Goal: Task Accomplishment & Management: Complete application form

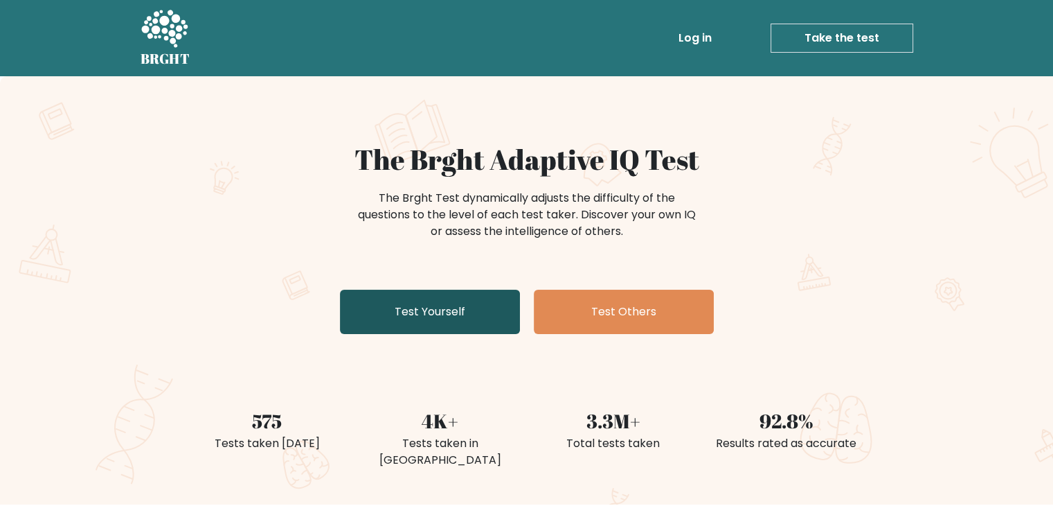
click at [416, 314] on link "Test Yourself" at bounding box center [430, 311] width 180 height 44
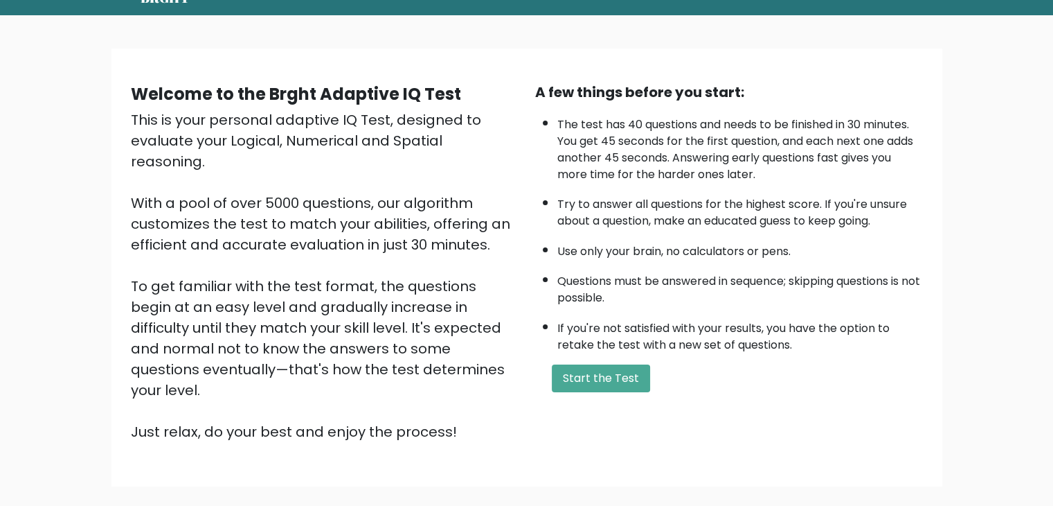
scroll to position [129, 0]
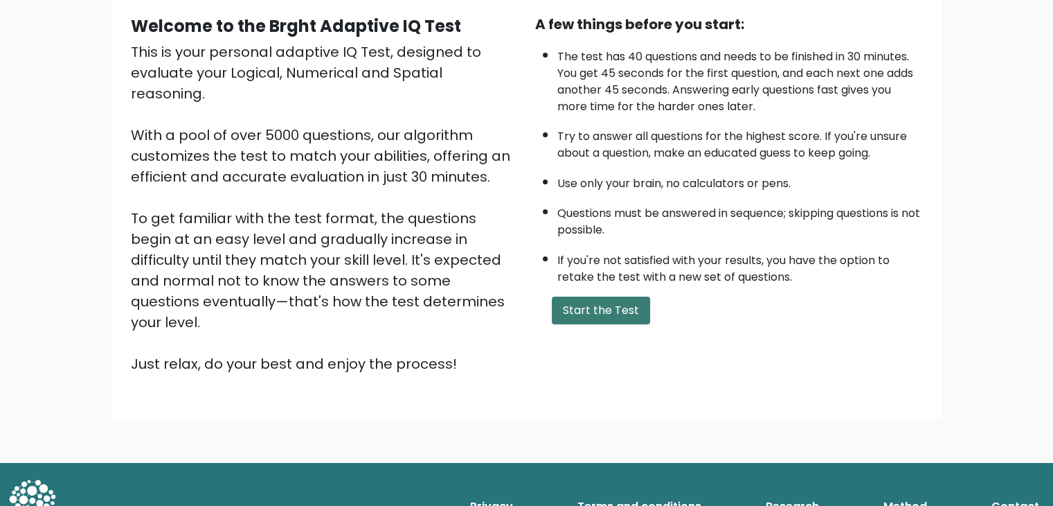
click at [593, 303] on button "Start the Test" at bounding box center [601, 310] width 98 height 28
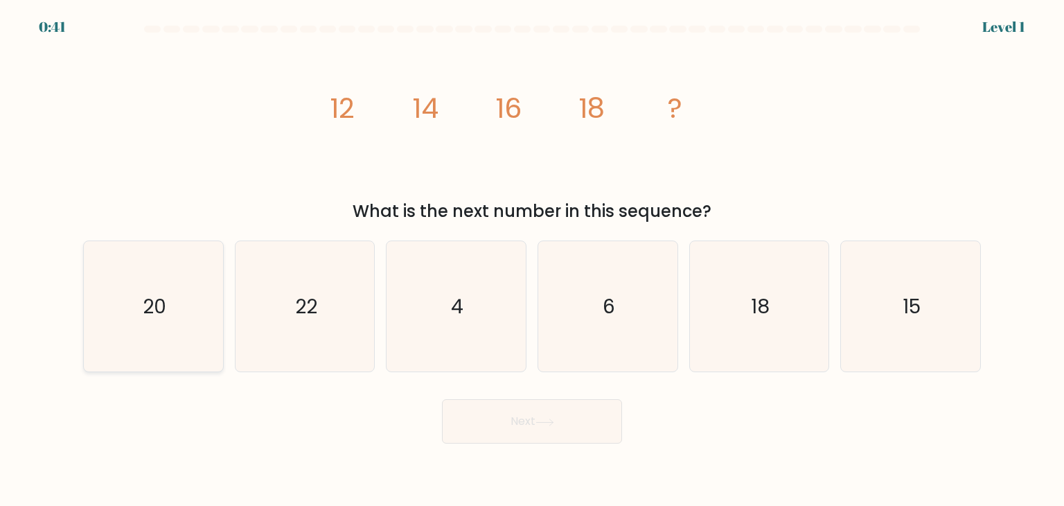
click at [176, 311] on icon "20" at bounding box center [153, 306] width 130 height 130
click at [532, 260] on input "a. 20" at bounding box center [532, 256] width 1 height 7
radio input "true"
click at [538, 418] on icon at bounding box center [544, 422] width 19 height 8
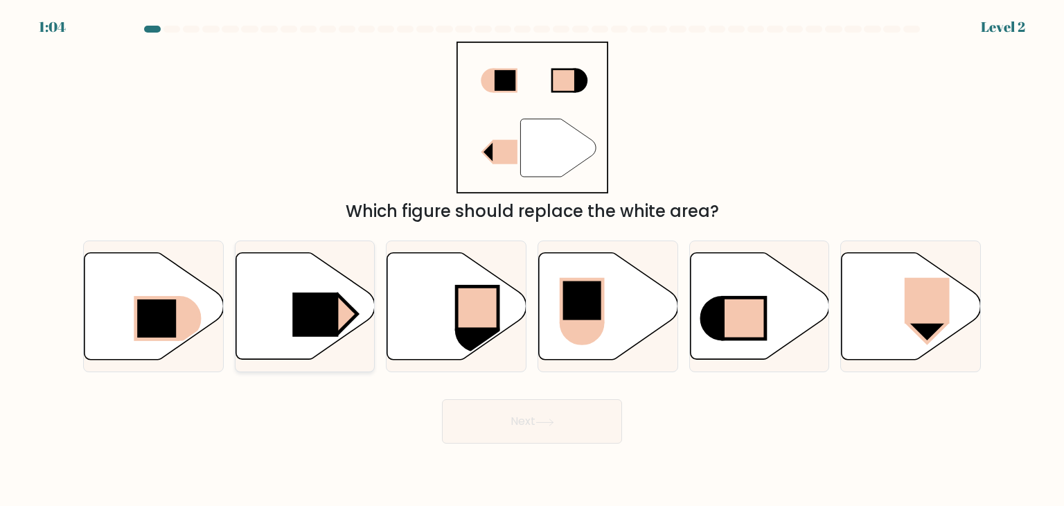
click at [336, 322] on rect at bounding box center [315, 314] width 46 height 44
click at [532, 260] on input "b." at bounding box center [532, 256] width 1 height 7
radio input "true"
click at [560, 414] on button "Next" at bounding box center [532, 421] width 180 height 44
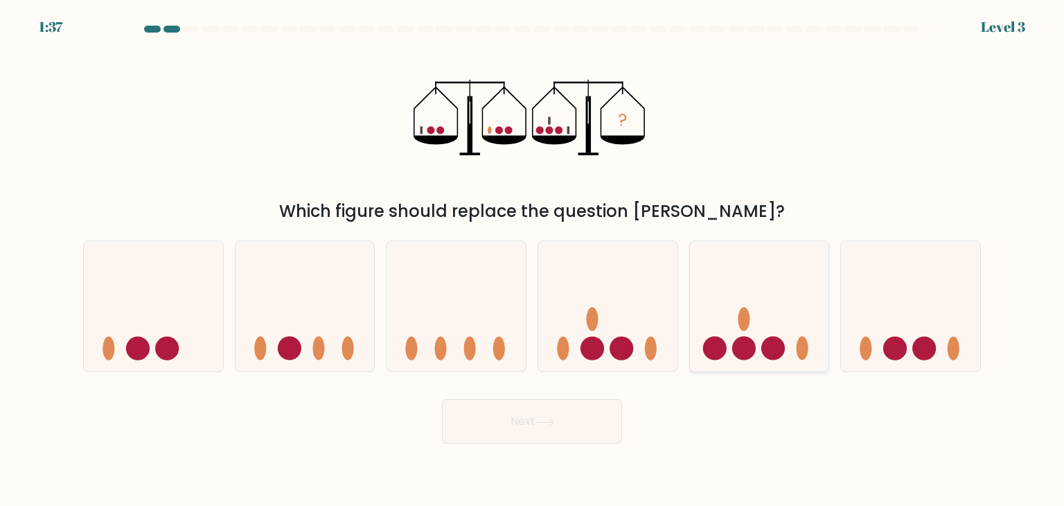
click at [747, 341] on circle at bounding box center [744, 349] width 24 height 24
click at [533, 260] on input "e." at bounding box center [532, 256] width 1 height 7
radio input "true"
click at [529, 436] on button "Next" at bounding box center [532, 421] width 180 height 44
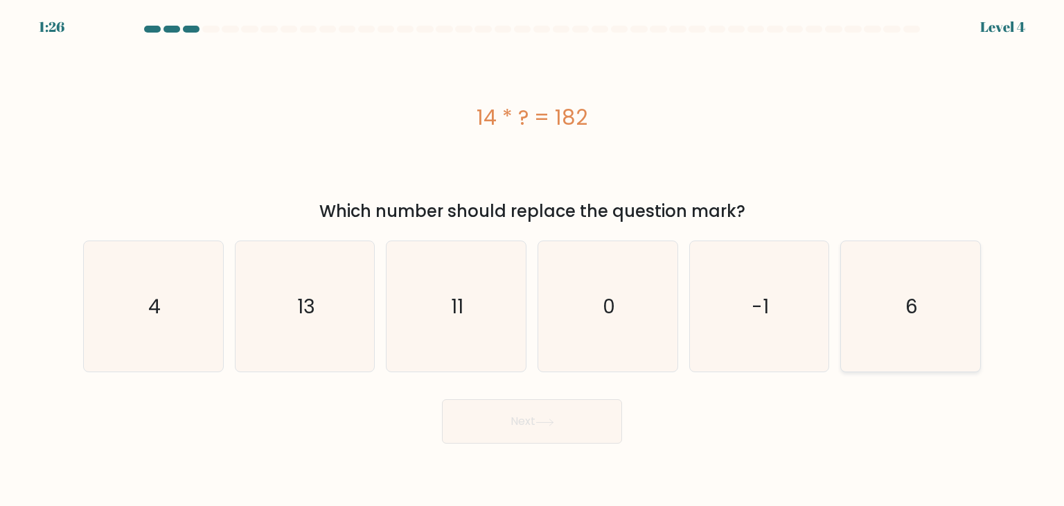
click at [913, 311] on text "6" at bounding box center [911, 306] width 12 height 28
click at [533, 260] on input "f. 6" at bounding box center [532, 256] width 1 height 7
radio input "true"
click at [350, 305] on icon "13" at bounding box center [305, 306] width 130 height 130
click at [532, 260] on input "b. 13" at bounding box center [532, 256] width 1 height 7
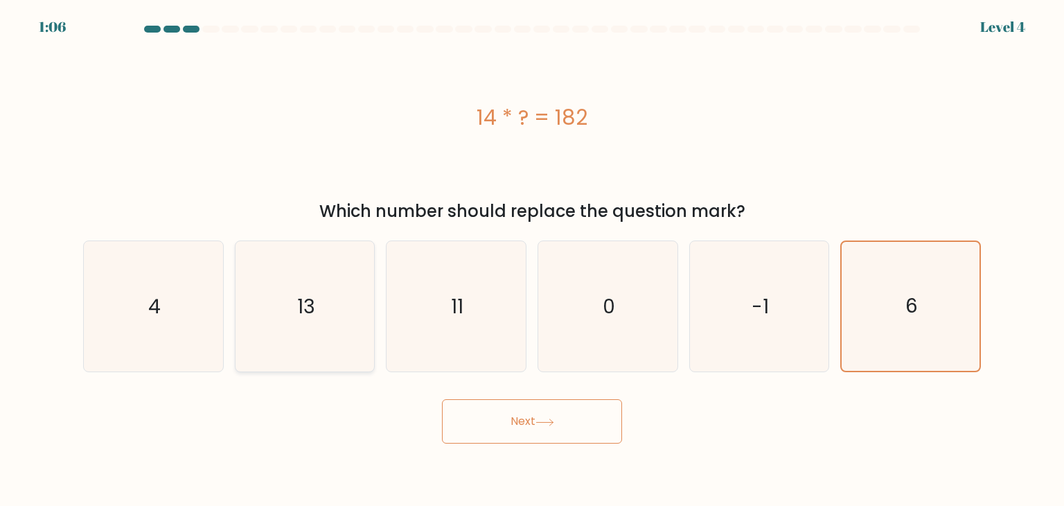
radio input "true"
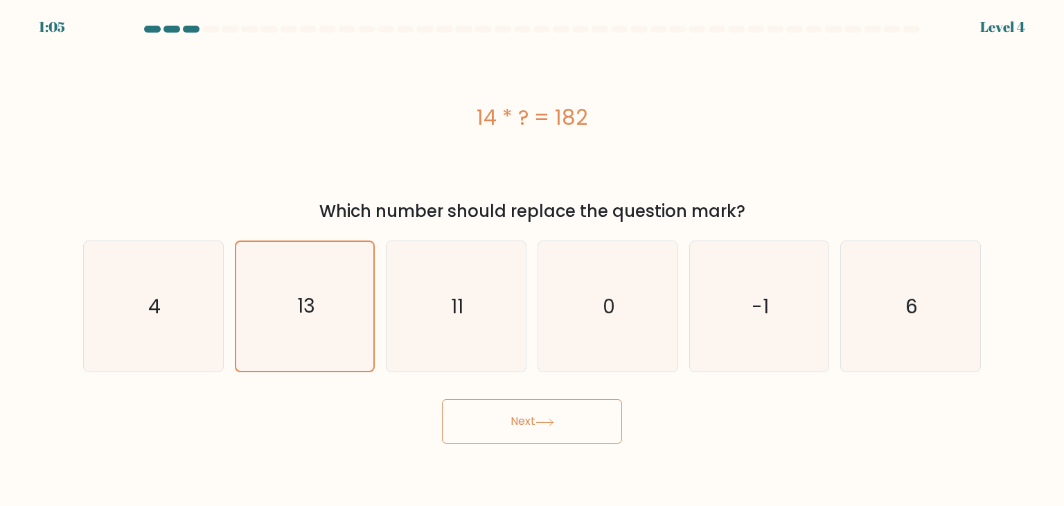
click at [566, 424] on button "Next" at bounding box center [532, 421] width 180 height 44
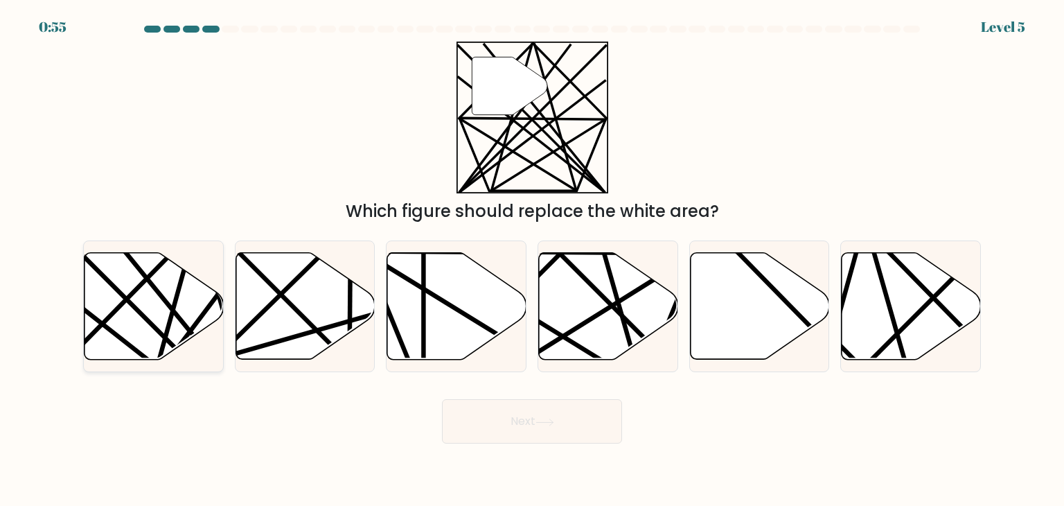
click at [190, 308] on icon at bounding box center [153, 306] width 139 height 107
click at [532, 260] on input "a." at bounding box center [532, 256] width 1 height 7
radio input "true"
click at [501, 426] on button "Next" at bounding box center [532, 421] width 180 height 44
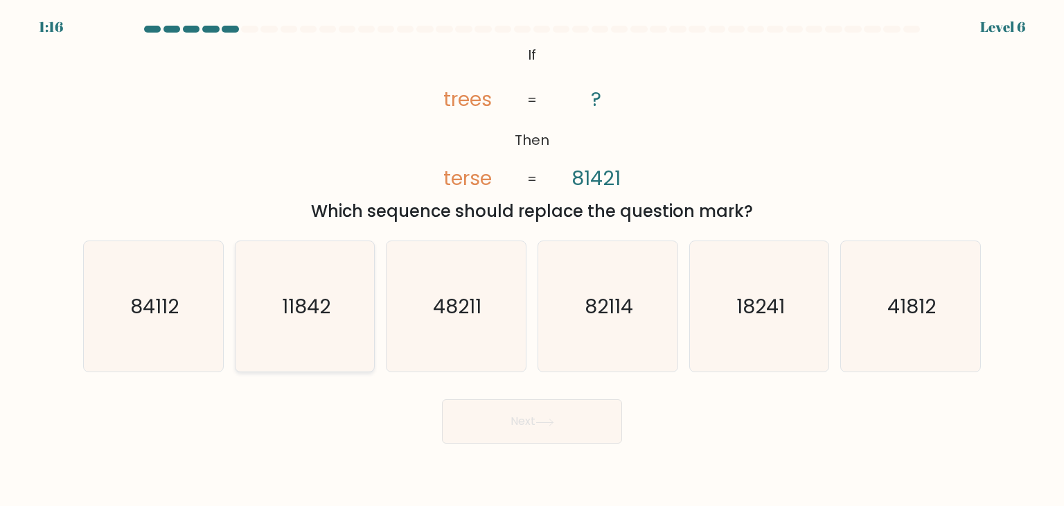
click at [316, 308] on text "11842" at bounding box center [306, 306] width 48 height 28
click at [532, 260] on input "b. 11842" at bounding box center [532, 256] width 1 height 7
radio input "true"
click at [521, 429] on button "Next" at bounding box center [532, 421] width 180 height 44
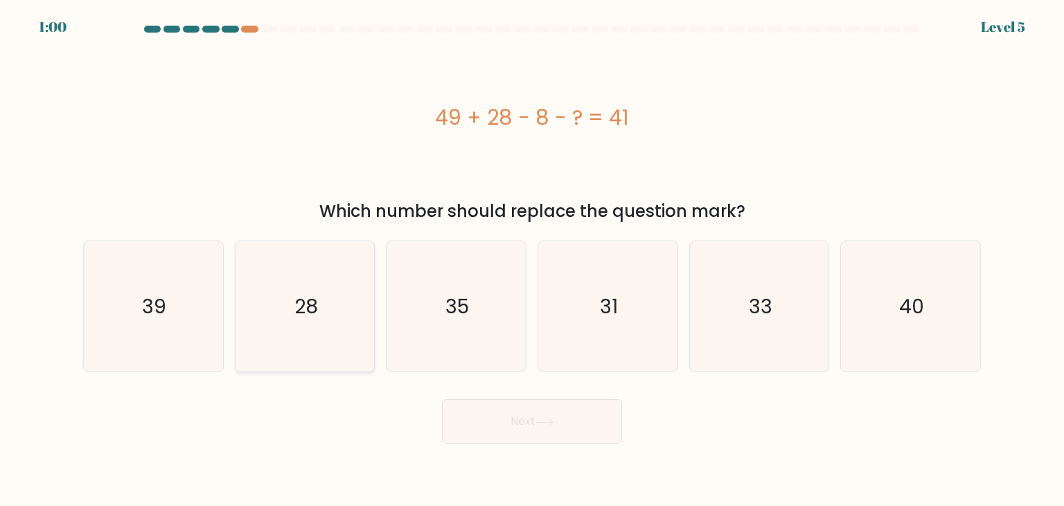
click at [307, 277] on icon "28" at bounding box center [305, 306] width 130 height 130
click at [532, 260] on input "b. 28" at bounding box center [532, 256] width 1 height 7
radio input "true"
click at [524, 430] on button "Next" at bounding box center [532, 421] width 180 height 44
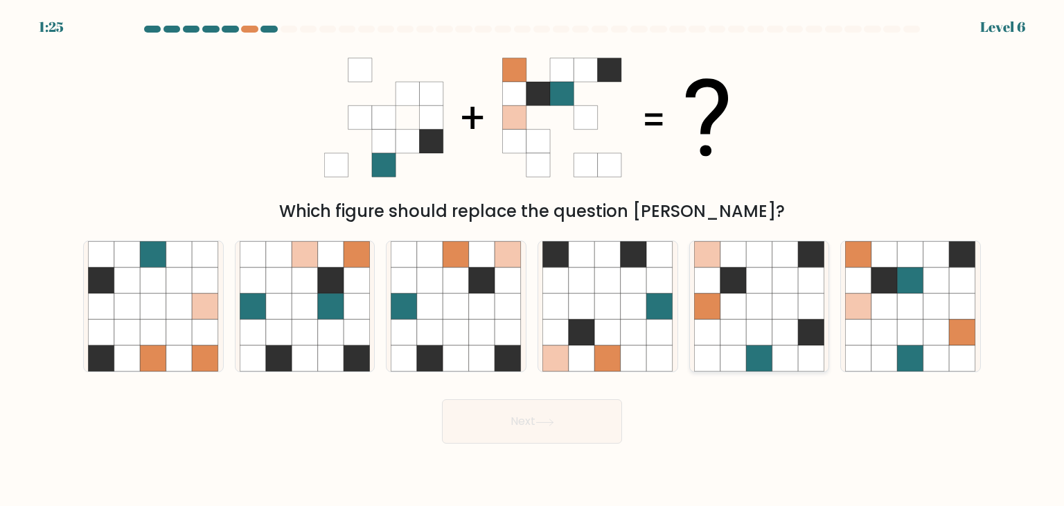
click at [771, 305] on icon at bounding box center [759, 306] width 26 height 26
click at [533, 260] on input "e." at bounding box center [532, 256] width 1 height 7
radio input "true"
click at [553, 422] on icon at bounding box center [544, 422] width 19 height 8
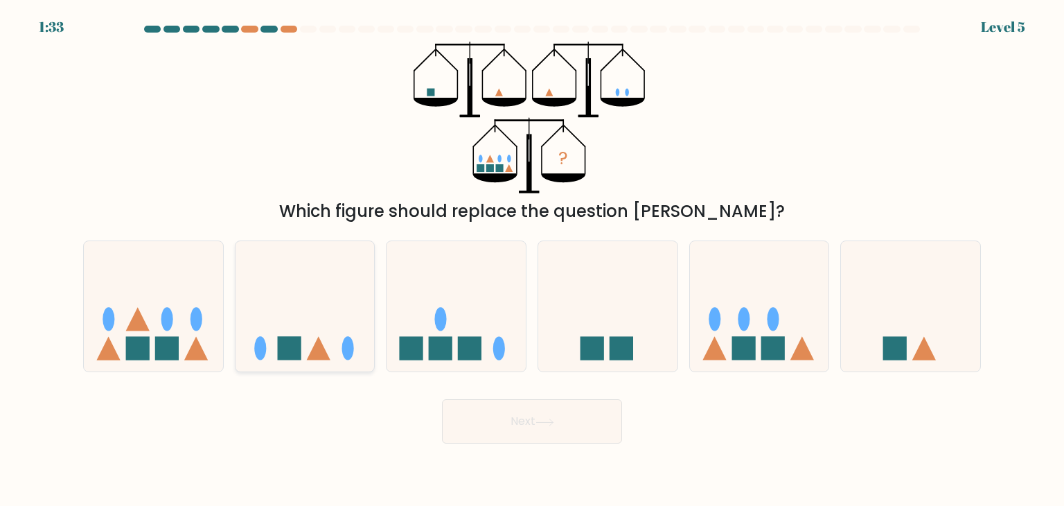
click at [269, 329] on icon at bounding box center [304, 306] width 139 height 115
click at [532, 260] on input "b." at bounding box center [532, 256] width 1 height 7
radio input "true"
click at [543, 428] on button "Next" at bounding box center [532, 421] width 180 height 44
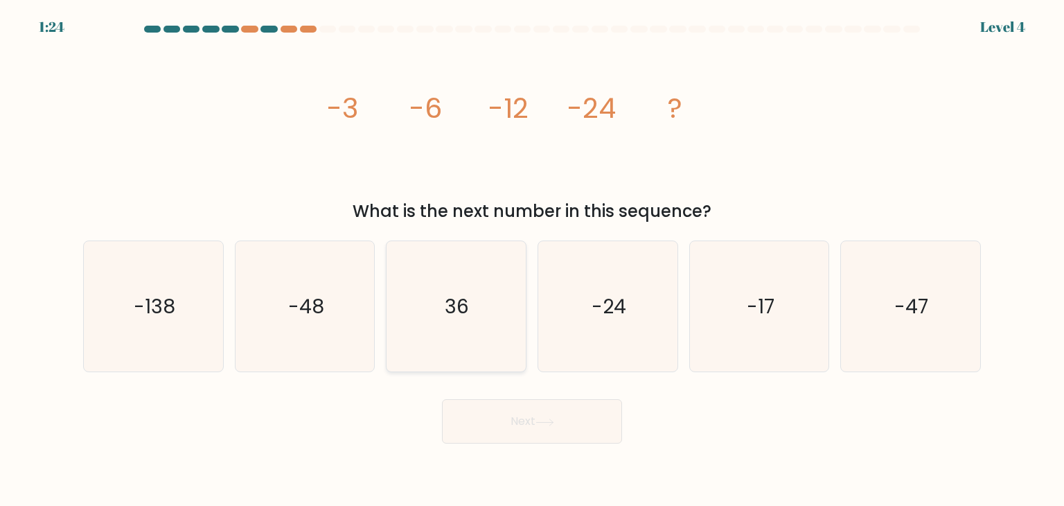
click at [441, 308] on icon "36" at bounding box center [456, 306] width 130 height 130
click at [532, 260] on input "c. 36" at bounding box center [532, 256] width 1 height 7
radio input "true"
click at [578, 415] on button "Next" at bounding box center [532, 421] width 180 height 44
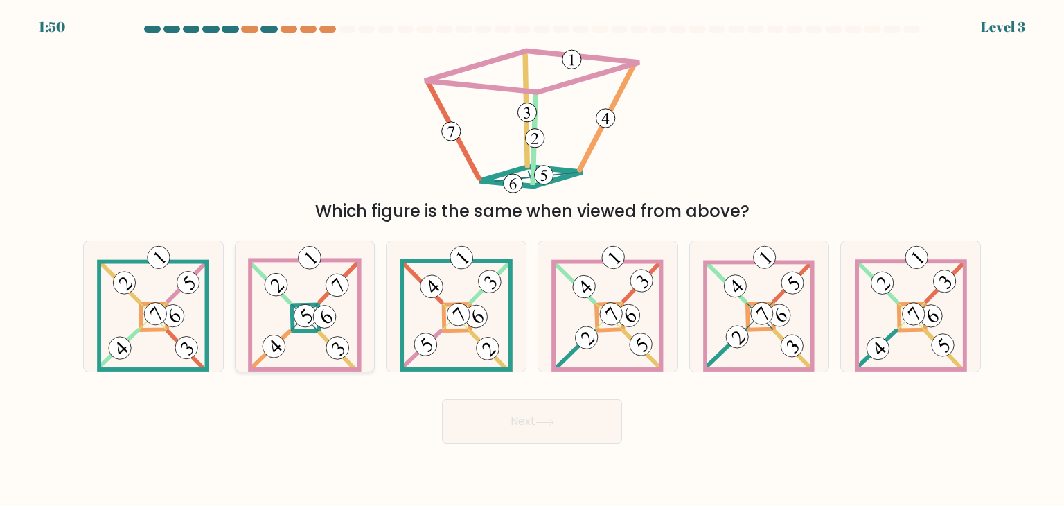
click at [317, 328] on 279 at bounding box center [305, 318] width 27 height 27
click at [532, 260] on input "b." at bounding box center [532, 256] width 1 height 7
radio input "true"
click at [594, 433] on button "Next" at bounding box center [532, 421] width 180 height 44
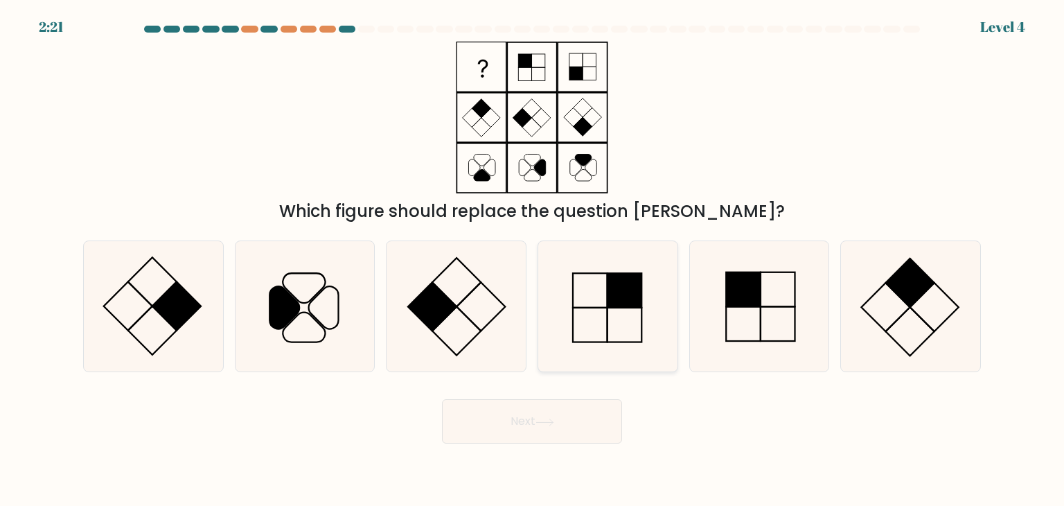
click at [636, 297] on rect at bounding box center [624, 290] width 35 height 35
click at [533, 260] on input "d." at bounding box center [532, 256] width 1 height 7
radio input "true"
click at [560, 418] on button "Next" at bounding box center [532, 421] width 180 height 44
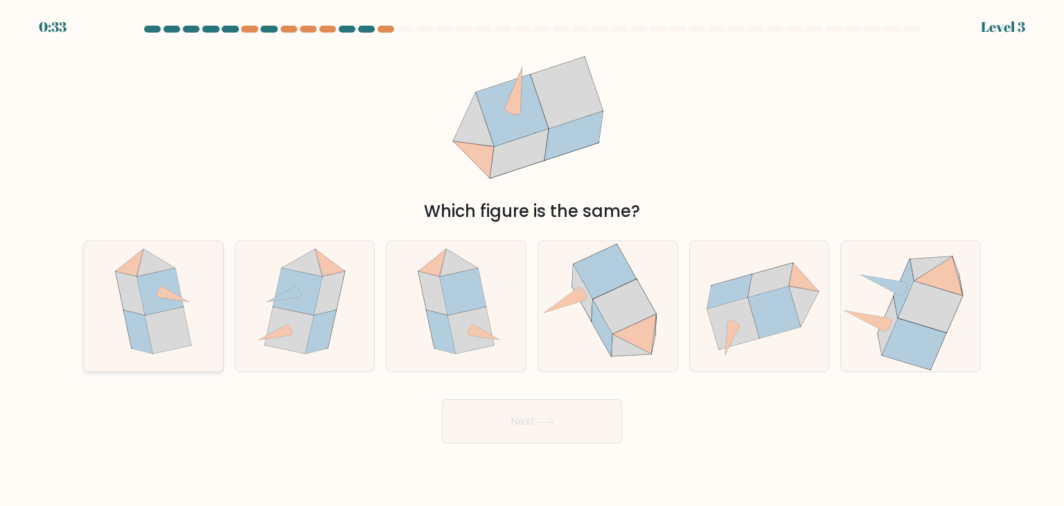
click at [149, 316] on icon at bounding box center [168, 330] width 46 height 46
click at [532, 260] on input "a." at bounding box center [532, 256] width 1 height 7
radio input "true"
click at [602, 412] on button "Next" at bounding box center [532, 421] width 180 height 44
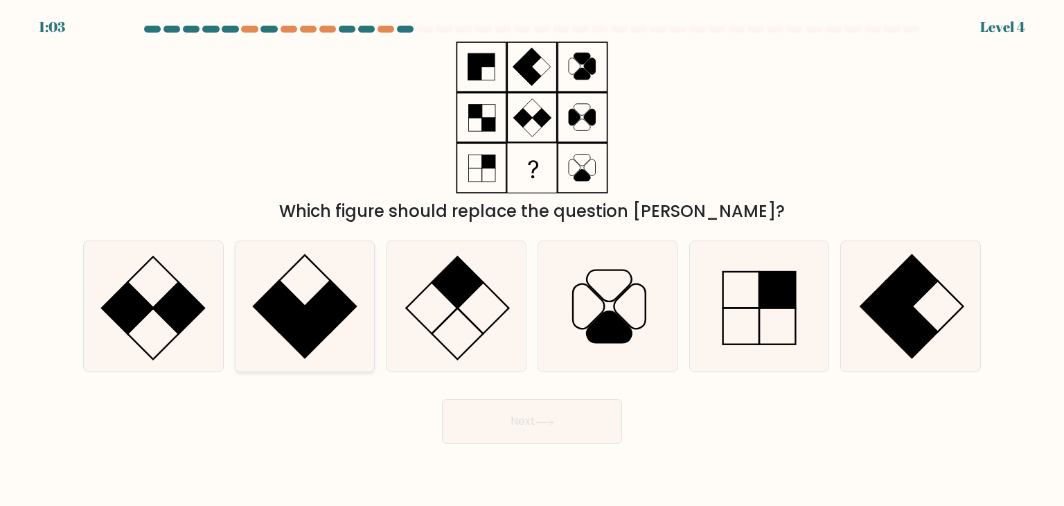
click at [319, 301] on rect at bounding box center [330, 305] width 51 height 51
click at [532, 260] on input "b." at bounding box center [532, 256] width 1 height 7
radio input "true"
click at [569, 413] on button "Next" at bounding box center [532, 421] width 180 height 44
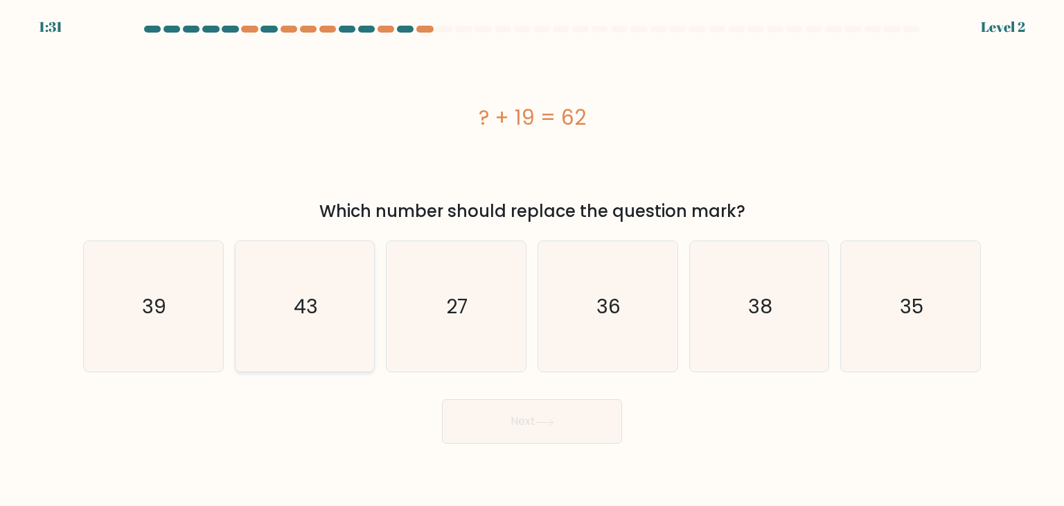
click at [258, 327] on icon "43" at bounding box center [305, 306] width 130 height 130
click at [532, 260] on input "b. 43" at bounding box center [532, 256] width 1 height 7
radio input "true"
click at [554, 407] on button "Next" at bounding box center [532, 421] width 180 height 44
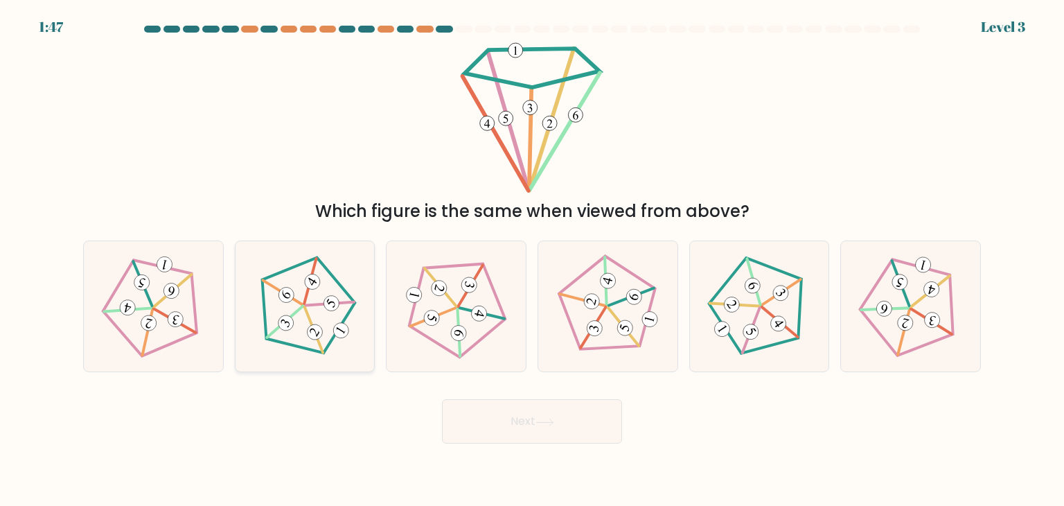
click at [299, 317] on icon at bounding box center [305, 306] width 105 height 105
click at [532, 260] on input "b." at bounding box center [532, 256] width 1 height 7
radio input "true"
click at [591, 437] on button "Next" at bounding box center [532, 421] width 180 height 44
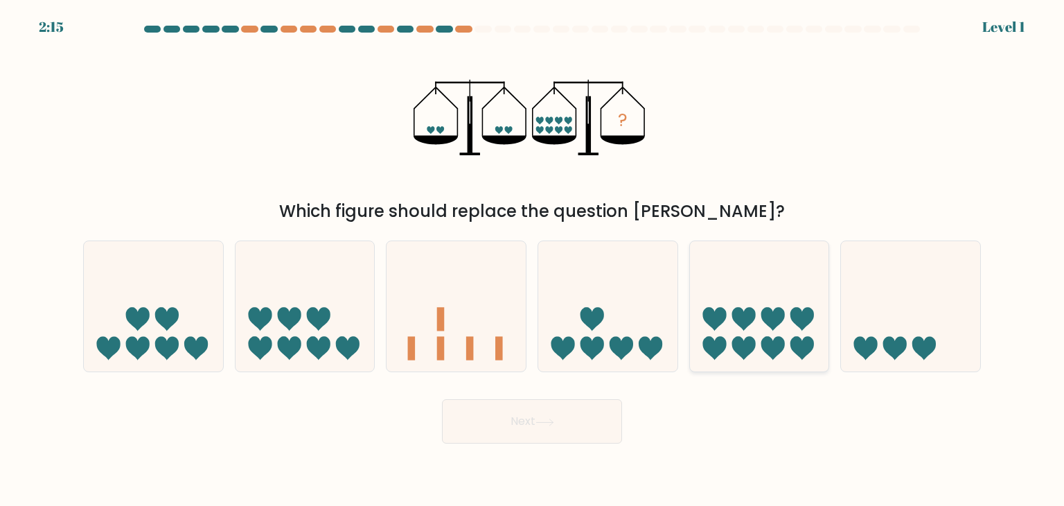
click at [731, 318] on icon at bounding box center [759, 306] width 139 height 115
click at [533, 260] on input "e." at bounding box center [532, 256] width 1 height 7
radio input "true"
click at [554, 418] on icon at bounding box center [544, 422] width 19 height 8
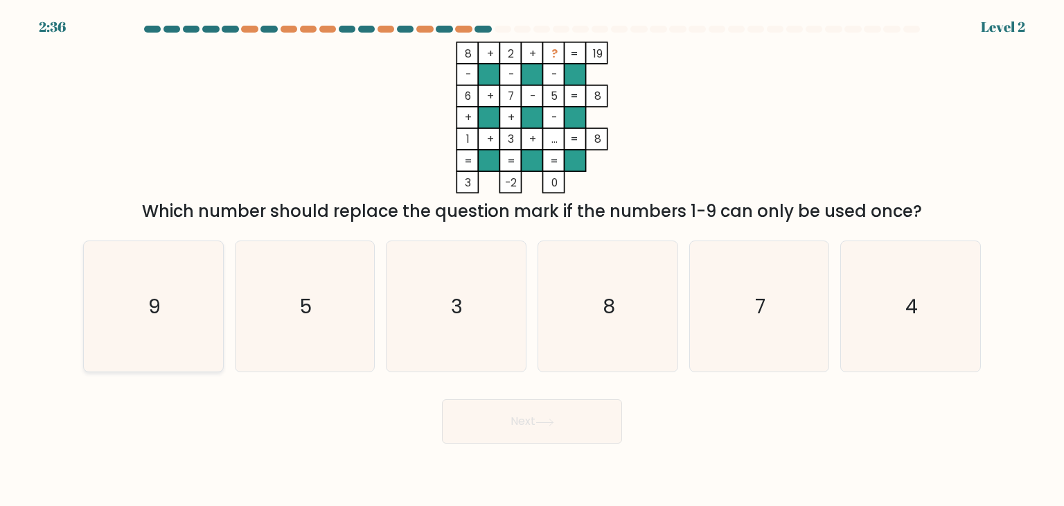
click at [169, 303] on icon "9" at bounding box center [153, 306] width 130 height 130
click at [532, 260] on input "a. 9" at bounding box center [532, 256] width 1 height 7
radio input "true"
click at [557, 438] on button "Next" at bounding box center [532, 421] width 180 height 44
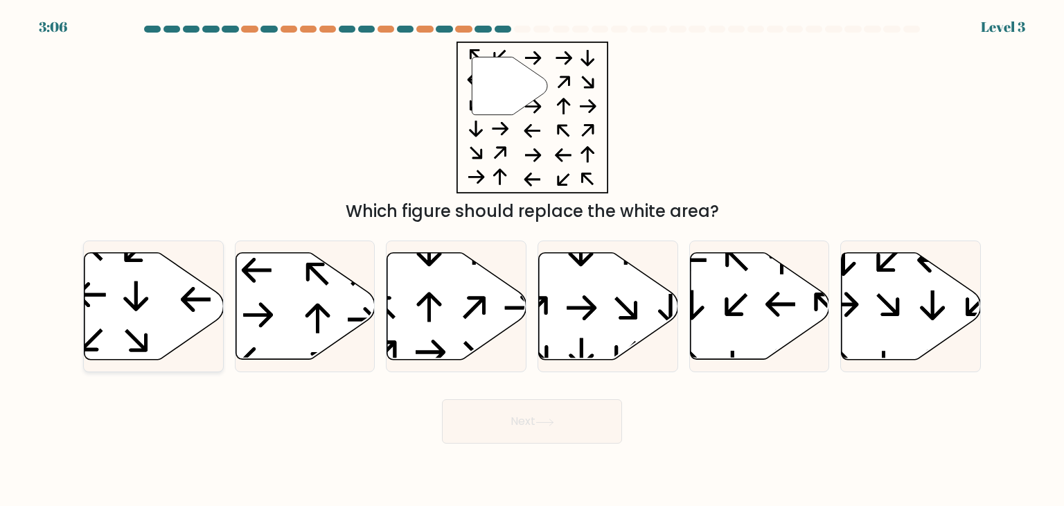
click at [170, 274] on icon at bounding box center [153, 306] width 139 height 107
click at [532, 260] on input "a." at bounding box center [532, 256] width 1 height 7
radio input "true"
click at [569, 408] on button "Next" at bounding box center [532, 421] width 180 height 44
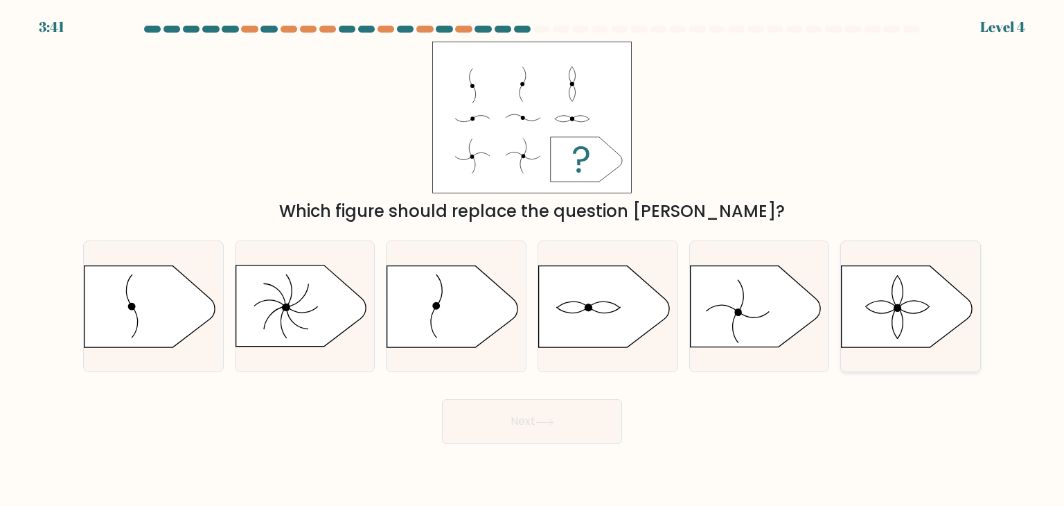
click at [893, 310] on icon at bounding box center [881, 310] width 31 height 6
click at [533, 260] on input "f." at bounding box center [532, 256] width 1 height 7
radio input "true"
click at [560, 427] on button "Next" at bounding box center [532, 421] width 180 height 44
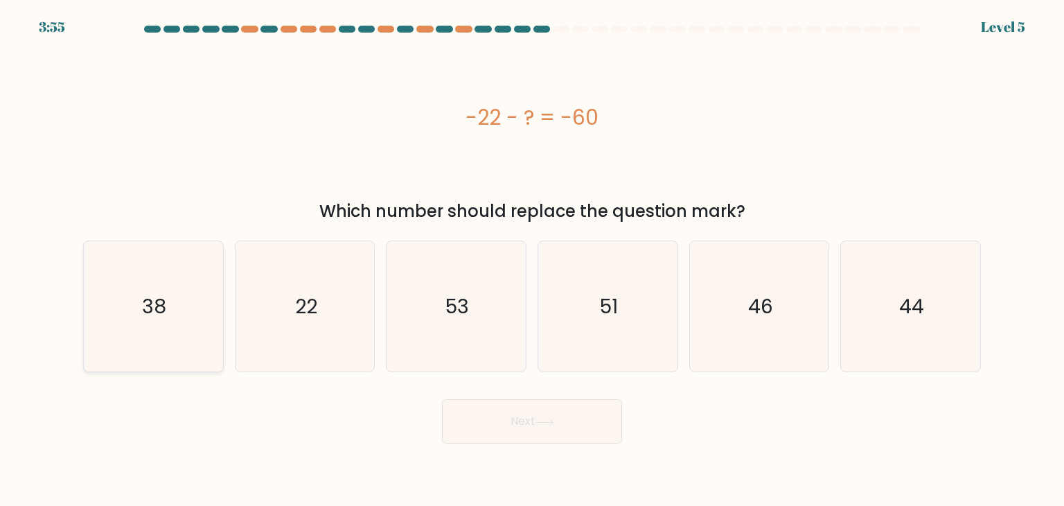
click at [114, 320] on icon "38" at bounding box center [153, 306] width 130 height 130
click at [532, 260] on input "a. 38" at bounding box center [532, 256] width 1 height 7
radio input "true"
click at [568, 431] on button "Next" at bounding box center [532, 421] width 180 height 44
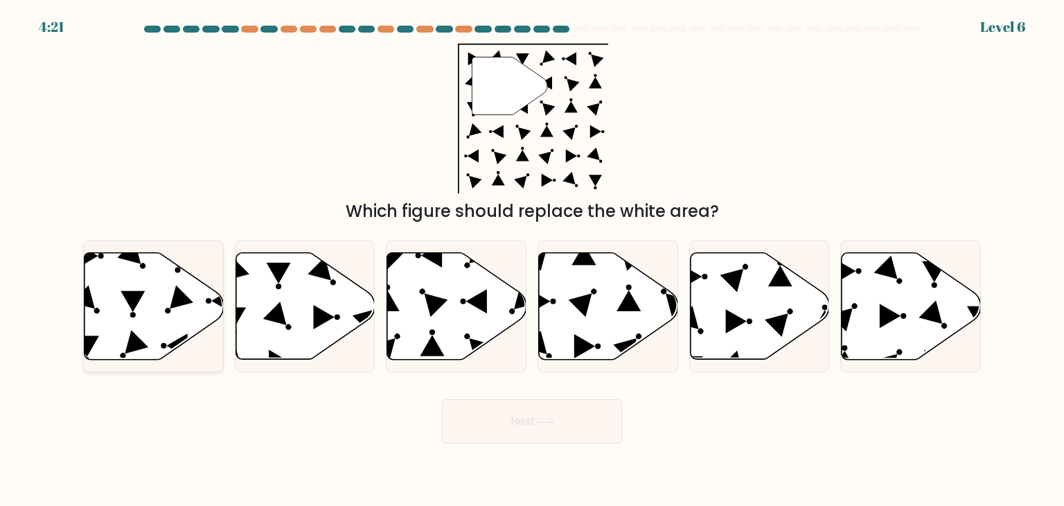
click at [144, 288] on icon at bounding box center [153, 306] width 139 height 107
click at [532, 260] on input "a." at bounding box center [532, 256] width 1 height 7
radio input "true"
click at [529, 409] on button "Next" at bounding box center [532, 421] width 180 height 44
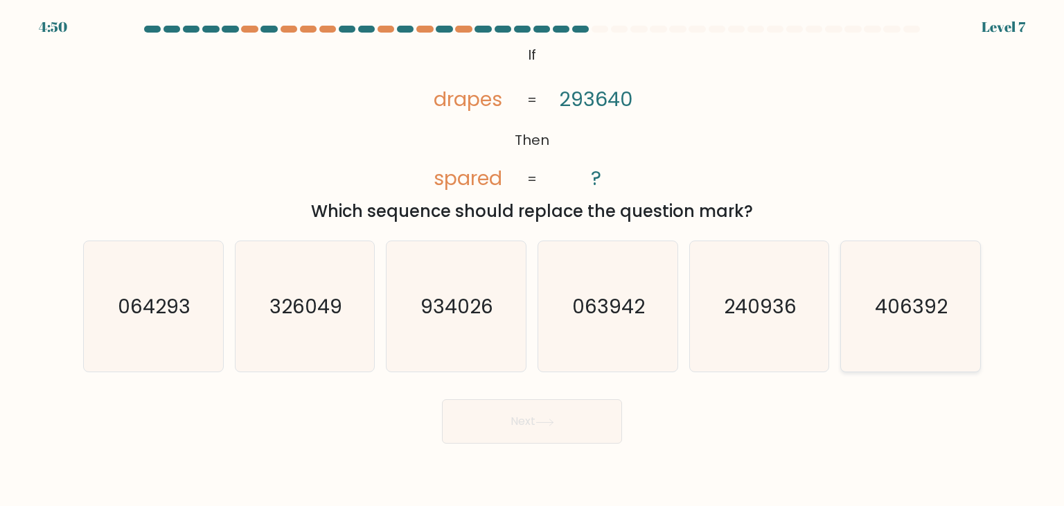
click at [903, 316] on text "406392" at bounding box center [911, 306] width 73 height 28
click at [533, 260] on input "f. 406392" at bounding box center [532, 256] width 1 height 7
radio input "true"
click at [528, 412] on button "Next" at bounding box center [532, 421] width 180 height 44
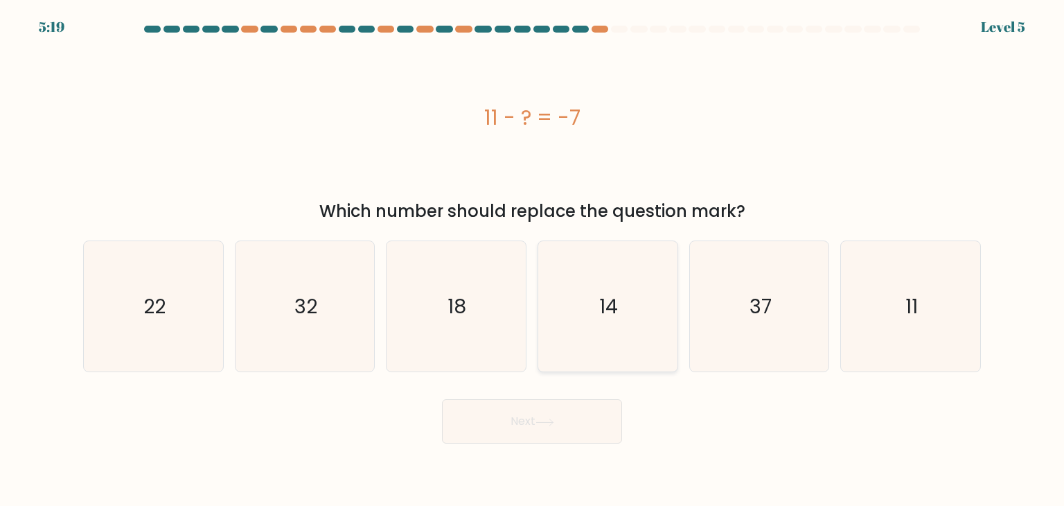
click at [618, 300] on icon "14" at bounding box center [607, 306] width 130 height 130
click at [533, 260] on input "d. 14" at bounding box center [532, 256] width 1 height 7
radio input "true"
click at [530, 421] on button "Next" at bounding box center [532, 421] width 180 height 44
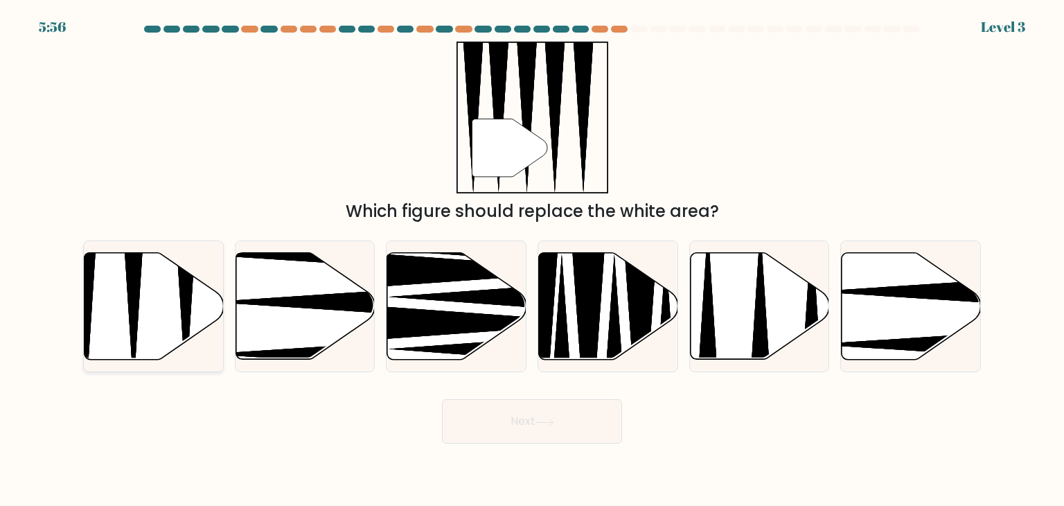
click at [150, 321] on icon at bounding box center [153, 306] width 139 height 107
click at [532, 260] on input "a." at bounding box center [532, 256] width 1 height 7
radio input "true"
click at [587, 414] on button "Next" at bounding box center [532, 421] width 180 height 44
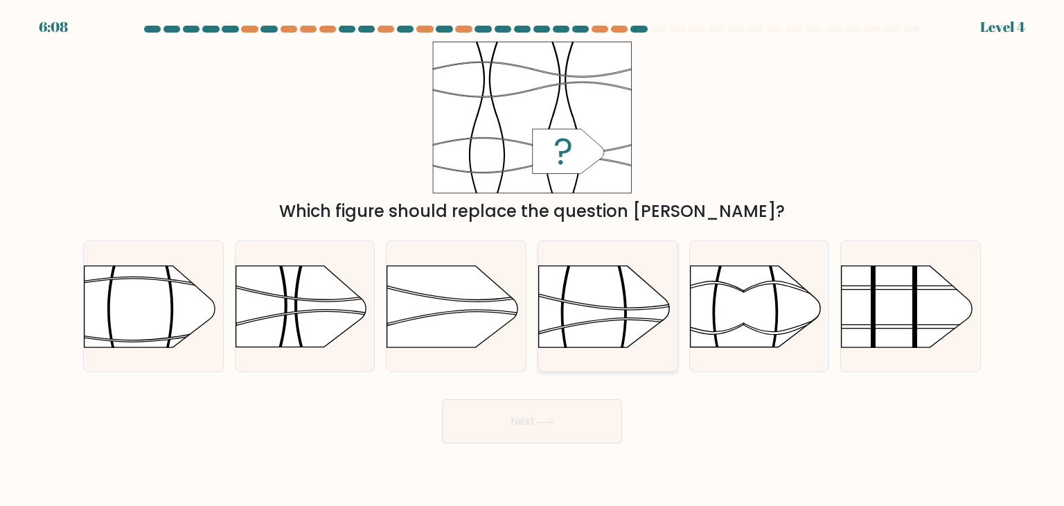
click at [574, 303] on icon at bounding box center [628, 302] width 180 height 16
click at [533, 260] on input "d." at bounding box center [532, 256] width 1 height 7
radio input "true"
click at [578, 411] on button "Next" at bounding box center [532, 421] width 180 height 44
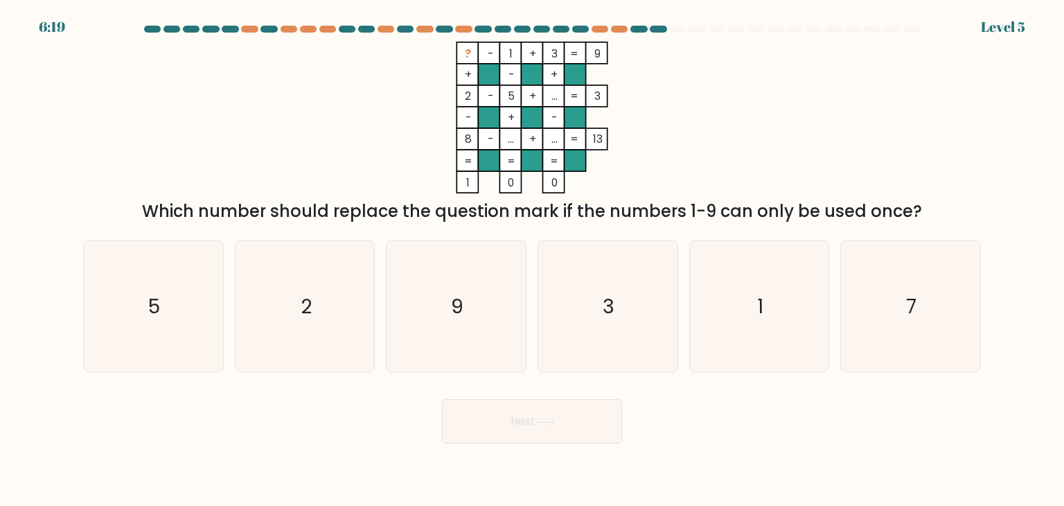
click at [991, 311] on form at bounding box center [532, 235] width 1064 height 418
click at [945, 316] on icon "7" at bounding box center [910, 306] width 130 height 130
click at [533, 260] on input "f. 7" at bounding box center [532, 256] width 1 height 7
radio input "true"
click at [499, 449] on body "6:18 Level 5" at bounding box center [532, 253] width 1064 height 506
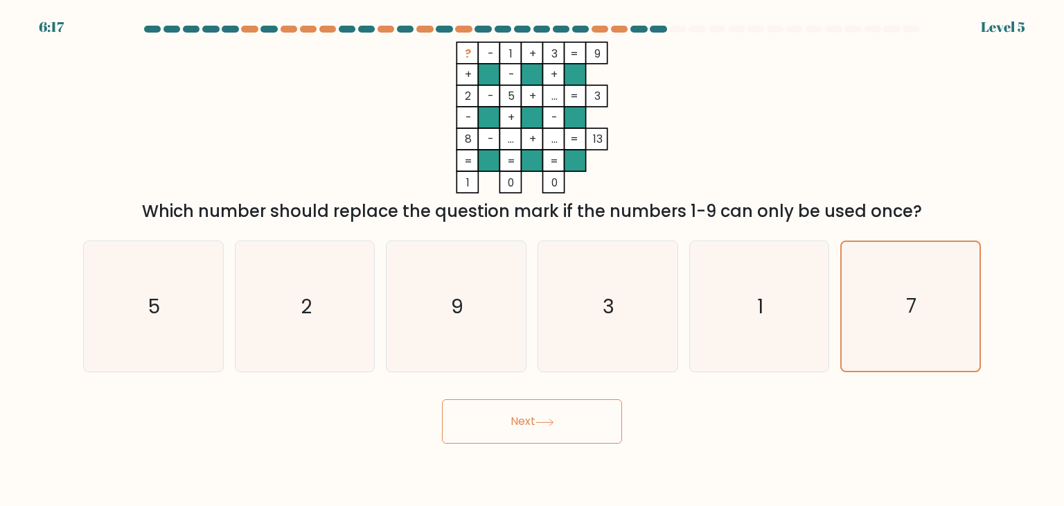
click at [513, 438] on button "Next" at bounding box center [532, 421] width 180 height 44
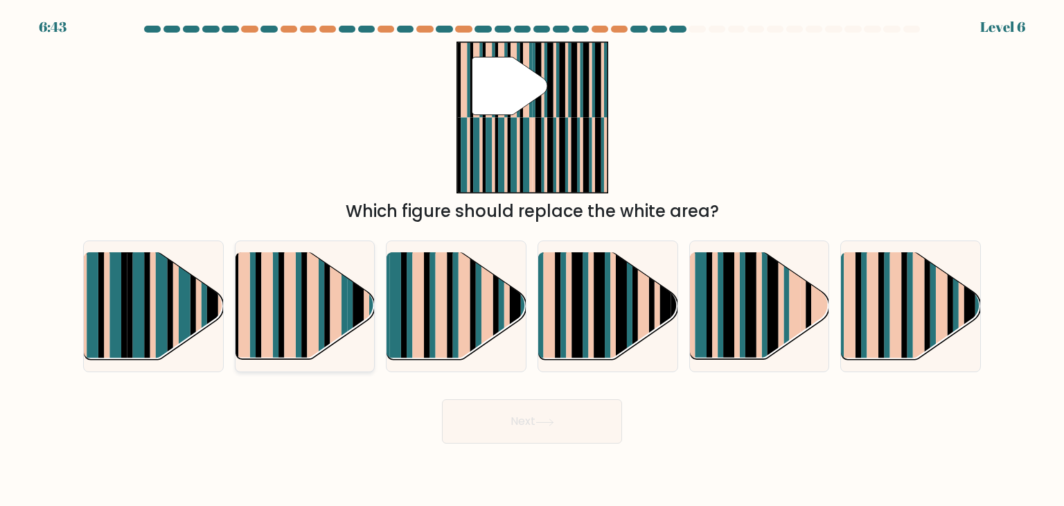
click at [282, 285] on rect at bounding box center [281, 295] width 6 height 138
click at [532, 260] on input "b." at bounding box center [532, 256] width 1 height 7
radio input "true"
click at [503, 413] on button "Next" at bounding box center [532, 421] width 180 height 44
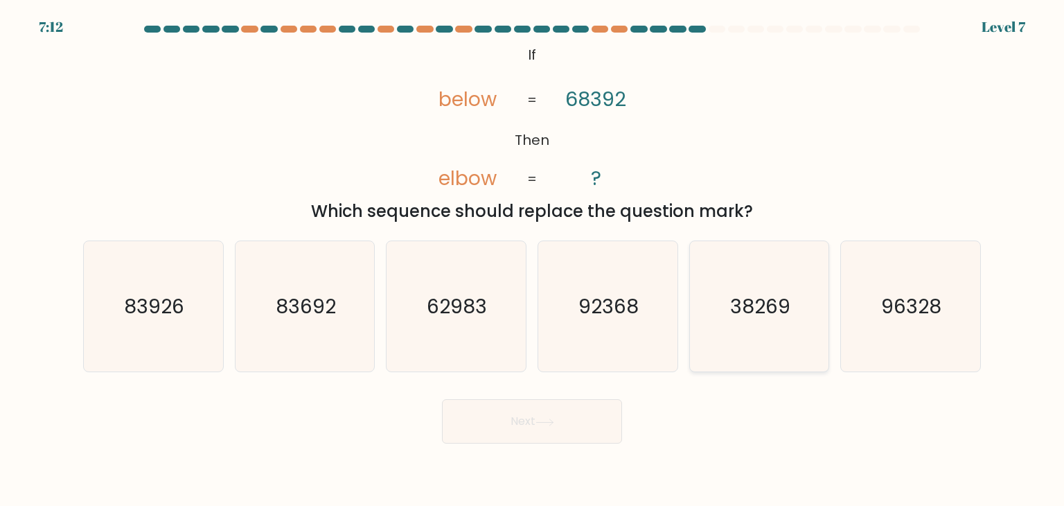
click at [760, 319] on text "38269" at bounding box center [760, 306] width 60 height 28
click at [533, 260] on input "e. 38269" at bounding box center [532, 256] width 1 height 7
radio input "true"
click at [542, 418] on icon at bounding box center [544, 422] width 19 height 8
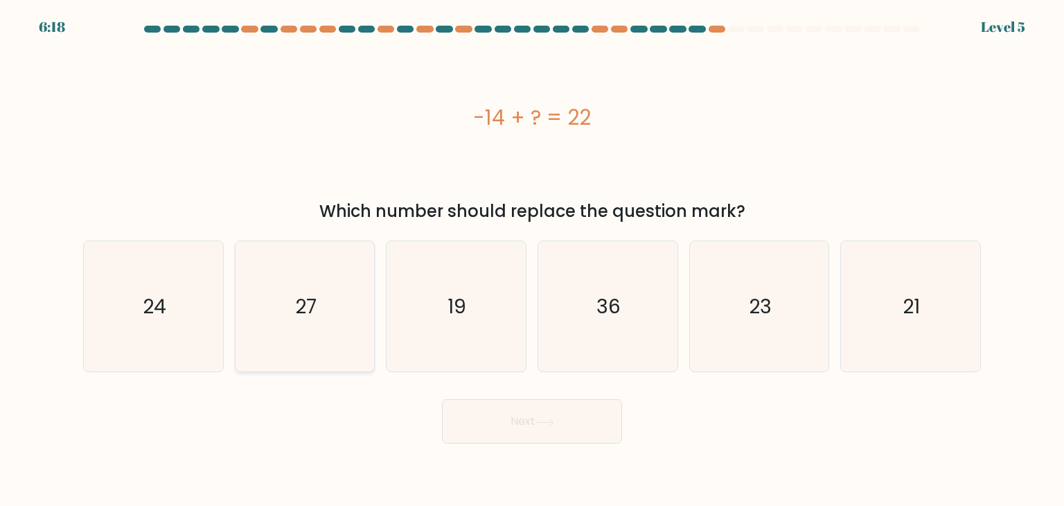
click at [316, 289] on icon "27" at bounding box center [305, 306] width 130 height 130
click at [532, 260] on input "b. 27" at bounding box center [532, 256] width 1 height 7
radio input "true"
click at [554, 429] on button "Next" at bounding box center [532, 421] width 180 height 44
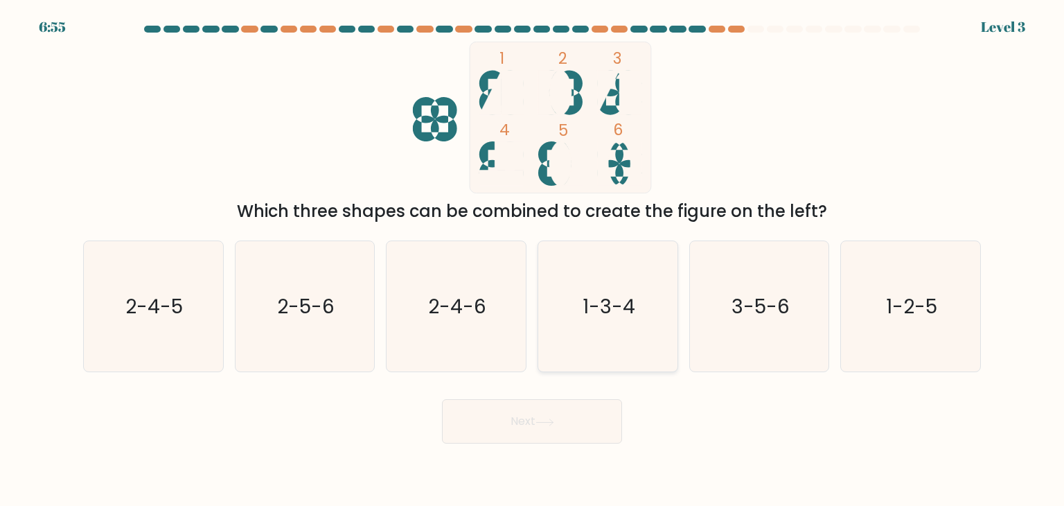
click at [651, 325] on icon "1-3-4" at bounding box center [607, 306] width 130 height 130
click at [533, 260] on input "d. 1-3-4" at bounding box center [532, 256] width 1 height 7
radio input "true"
click at [572, 422] on button "Next" at bounding box center [532, 421] width 180 height 44
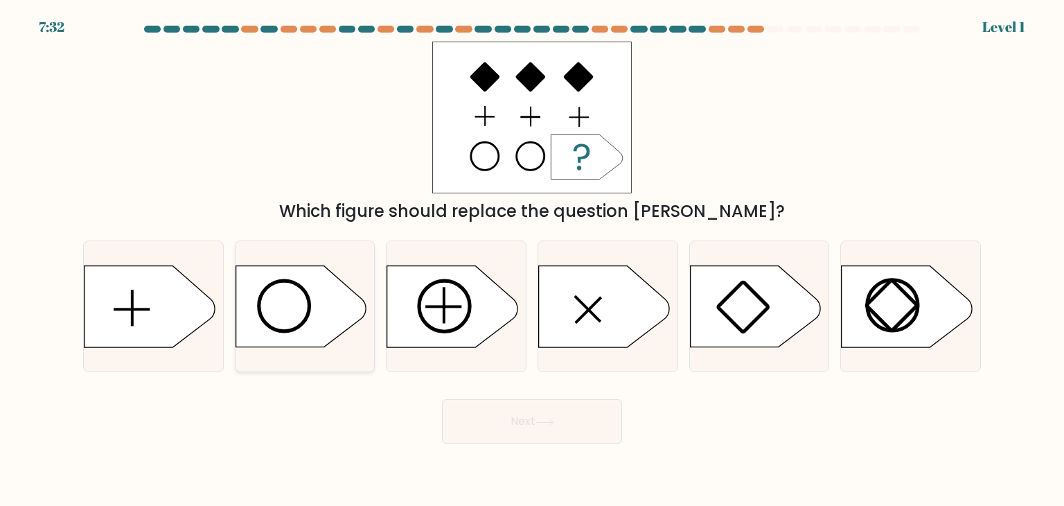
click at [287, 308] on icon at bounding box center [300, 306] width 130 height 81
click at [532, 260] on input "b." at bounding box center [532, 256] width 1 height 7
radio input "true"
click at [474, 398] on form "a." at bounding box center [532, 235] width 1064 height 418
click at [487, 408] on button "Next" at bounding box center [532, 421] width 180 height 44
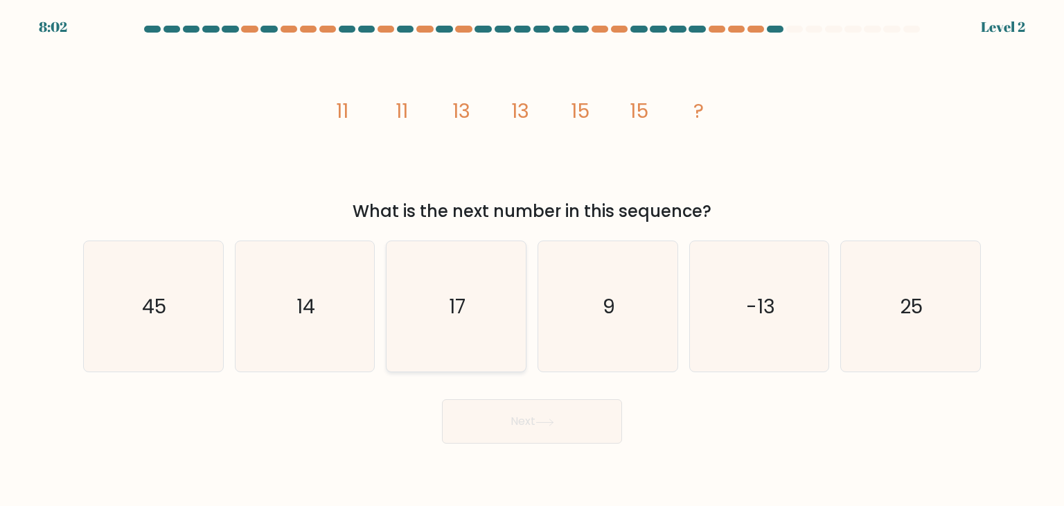
click at [500, 328] on icon "17" at bounding box center [456, 306] width 130 height 130
click at [532, 260] on input "c. 17" at bounding box center [532, 256] width 1 height 7
radio input "true"
click at [565, 422] on button "Next" at bounding box center [532, 421] width 180 height 44
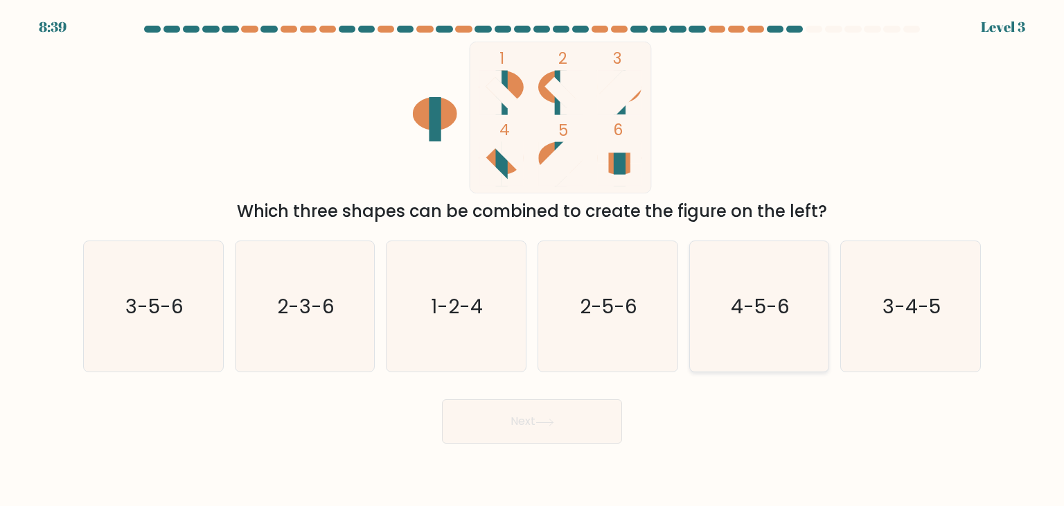
click at [711, 307] on icon "4-5-6" at bounding box center [759, 306] width 130 height 130
click at [533, 260] on input "e. 4-5-6" at bounding box center [532, 256] width 1 height 7
radio input "true"
click at [551, 439] on button "Next" at bounding box center [532, 421] width 180 height 44
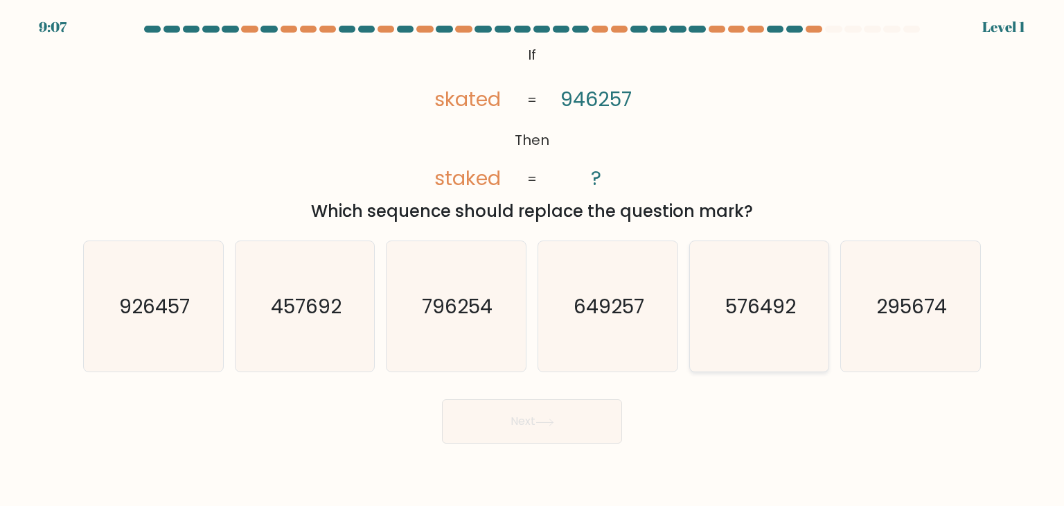
click at [757, 312] on text "576492" at bounding box center [760, 306] width 71 height 28
click at [533, 260] on input "e. 576492" at bounding box center [532, 256] width 1 height 7
radio input "true"
click at [505, 424] on button "Next" at bounding box center [532, 421] width 180 height 44
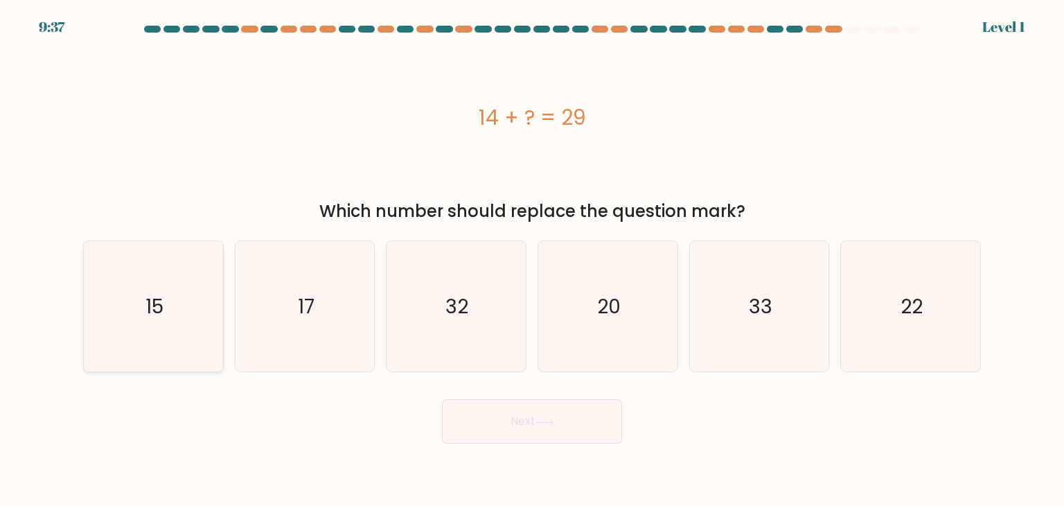
click at [137, 300] on icon "15" at bounding box center [153, 306] width 130 height 130
click at [532, 260] on input "a. 15" at bounding box center [532, 256] width 1 height 7
radio input "true"
click at [501, 417] on button "Next" at bounding box center [532, 421] width 180 height 44
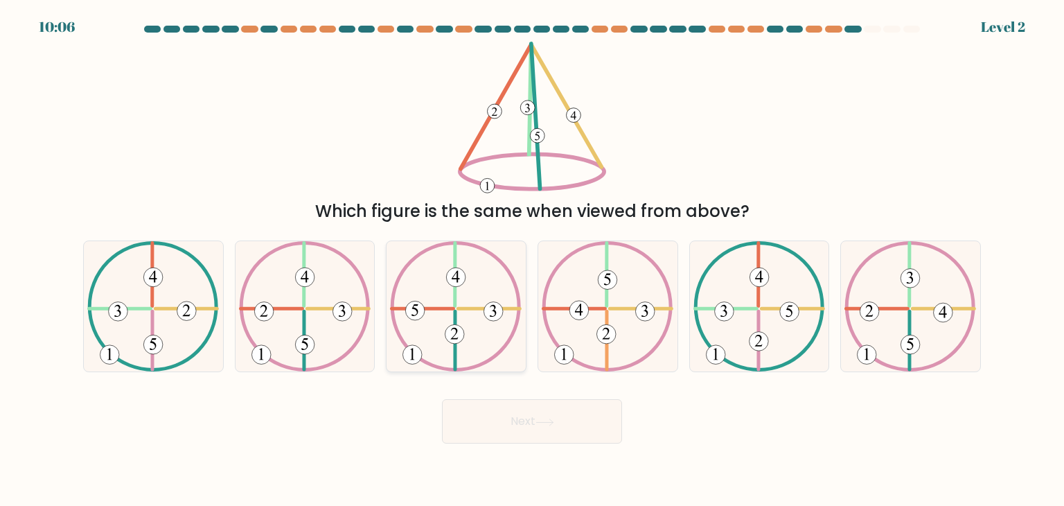
click at [462, 341] on icon at bounding box center [456, 306] width 132 height 130
click at [532, 260] on input "c." at bounding box center [532, 256] width 1 height 7
radio input "true"
click at [513, 419] on button "Next" at bounding box center [532, 421] width 180 height 44
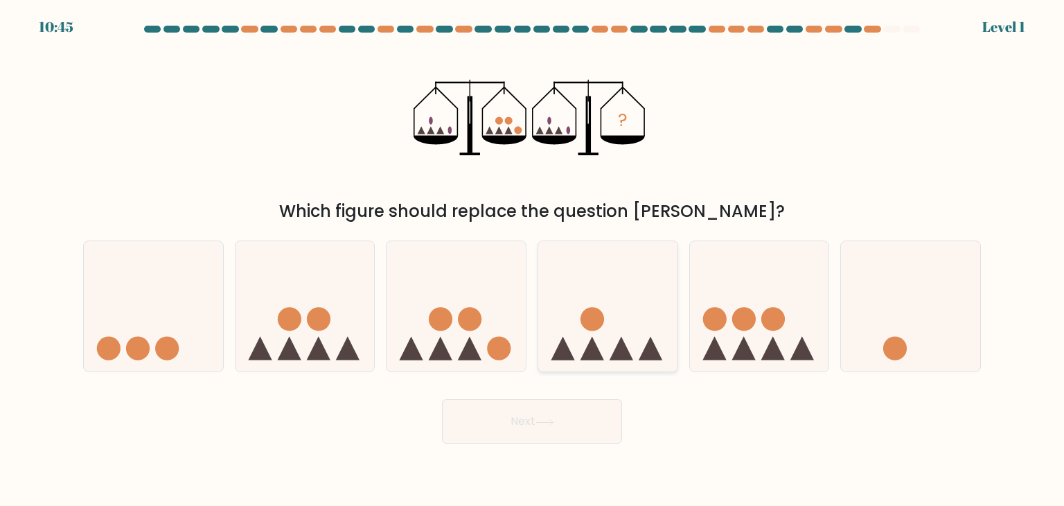
click at [592, 314] on circle at bounding box center [592, 319] width 24 height 24
click at [533, 260] on input "d." at bounding box center [532, 256] width 1 height 7
radio input "true"
click at [540, 424] on icon at bounding box center [544, 422] width 19 height 8
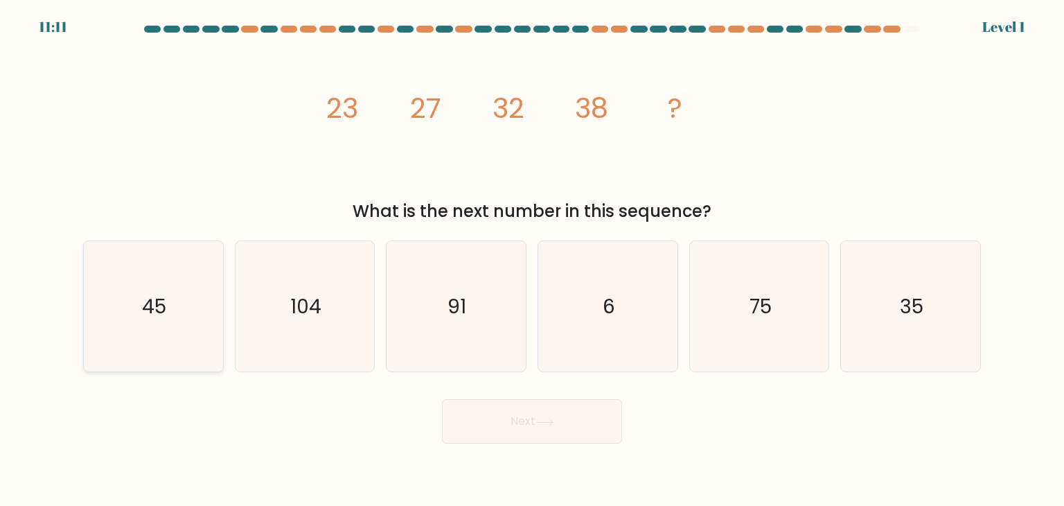
click at [185, 333] on icon "45" at bounding box center [153, 306] width 130 height 130
click at [532, 260] on input "a. 45" at bounding box center [532, 256] width 1 height 7
radio input "true"
click at [553, 417] on button "Next" at bounding box center [532, 421] width 180 height 44
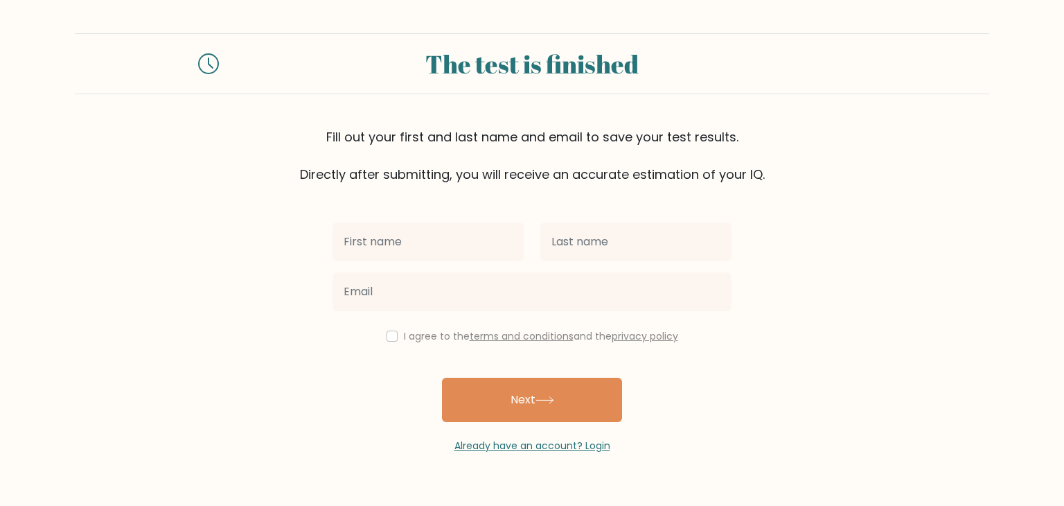
click at [390, 246] on input "text" at bounding box center [427, 241] width 191 height 39
type input "bfrgiuvksrg"
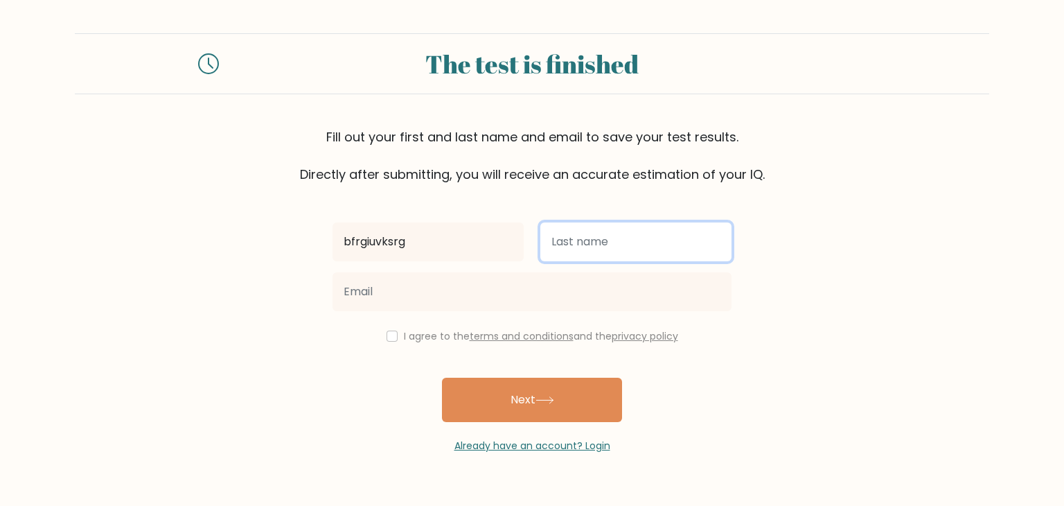
click at [644, 240] on input "text" at bounding box center [635, 241] width 191 height 39
type input "ftjgnctj"
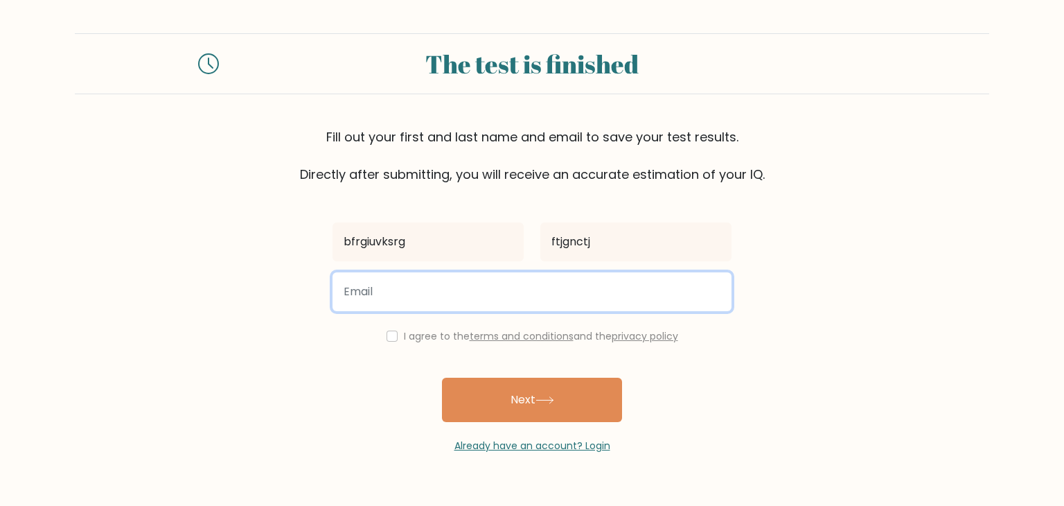
click at [467, 294] on input "email" at bounding box center [531, 291] width 399 height 39
type input "mia78111@gmail.com"
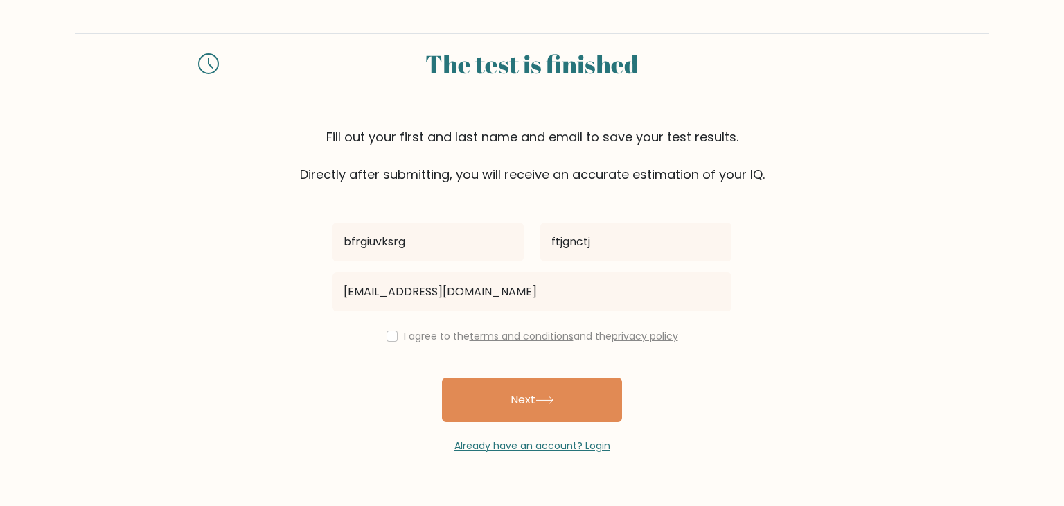
click at [393, 338] on div "I agree to the terms and conditions and the privacy policy" at bounding box center [531, 336] width 415 height 17
click at [391, 335] on input "checkbox" at bounding box center [391, 335] width 11 height 11
checkbox input "true"
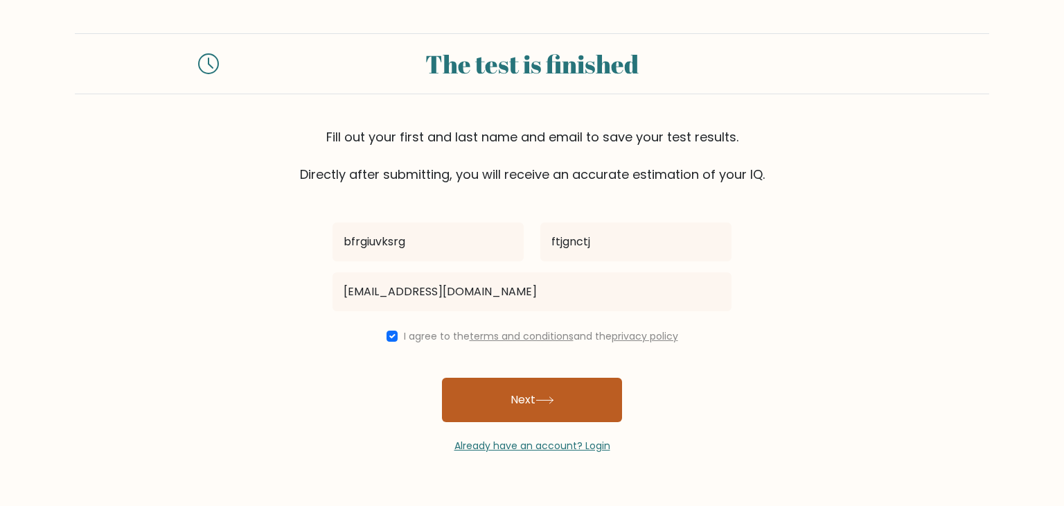
click at [526, 391] on button "Next" at bounding box center [532, 399] width 180 height 44
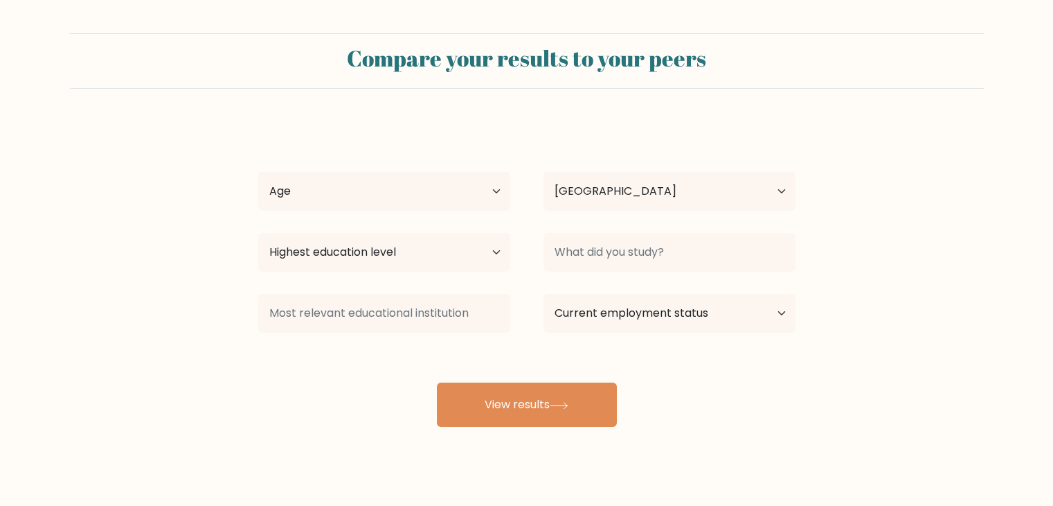
select select "SK"
click at [346, 184] on select "Age Under [DEMOGRAPHIC_DATA] [DEMOGRAPHIC_DATA] [DEMOGRAPHIC_DATA] [DEMOGRAPHIC…" at bounding box center [384, 191] width 252 height 39
select select "25_34"
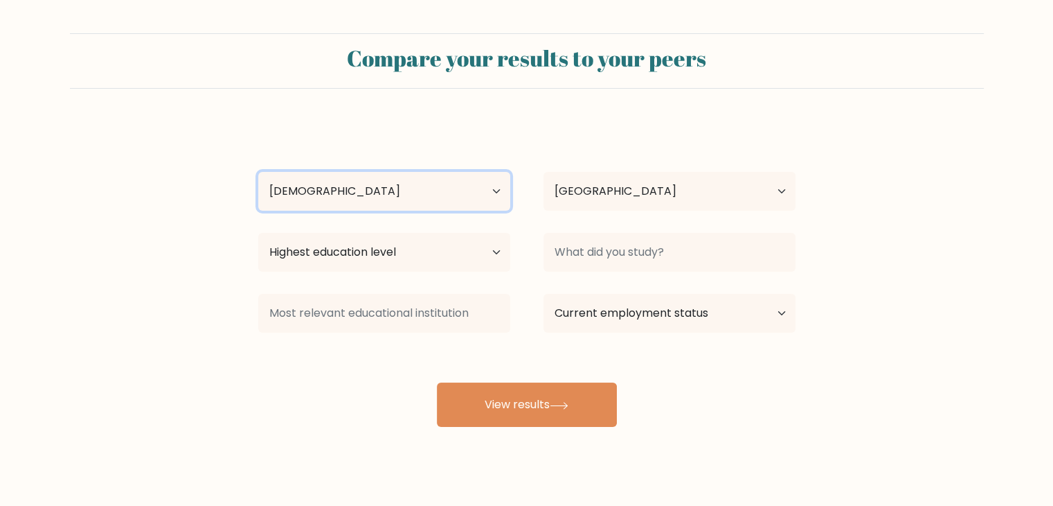
click at [258, 172] on select "Age Under [DEMOGRAPHIC_DATA] [DEMOGRAPHIC_DATA] [DEMOGRAPHIC_DATA] [DEMOGRAPHIC…" at bounding box center [384, 191] width 252 height 39
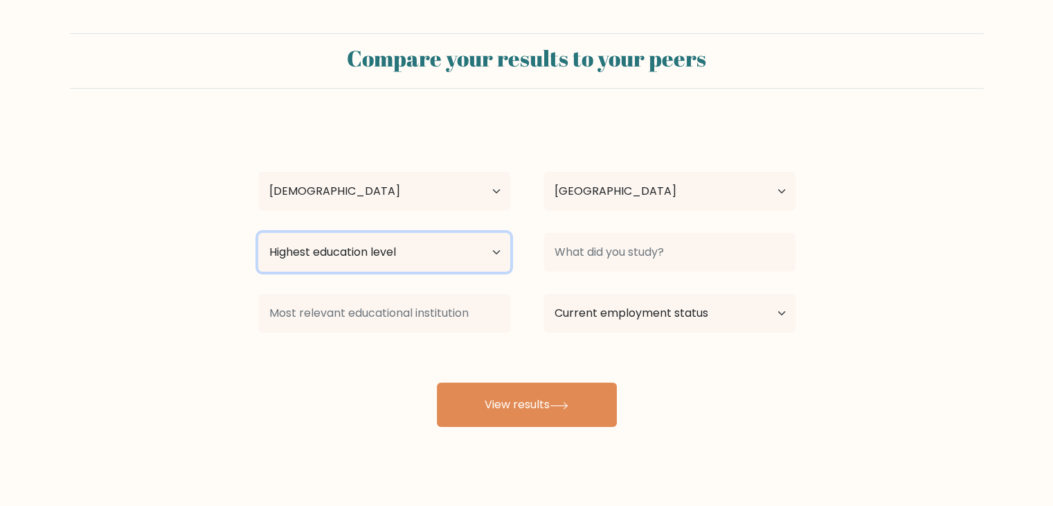
click at [420, 259] on select "Highest education level No schooling Primary Lower Secondary Upper Secondary Oc…" at bounding box center [384, 252] width 252 height 39
select select "bachelors_degree"
click at [258, 233] on select "Highest education level No schooling Primary Lower Secondary Upper Secondary Oc…" at bounding box center [384, 252] width 252 height 39
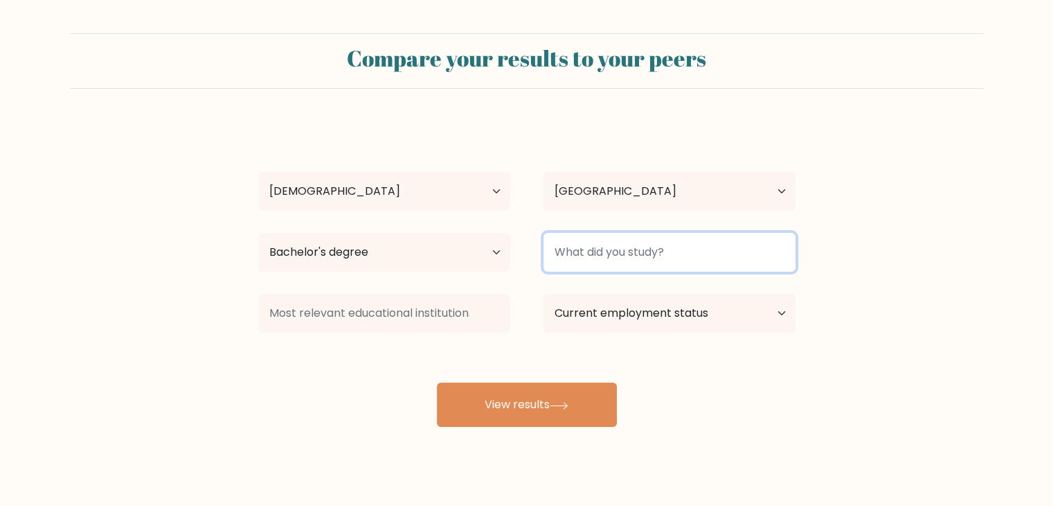
click at [620, 258] on input at bounding box center [670, 252] width 252 height 39
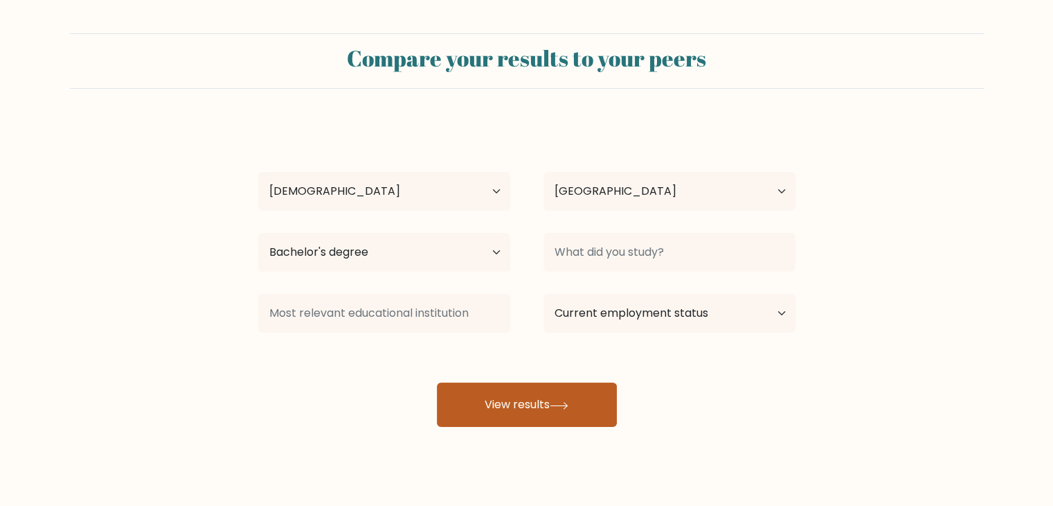
click at [560, 388] on button "View results" at bounding box center [527, 404] width 180 height 44
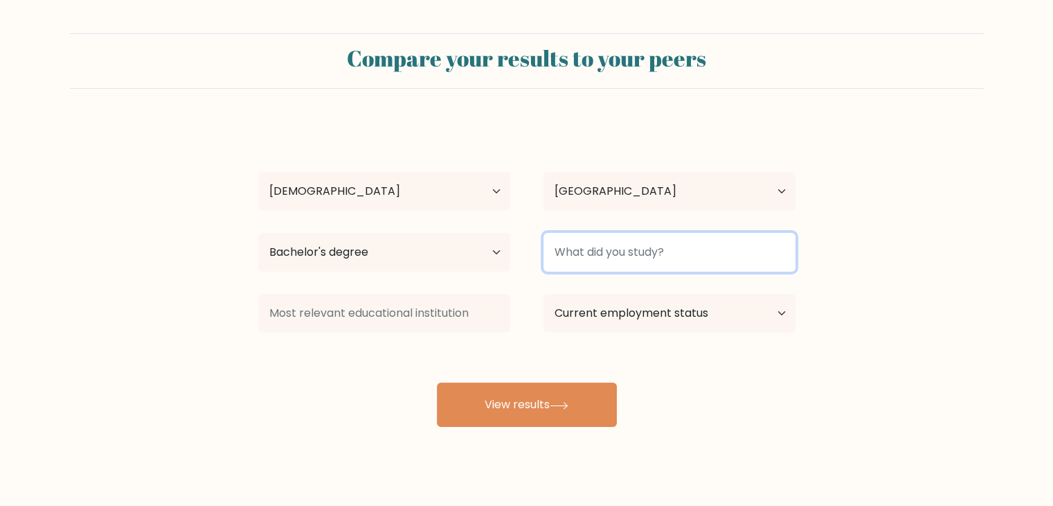
click at [591, 262] on input at bounding box center [670, 252] width 252 height 39
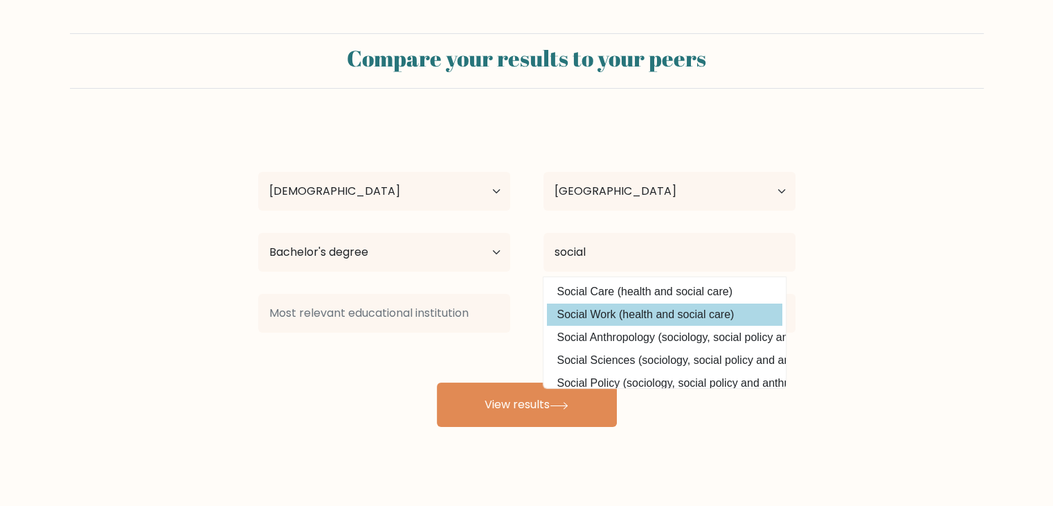
click at [638, 314] on option "Social Work (health and social care)" at bounding box center [664, 314] width 235 height 22
type input "Social Work"
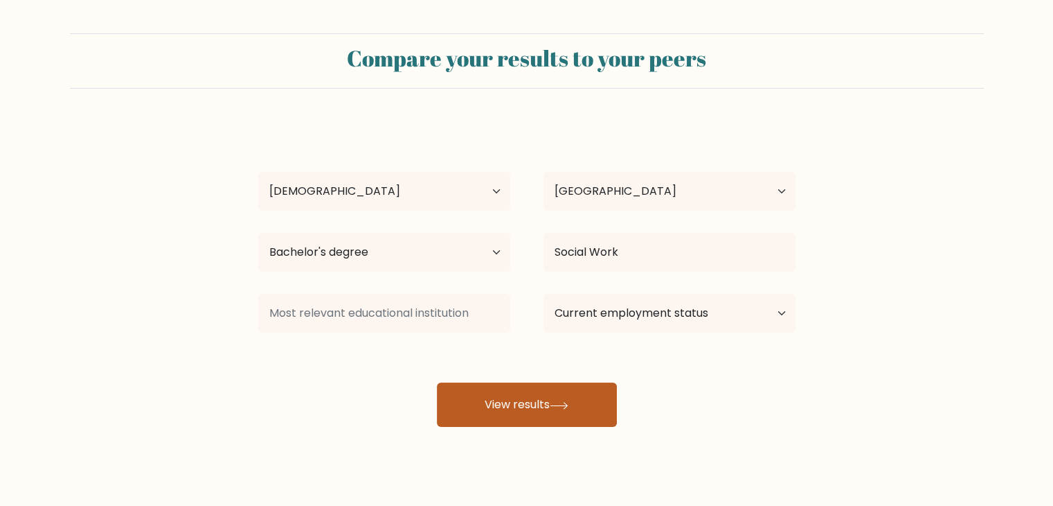
click at [536, 395] on button "View results" at bounding box center [527, 404] width 180 height 44
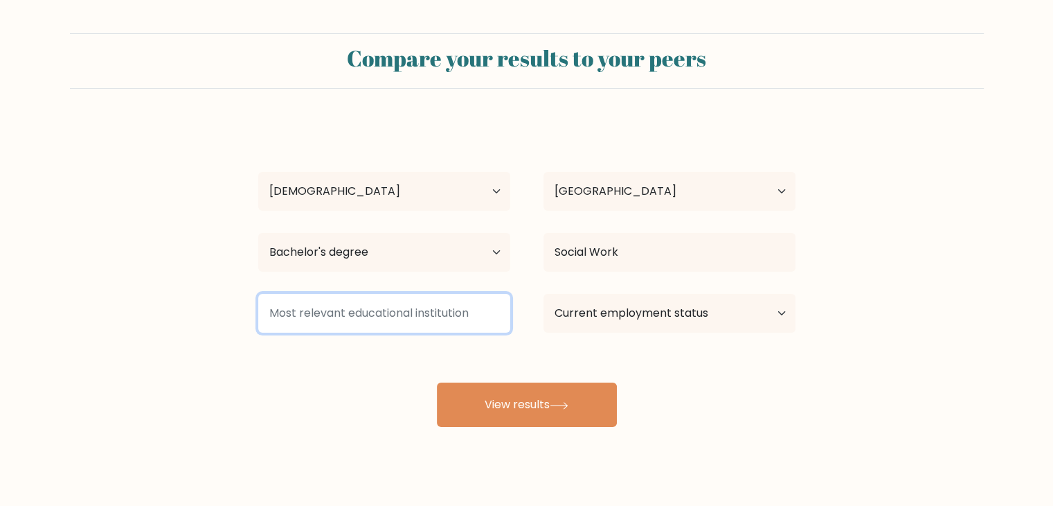
click at [381, 306] on input at bounding box center [384, 313] width 252 height 39
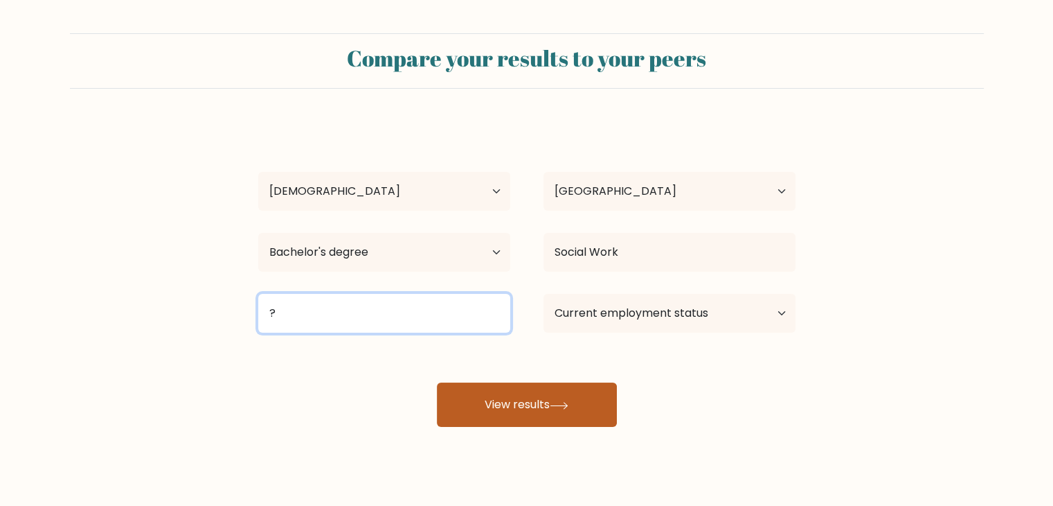
type input "?"
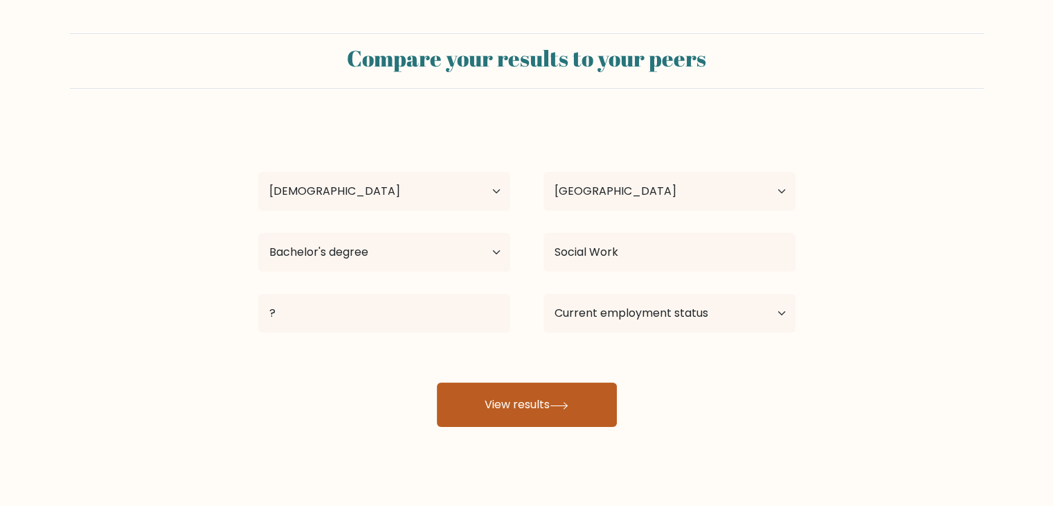
click at [503, 394] on button "View results" at bounding box center [527, 404] width 180 height 44
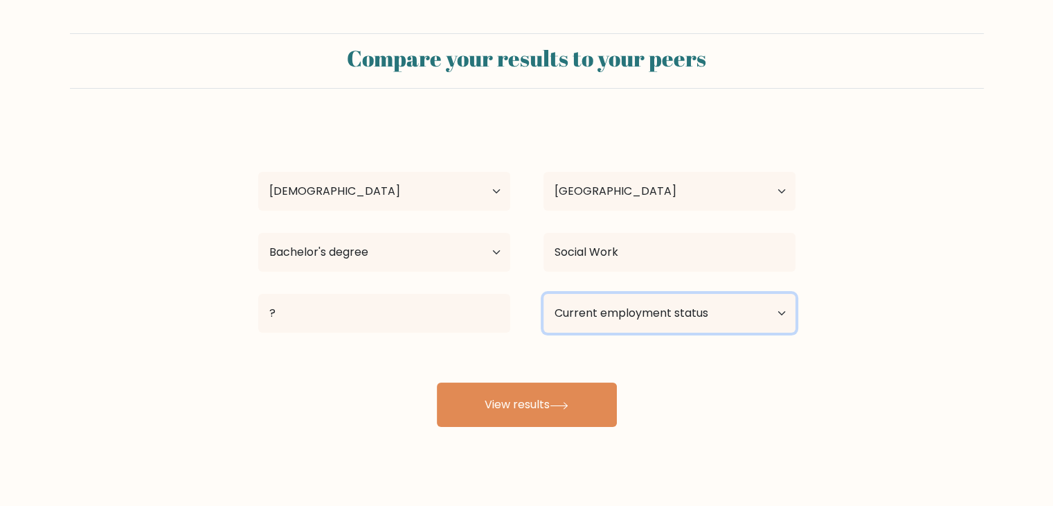
click at [648, 309] on select "Current employment status Employed Student Retired Other / prefer not to answer" at bounding box center [670, 313] width 252 height 39
click at [544, 294] on select "Current employment status Employed Student Retired Other / prefer not to answer" at bounding box center [670, 313] width 252 height 39
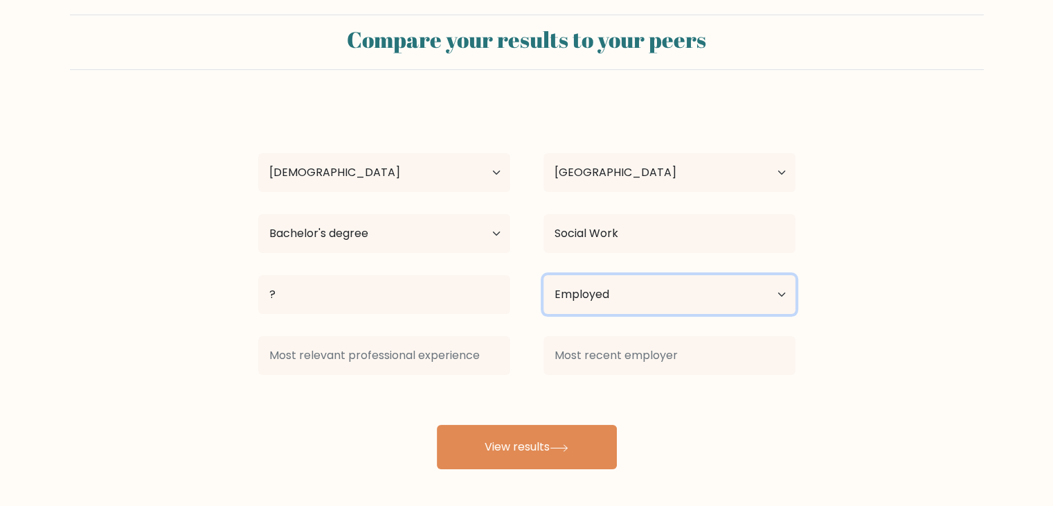
scroll to position [19, 0]
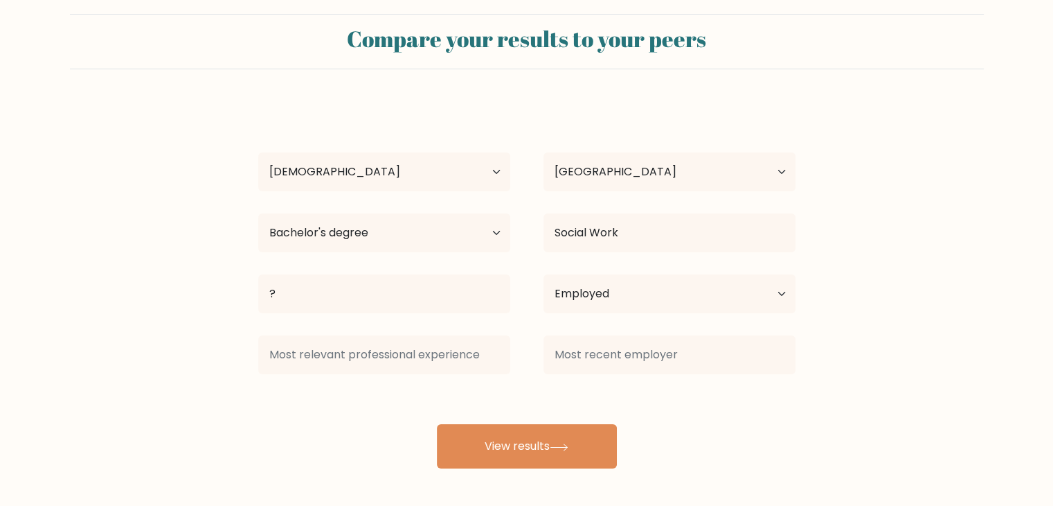
click at [589, 312] on div "Current employment status Employed Student Retired Other / prefer not to answer" at bounding box center [669, 294] width 285 height 50
click at [589, 294] on select "Current employment status Employed Student Retired Other / prefer not to answer" at bounding box center [670, 293] width 252 height 39
select select "student"
click at [544, 274] on select "Current employment status Employed Student Retired Other / prefer not to answer" at bounding box center [670, 293] width 252 height 39
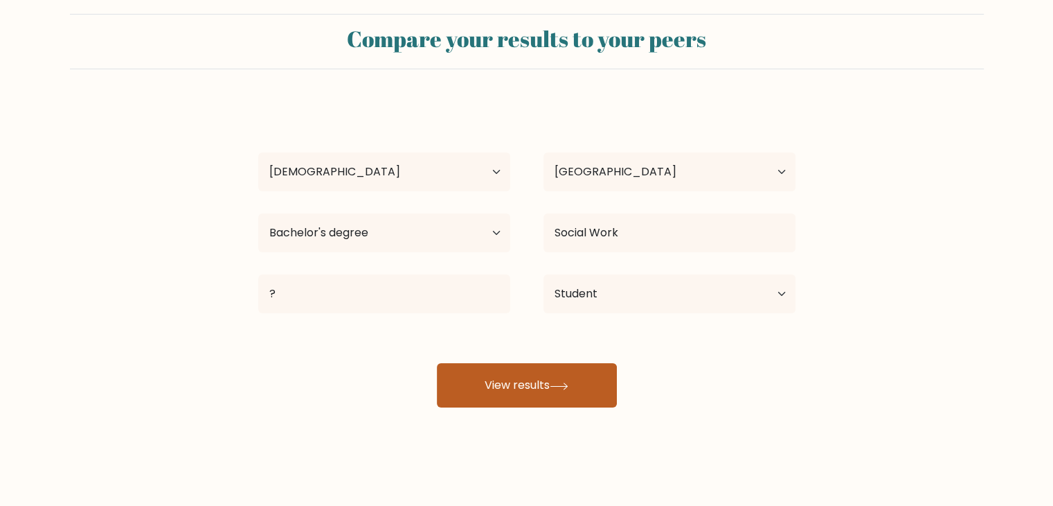
click at [526, 382] on button "View results" at bounding box center [527, 385] width 180 height 44
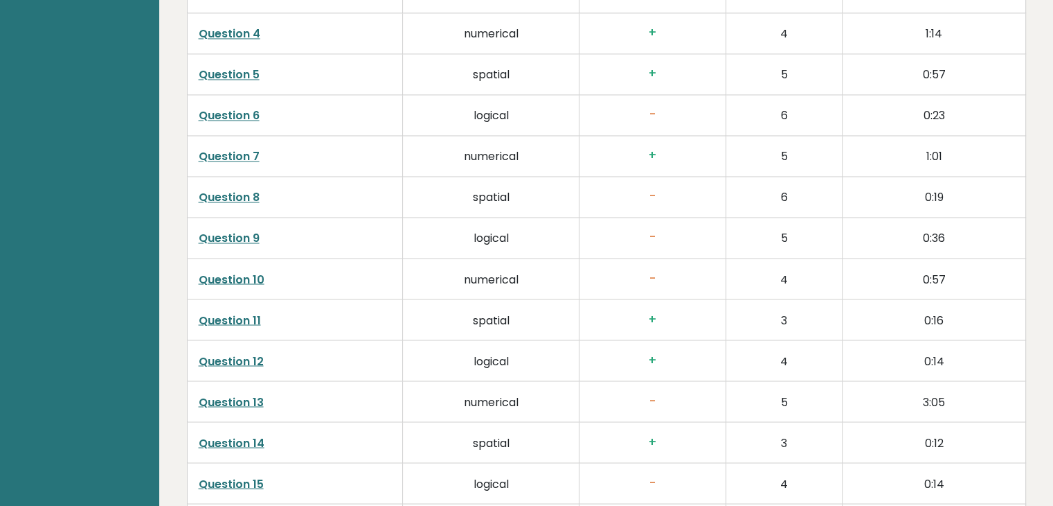
scroll to position [2077, 0]
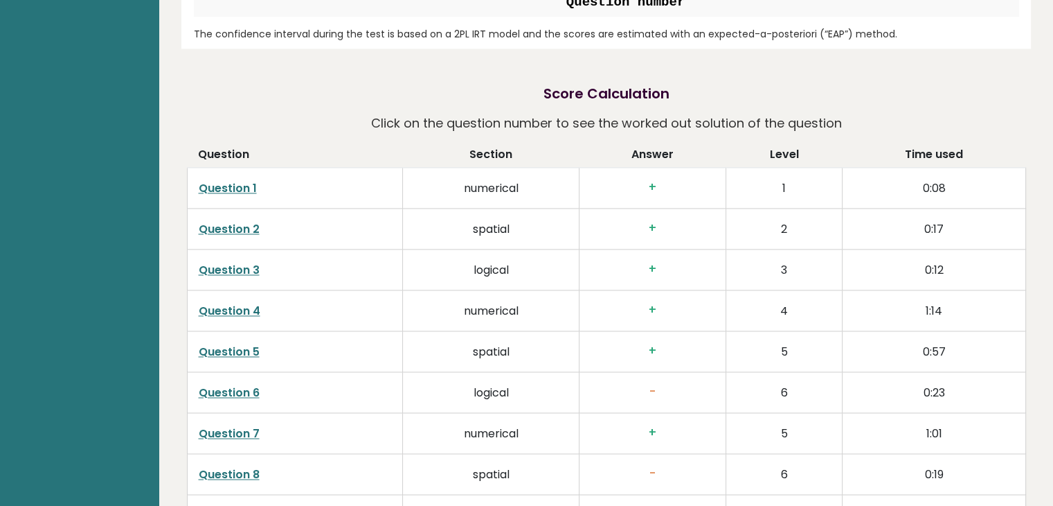
click at [234, 186] on link "Question 1" at bounding box center [228, 188] width 58 height 16
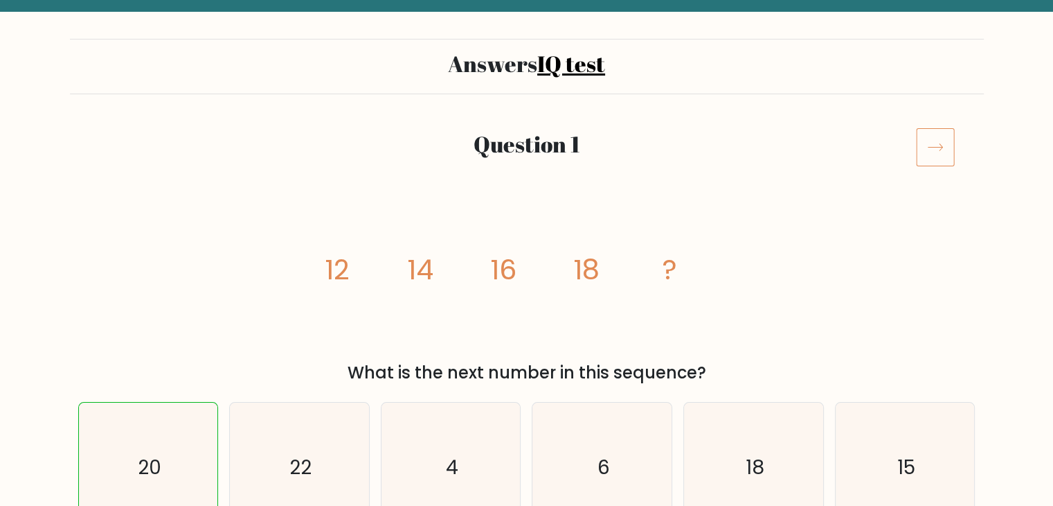
scroll to position [138, 0]
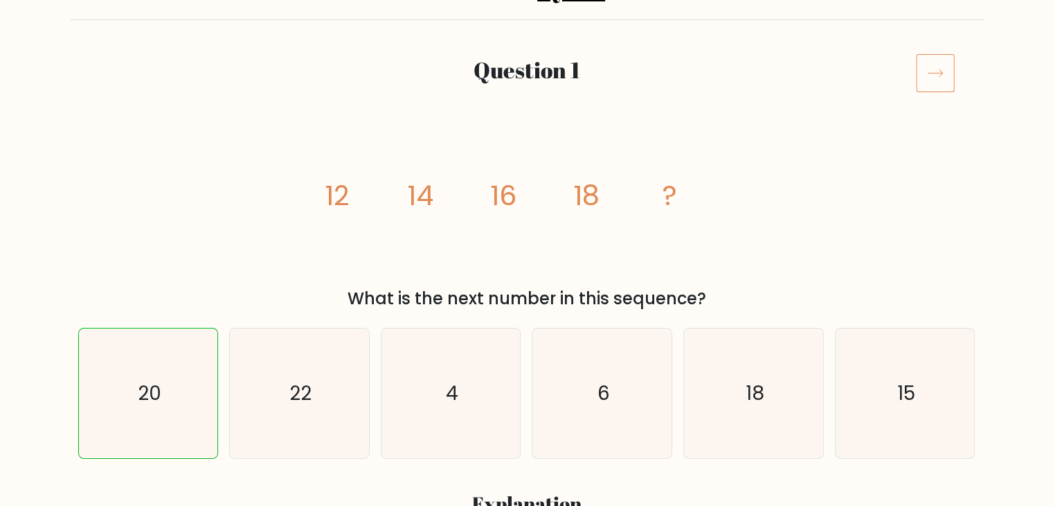
click at [936, 73] on icon at bounding box center [935, 73] width 15 height 7
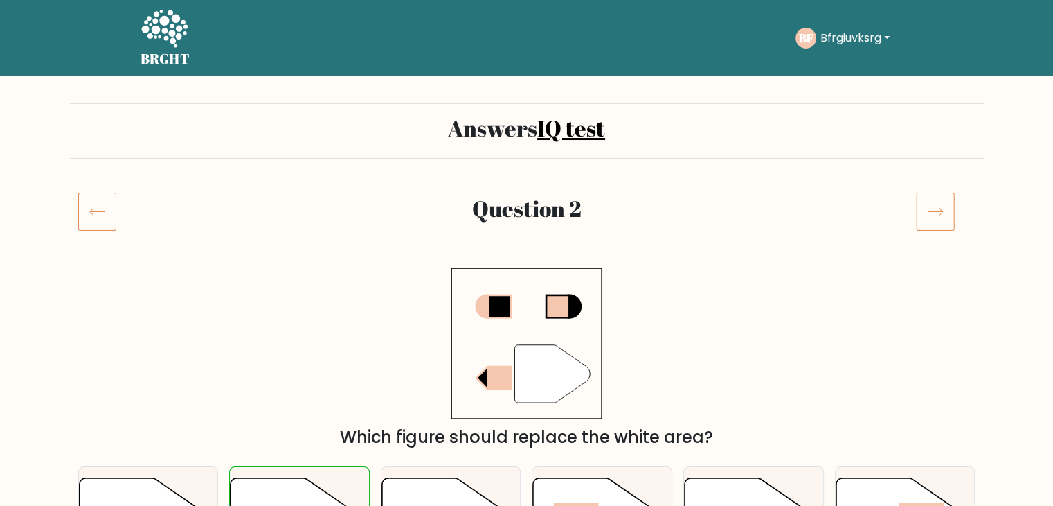
click at [931, 205] on icon at bounding box center [935, 211] width 39 height 39
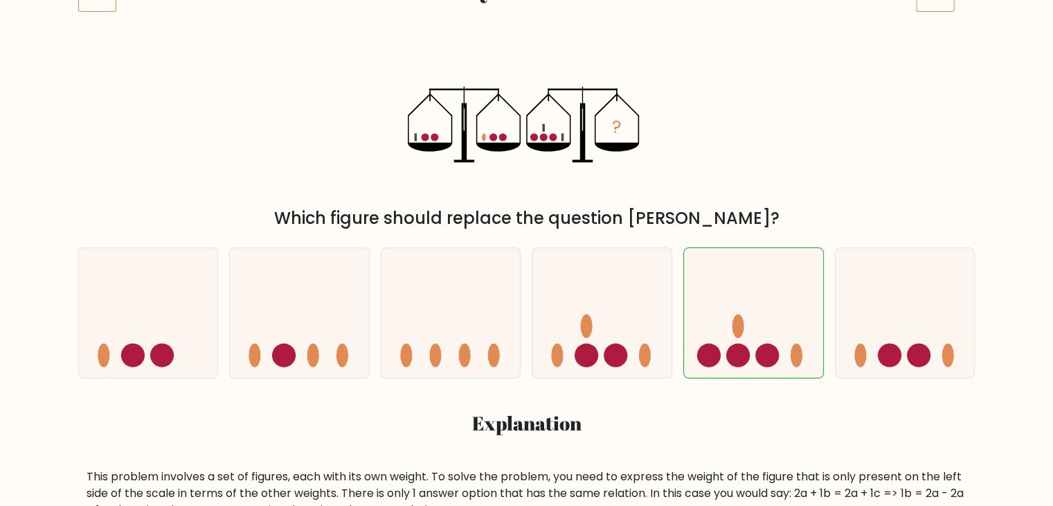
scroll to position [138, 0]
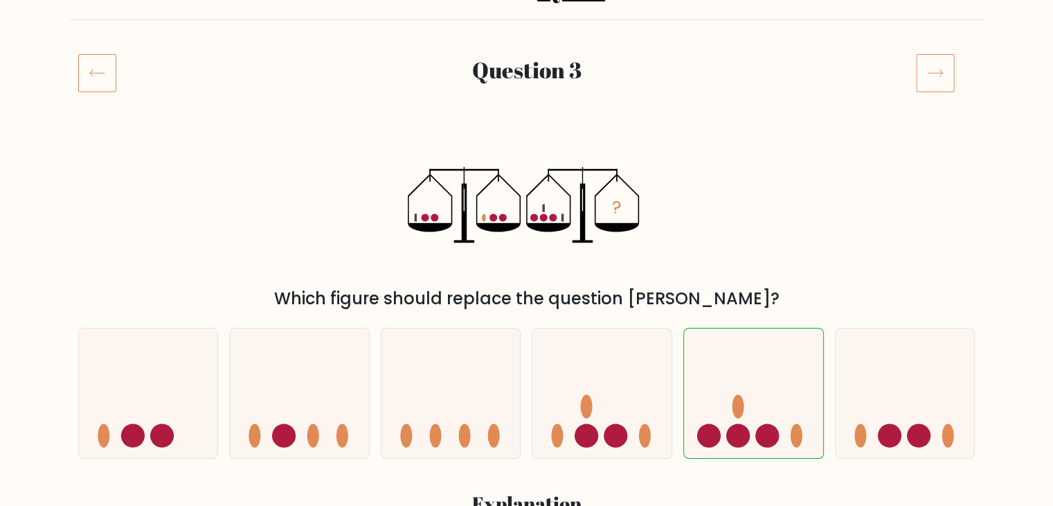
click at [925, 70] on icon at bounding box center [935, 72] width 39 height 39
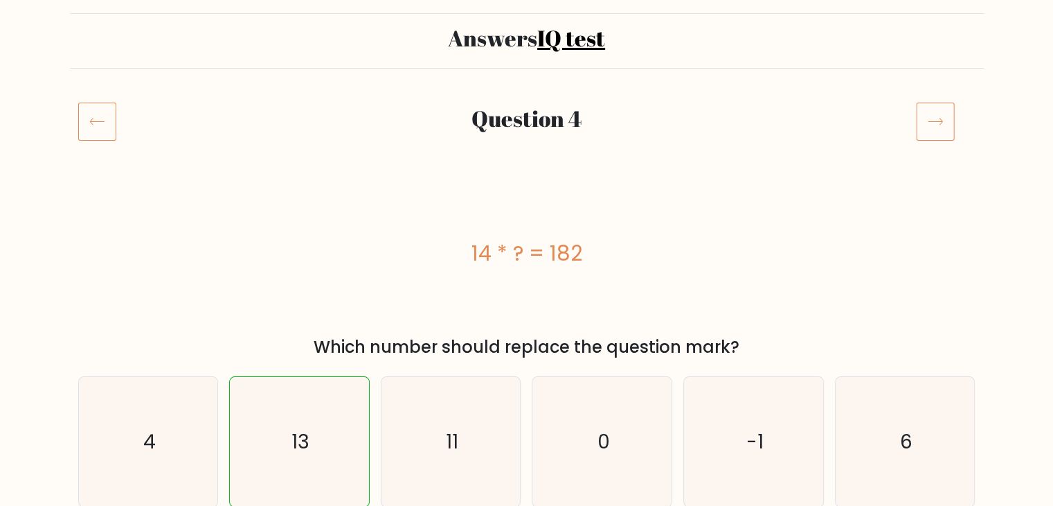
scroll to position [138, 0]
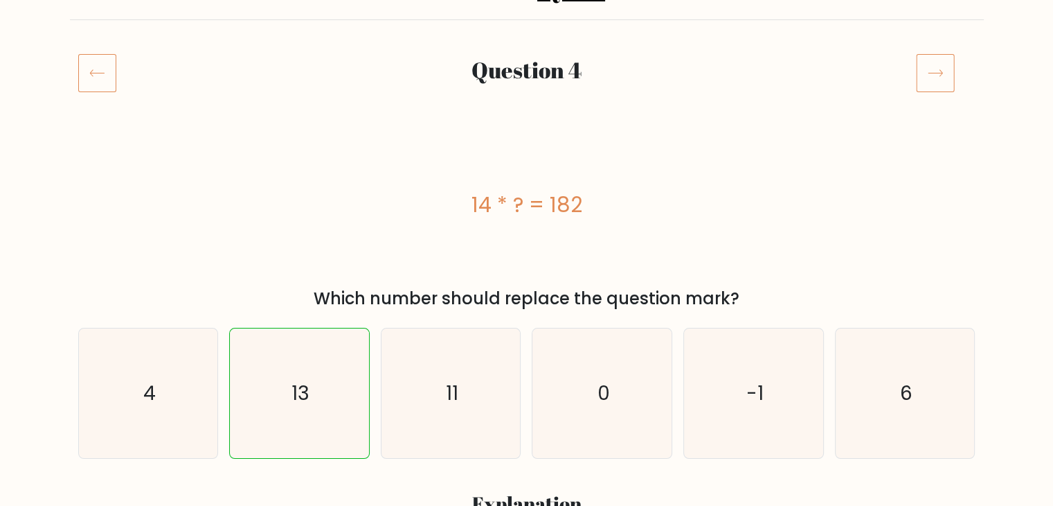
click at [939, 74] on icon at bounding box center [935, 72] width 39 height 39
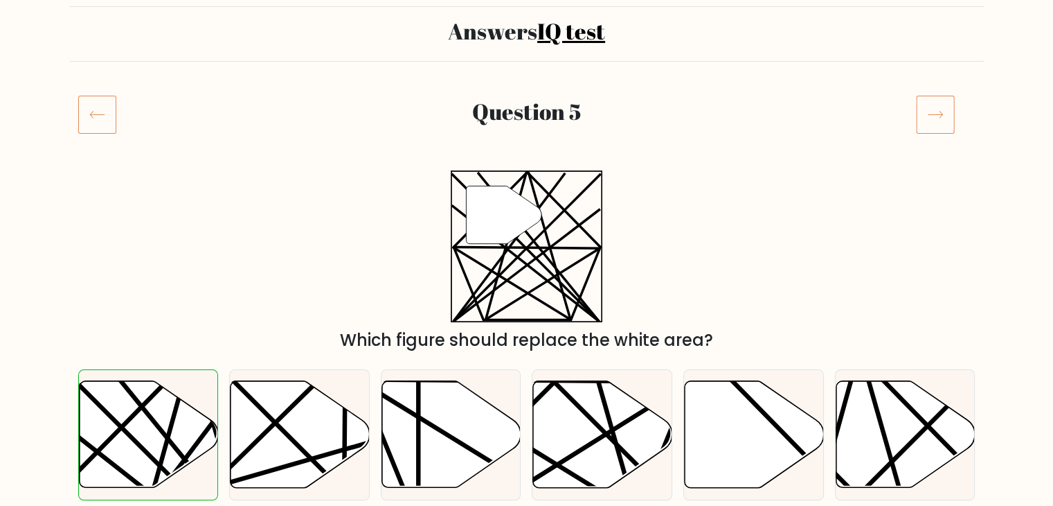
scroll to position [138, 0]
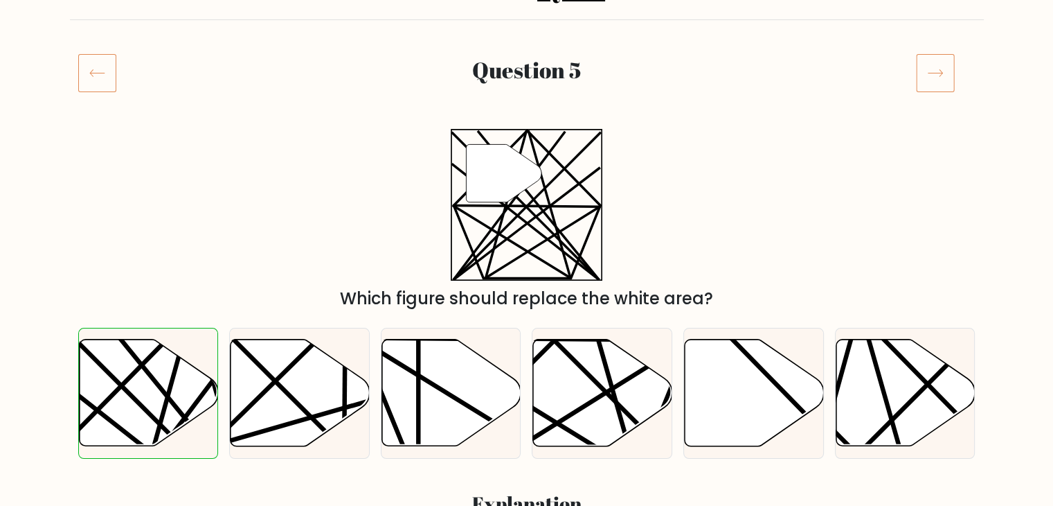
click at [929, 75] on icon at bounding box center [935, 72] width 39 height 39
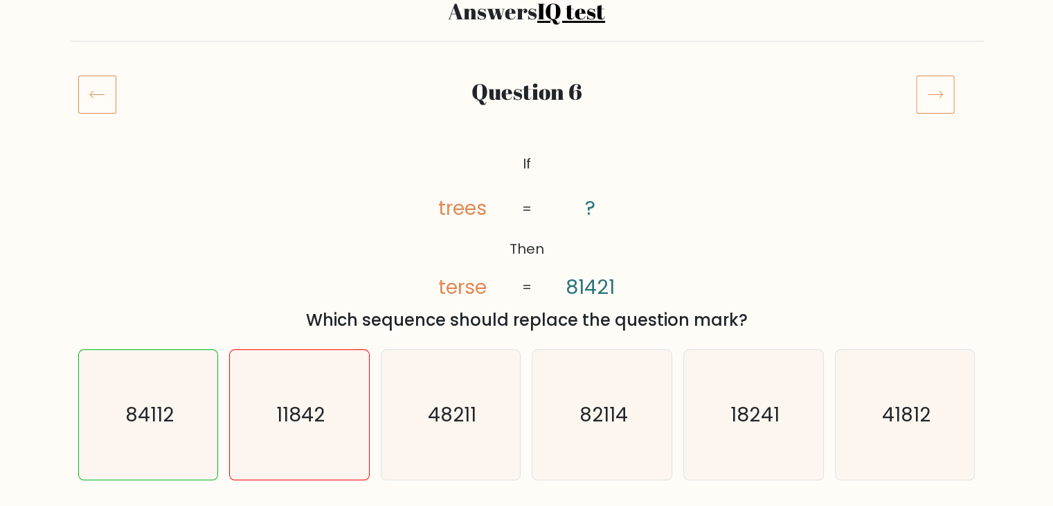
scroll to position [69, 0]
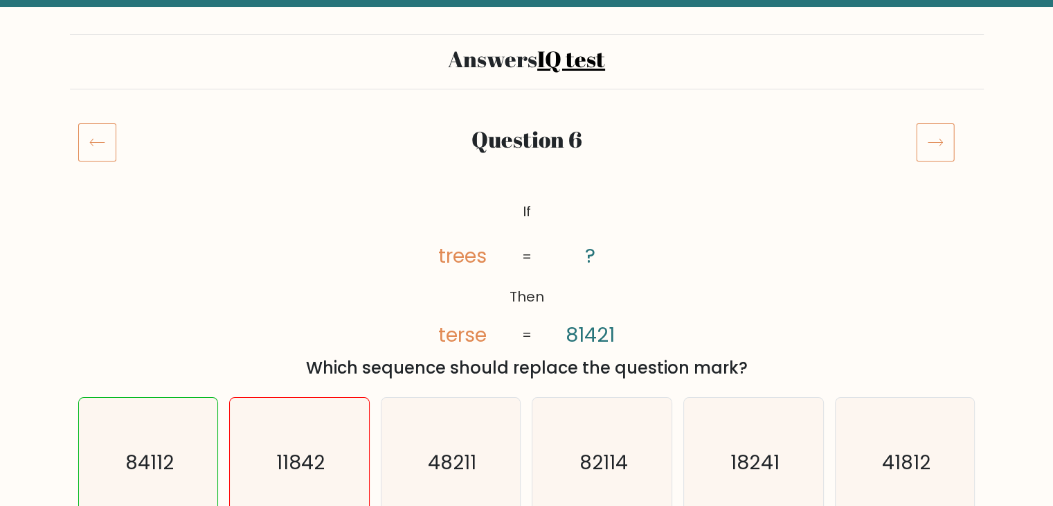
click at [939, 150] on icon at bounding box center [935, 142] width 39 height 39
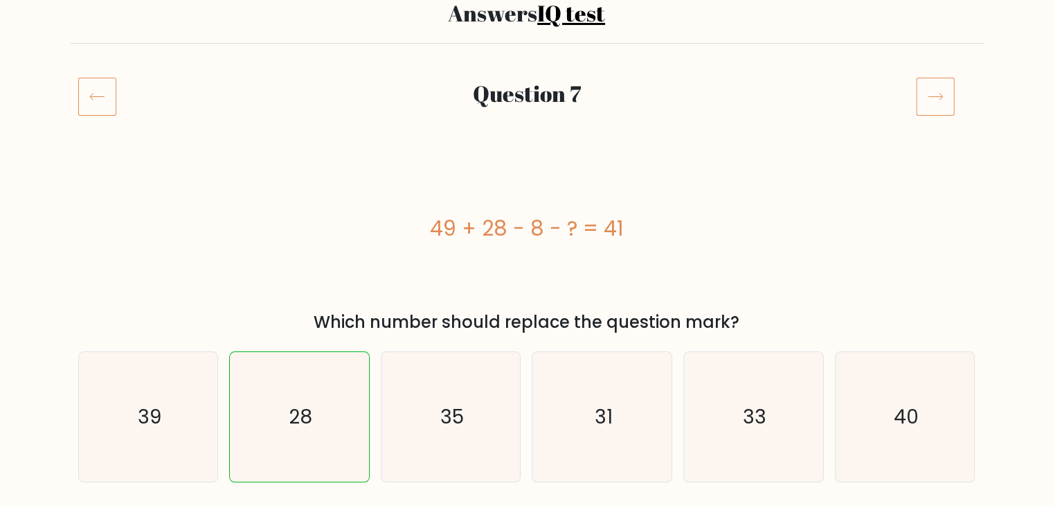
scroll to position [138, 0]
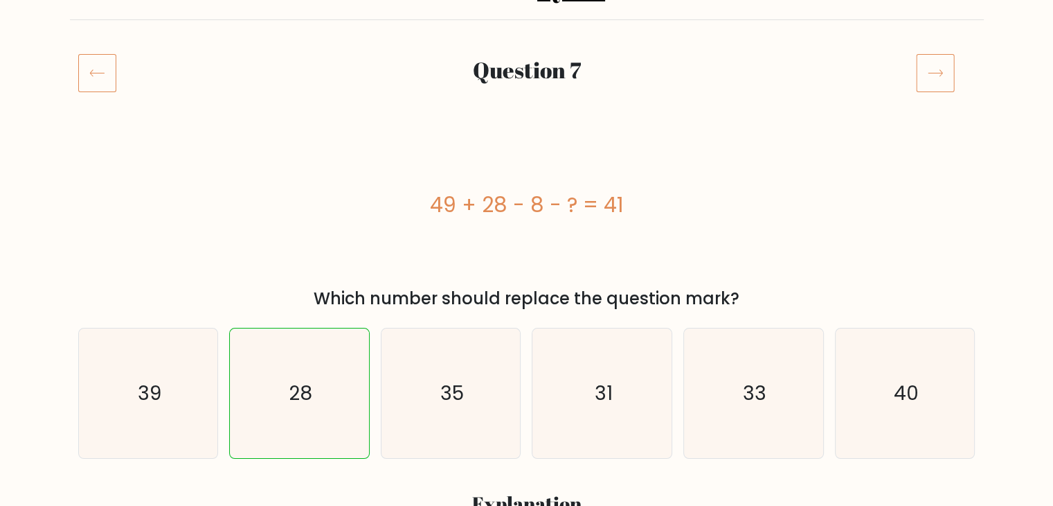
click at [928, 80] on icon at bounding box center [935, 72] width 39 height 39
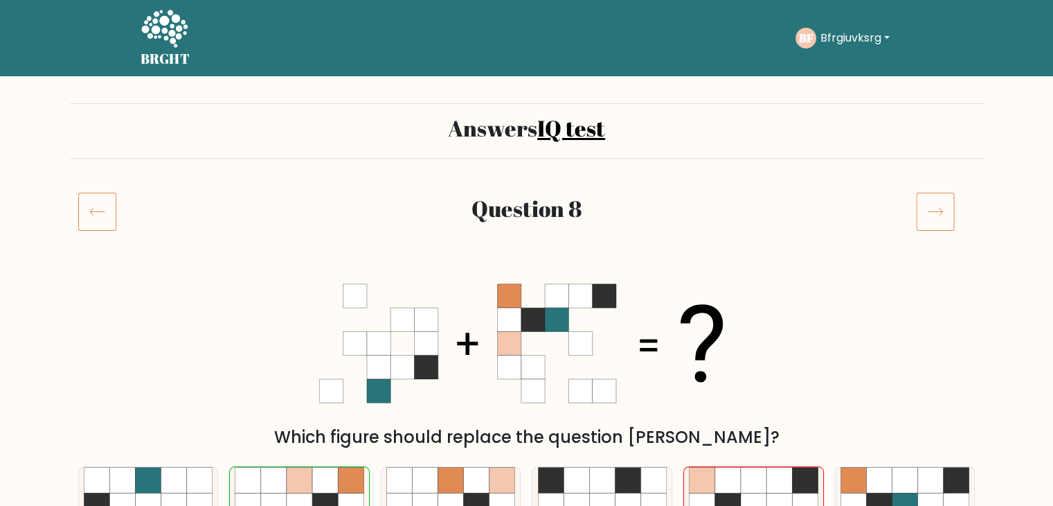
click at [937, 217] on icon at bounding box center [935, 211] width 39 height 39
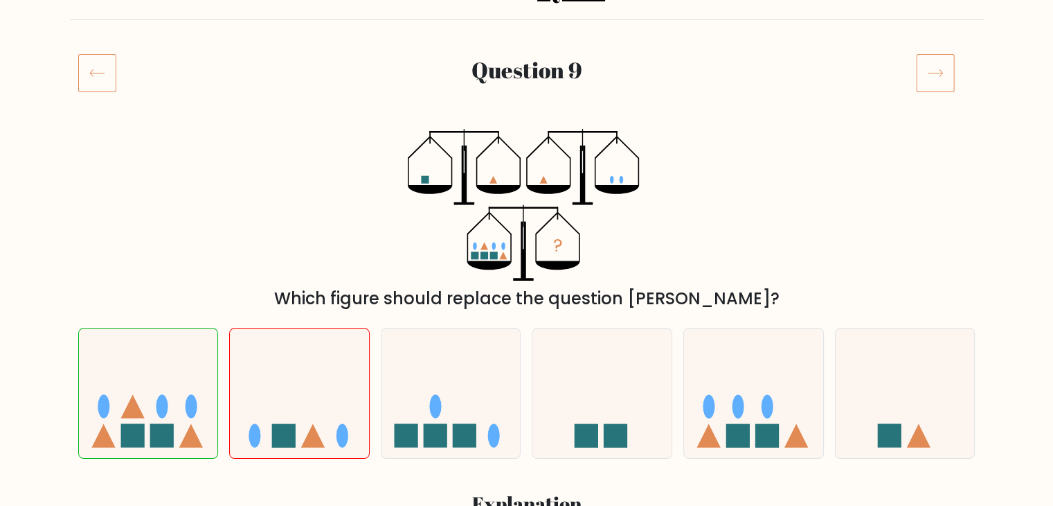
scroll to position [138, 0]
click at [936, 75] on icon at bounding box center [935, 72] width 39 height 39
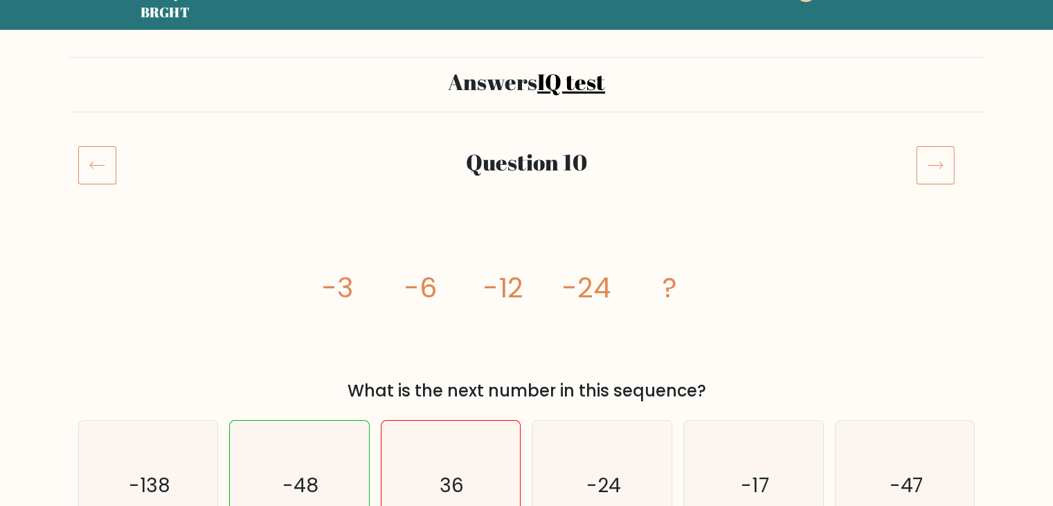
scroll to position [69, 0]
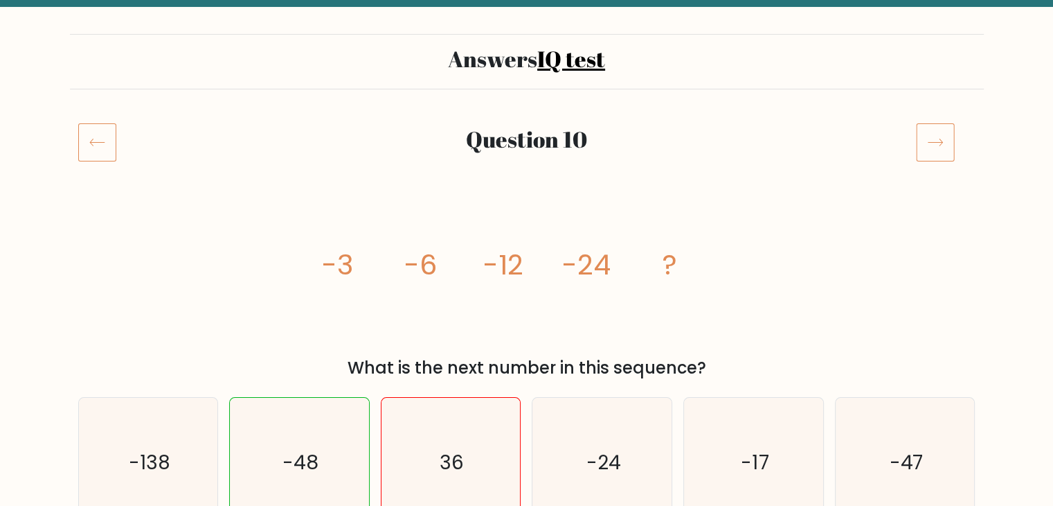
click at [930, 142] on icon at bounding box center [935, 142] width 15 height 7
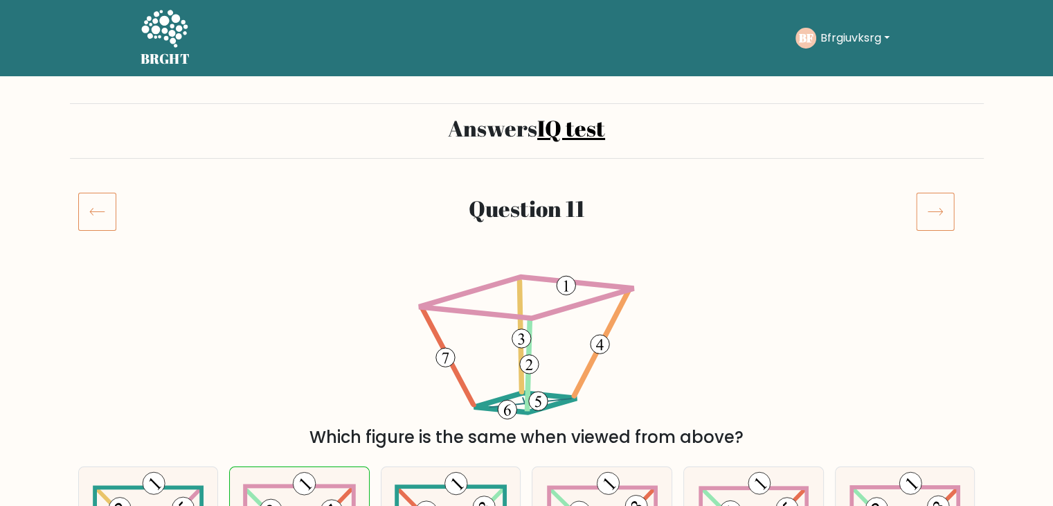
scroll to position [138, 0]
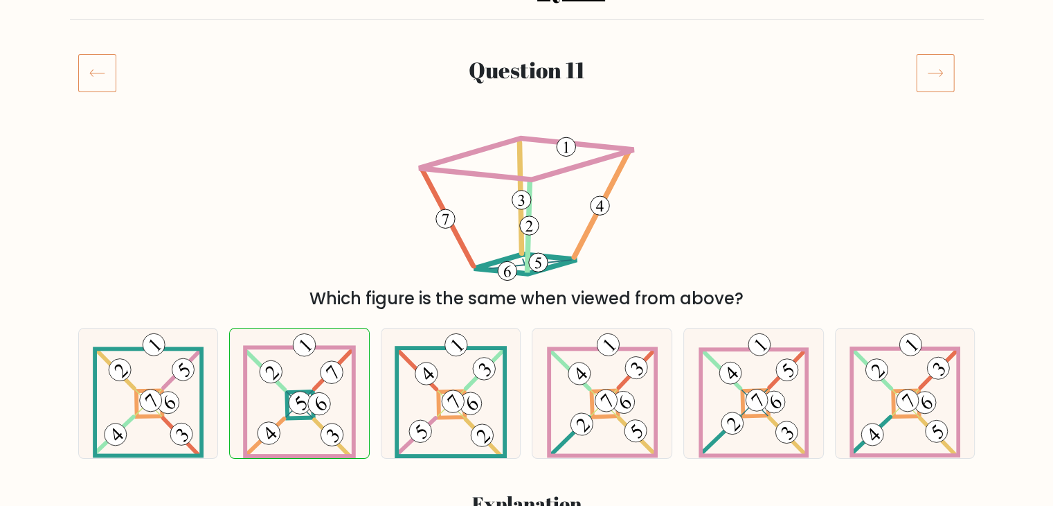
click at [924, 75] on icon at bounding box center [935, 72] width 39 height 39
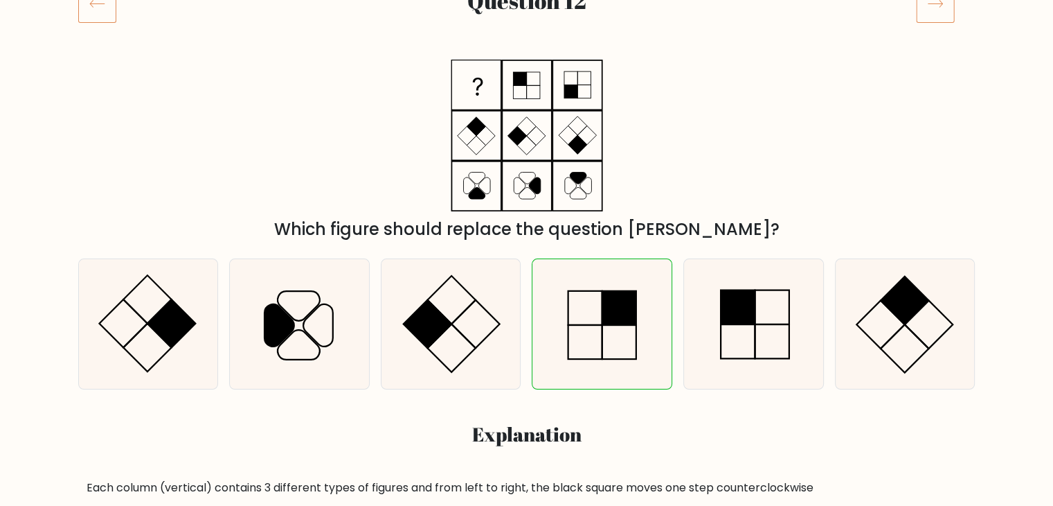
scroll to position [69, 0]
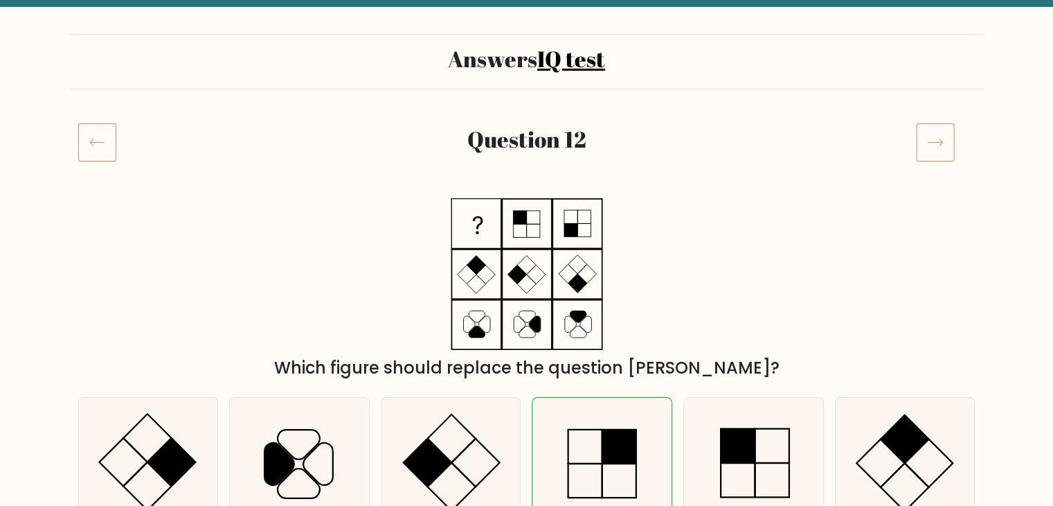
click at [933, 138] on icon at bounding box center [935, 142] width 39 height 39
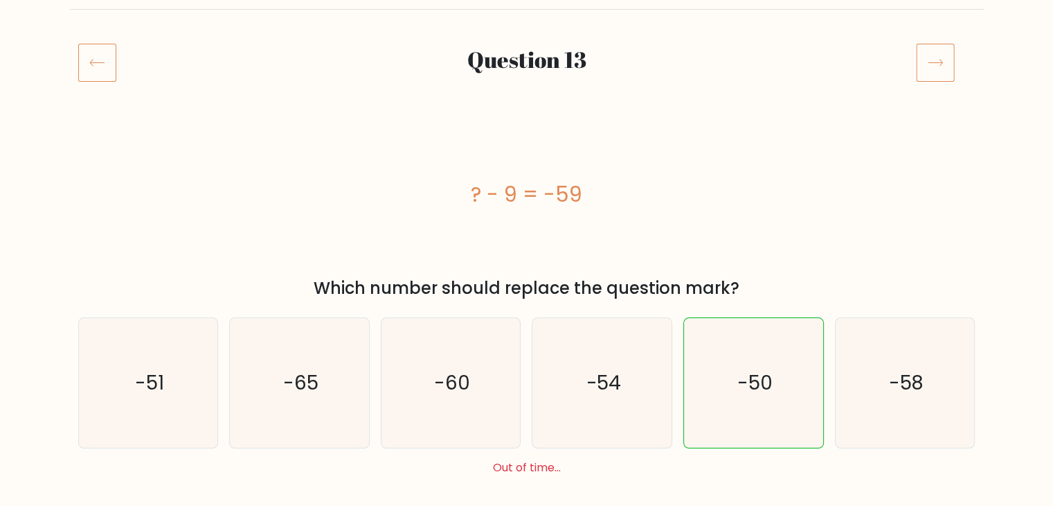
scroll to position [69, 0]
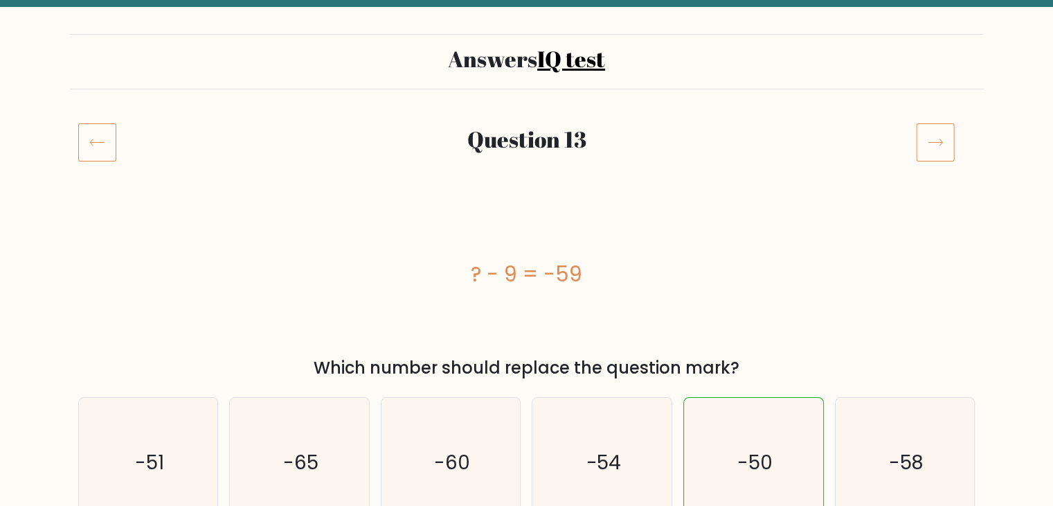
click at [931, 147] on icon at bounding box center [935, 142] width 39 height 39
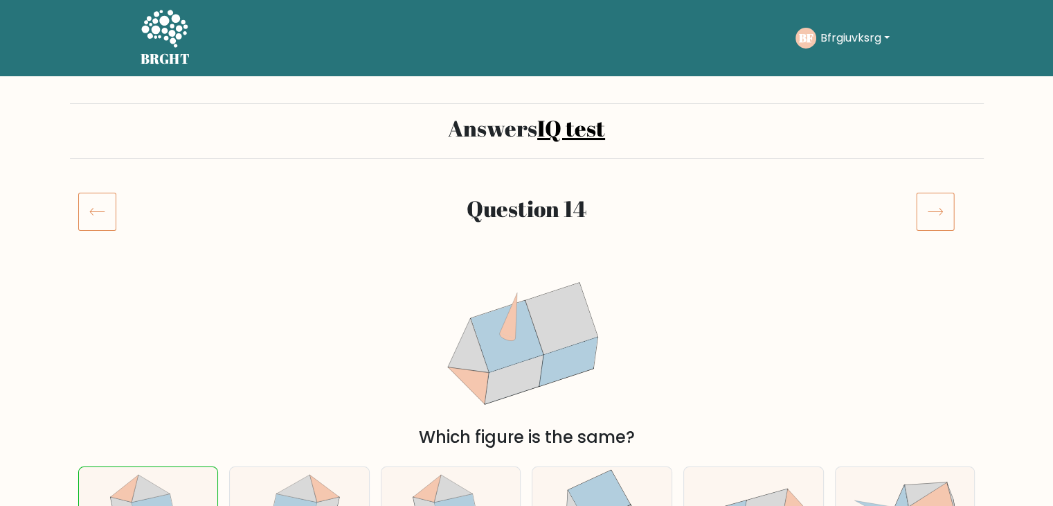
click at [940, 195] on icon at bounding box center [935, 211] width 39 height 39
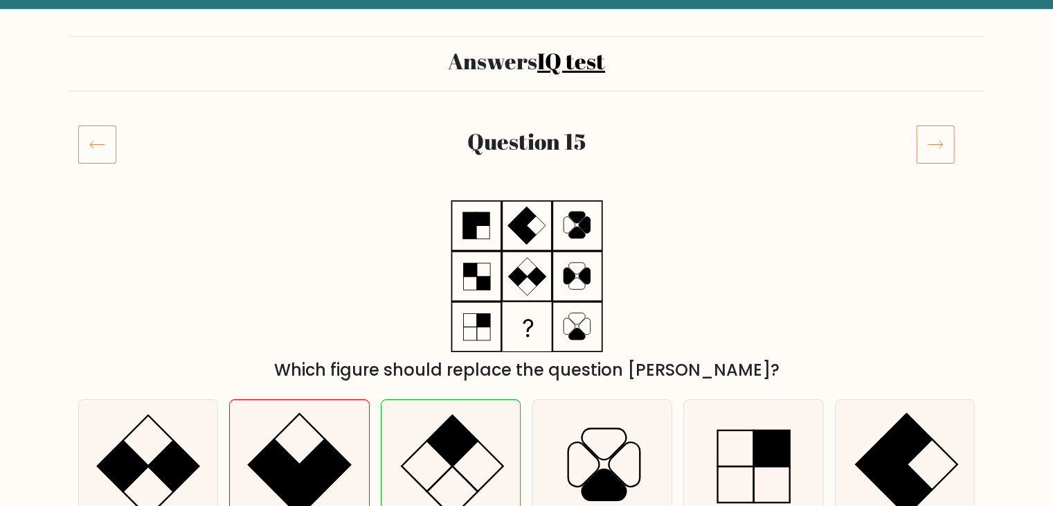
scroll to position [138, 0]
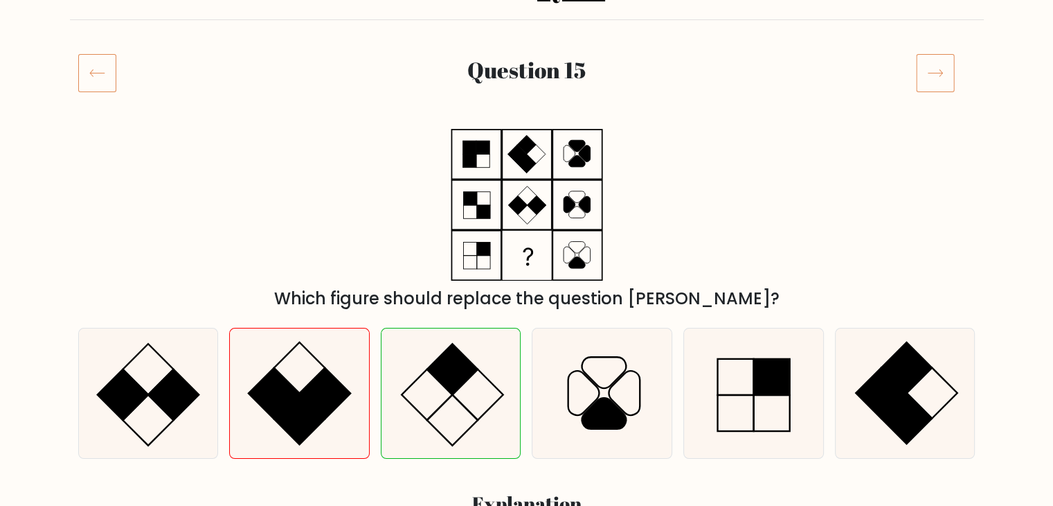
click at [928, 73] on icon at bounding box center [935, 72] width 39 height 39
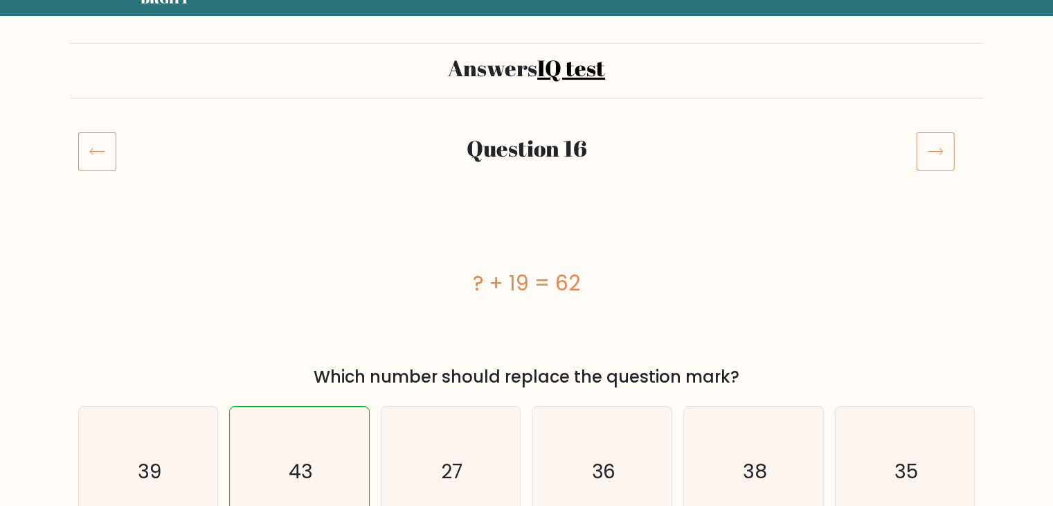
scroll to position [138, 0]
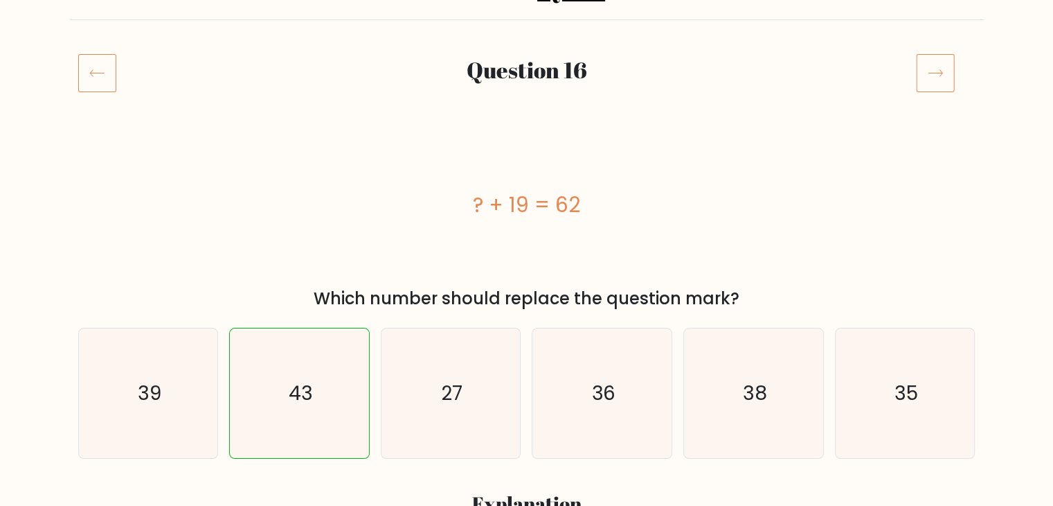
click at [936, 68] on icon at bounding box center [935, 72] width 39 height 39
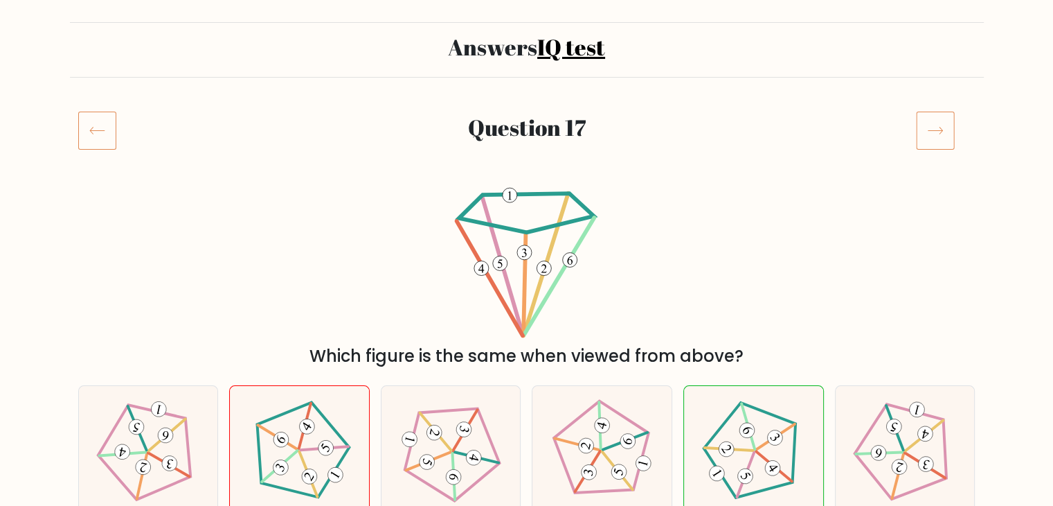
scroll to position [138, 0]
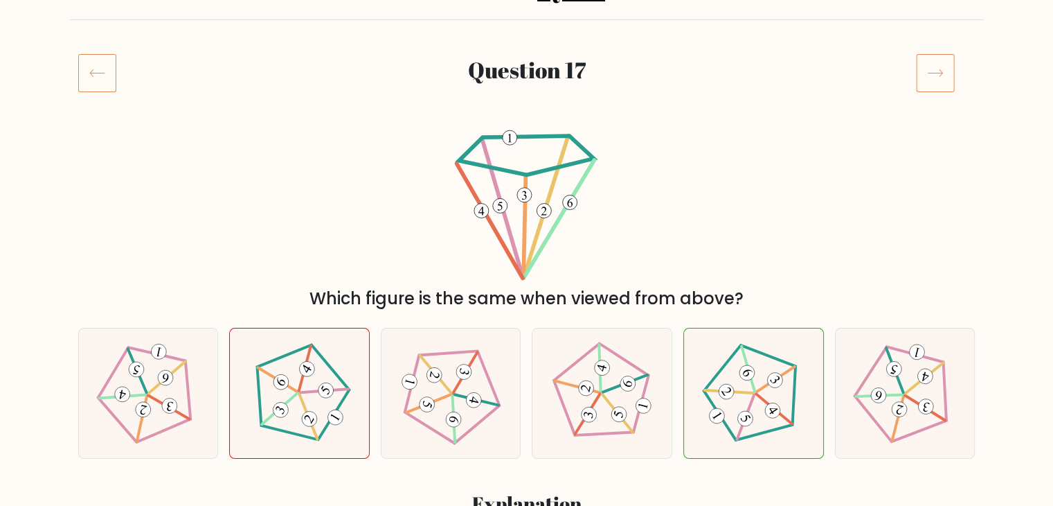
click at [931, 71] on icon at bounding box center [935, 72] width 39 height 39
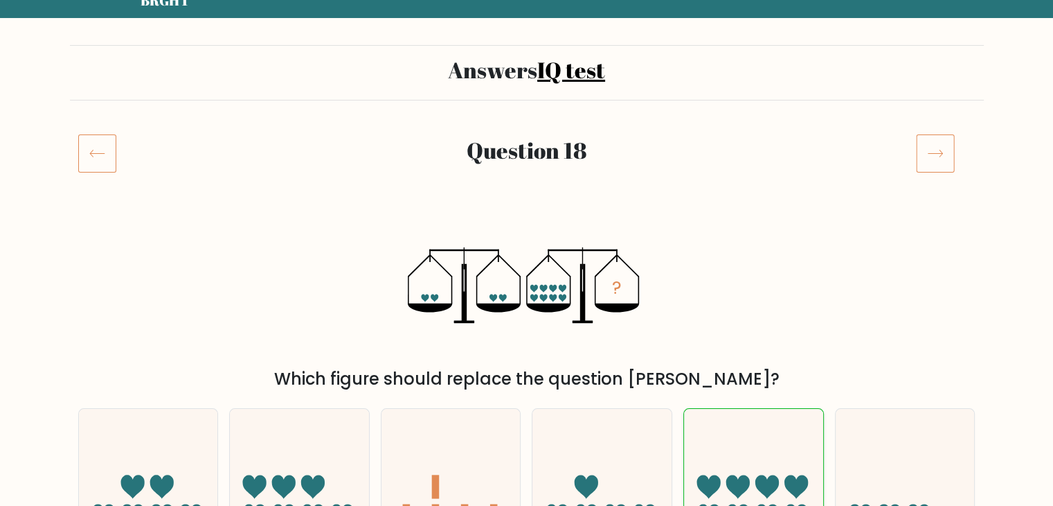
scroll to position [138, 0]
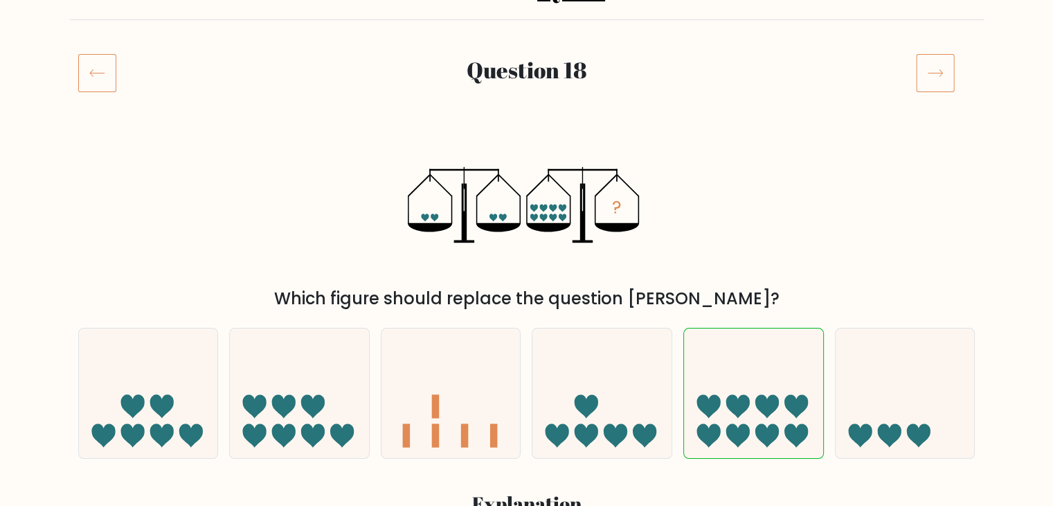
click at [937, 73] on icon at bounding box center [935, 72] width 39 height 39
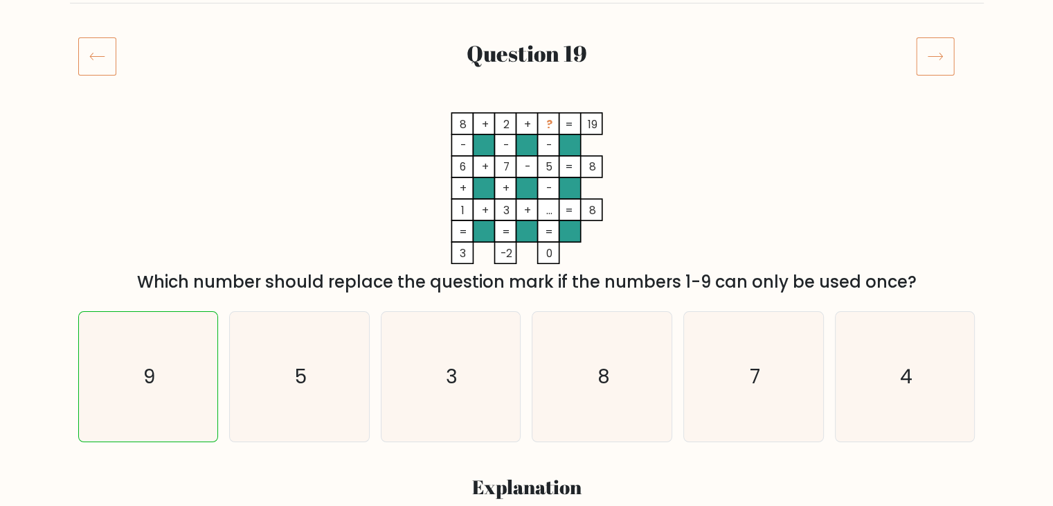
scroll to position [69, 0]
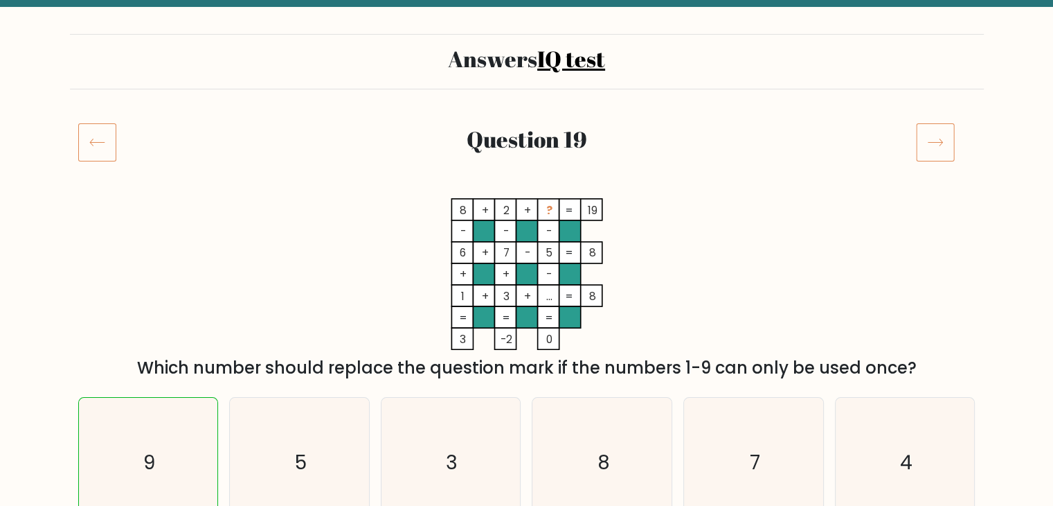
click at [938, 133] on icon at bounding box center [935, 142] width 39 height 39
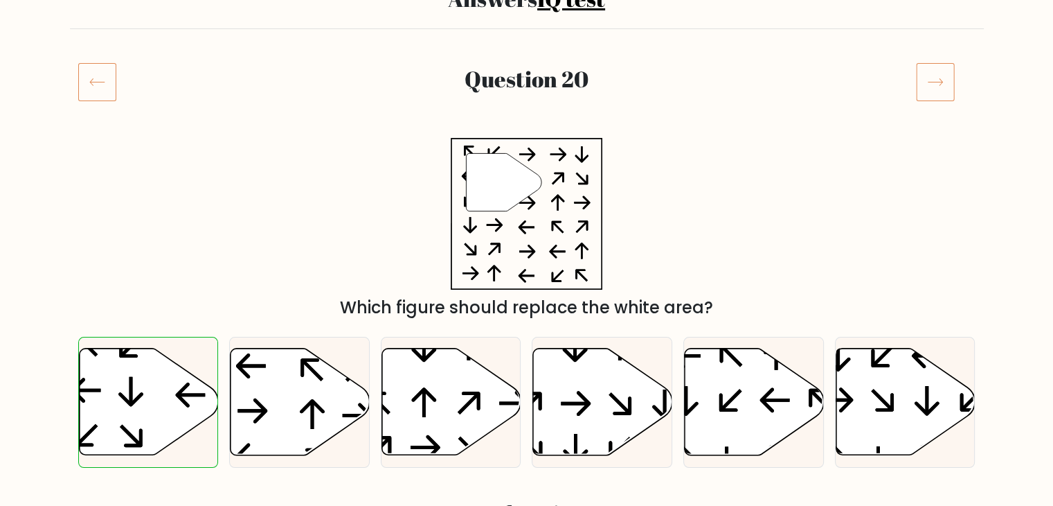
scroll to position [138, 0]
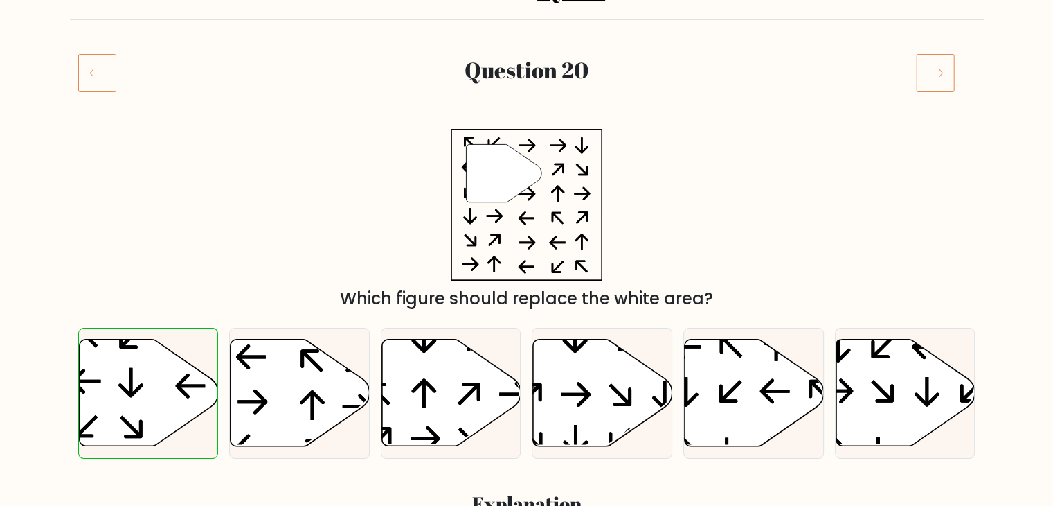
click at [946, 78] on icon at bounding box center [935, 72] width 39 height 39
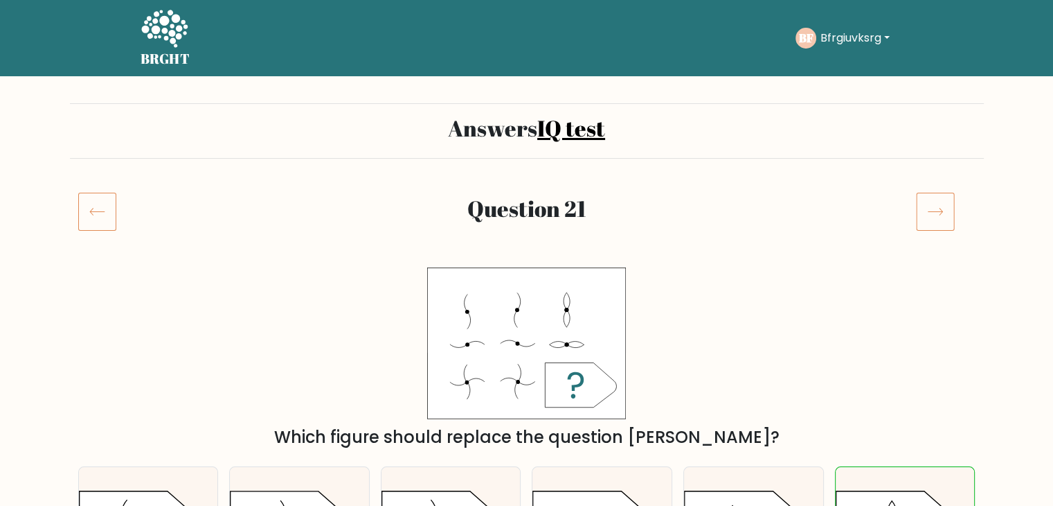
scroll to position [138, 0]
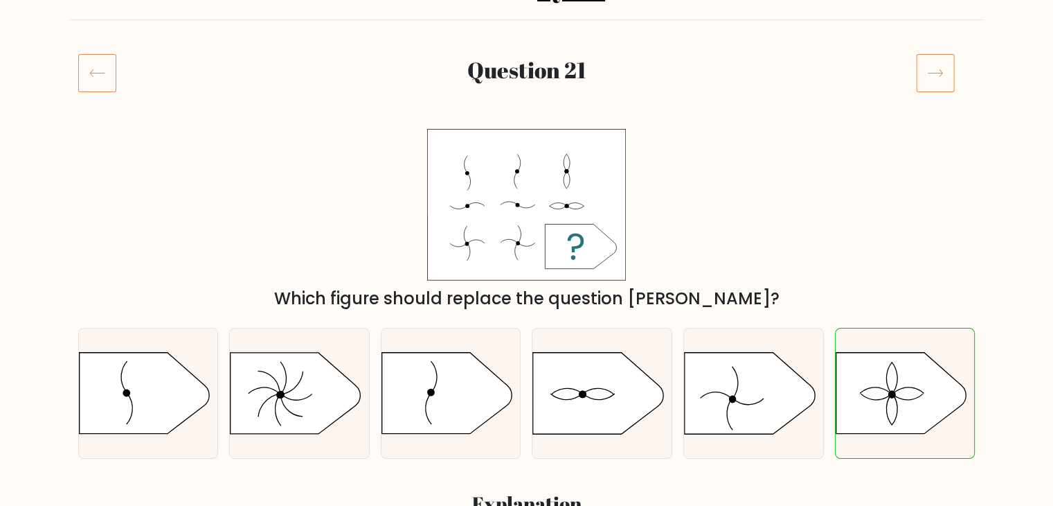
click at [940, 74] on icon at bounding box center [935, 72] width 39 height 39
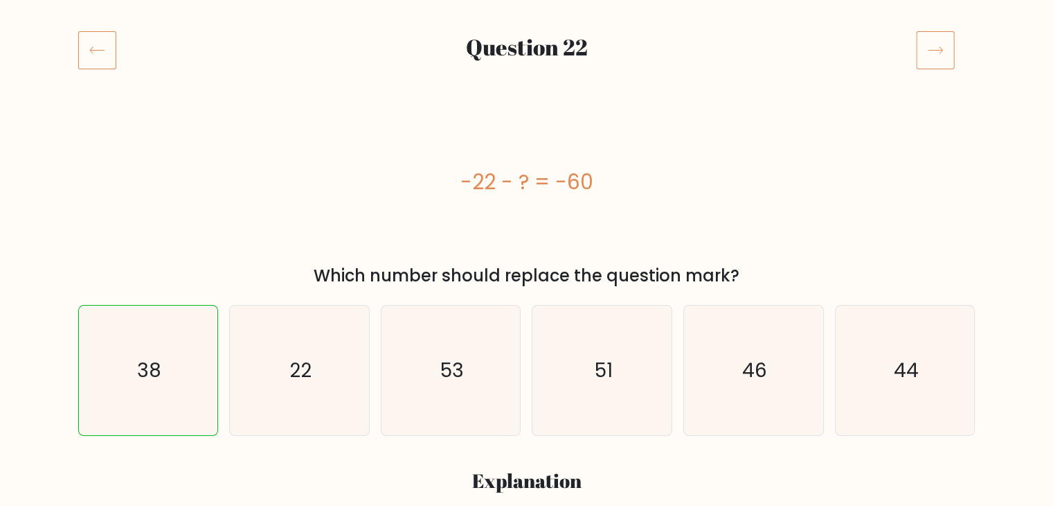
scroll to position [138, 0]
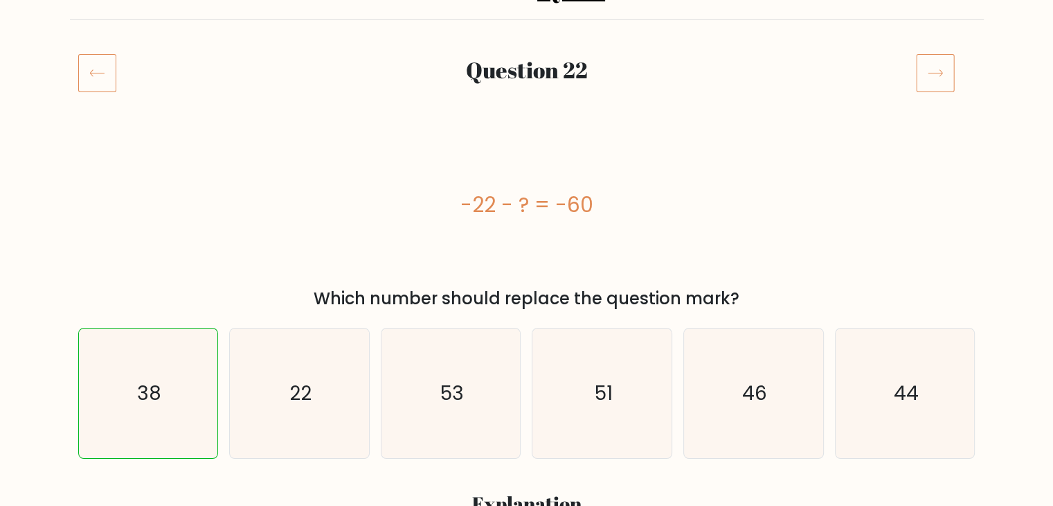
click at [923, 75] on icon at bounding box center [935, 72] width 39 height 39
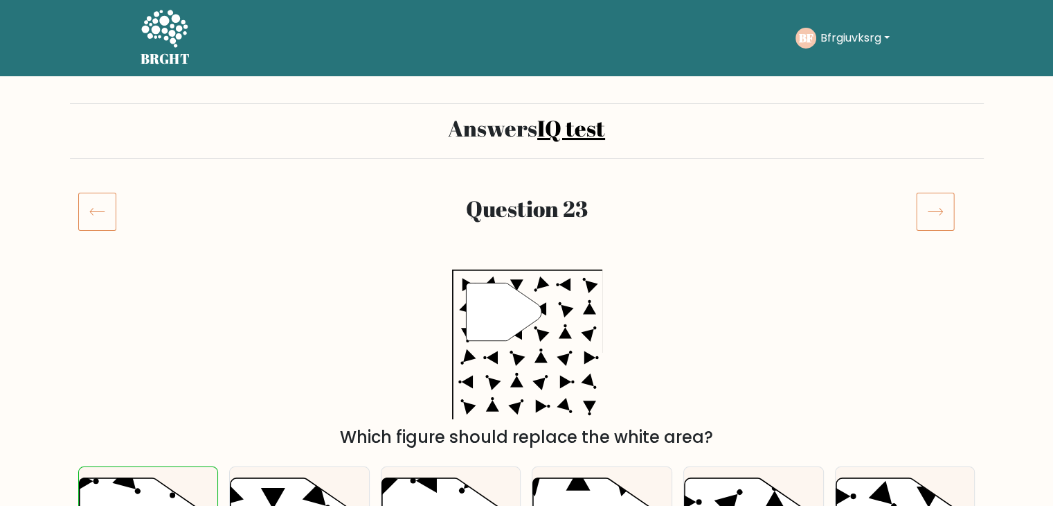
click at [935, 211] on icon at bounding box center [935, 211] width 15 height 7
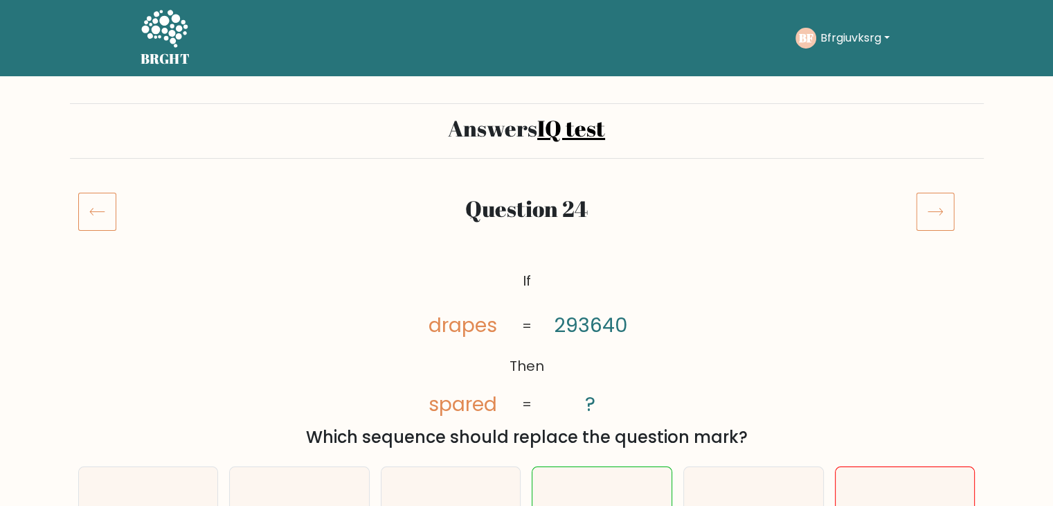
click at [932, 210] on icon at bounding box center [935, 211] width 39 height 39
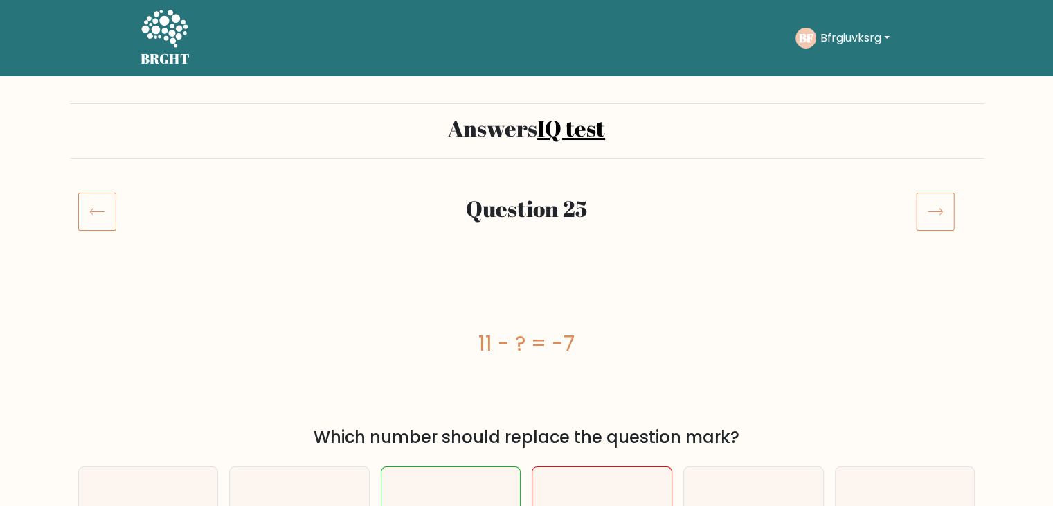
click at [94, 213] on icon at bounding box center [97, 211] width 38 height 39
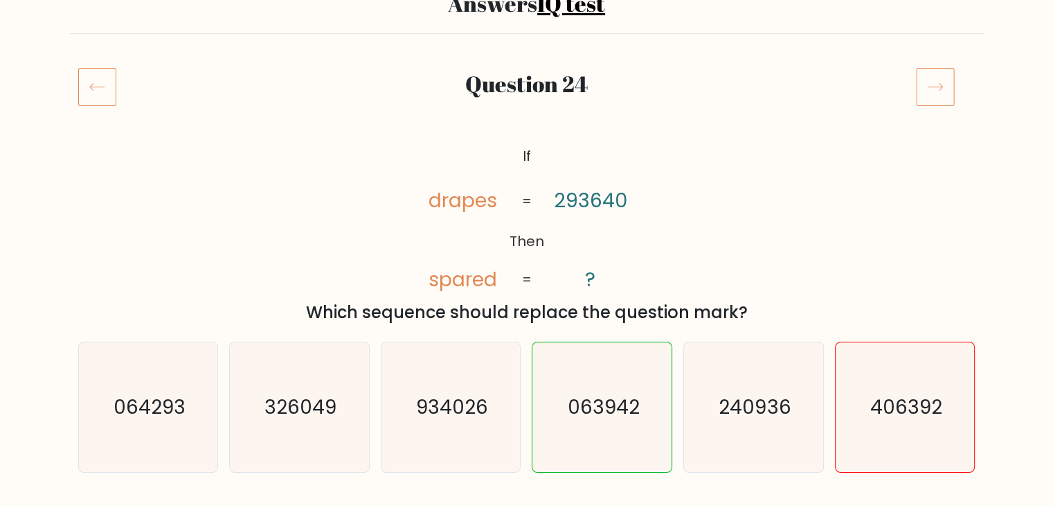
scroll to position [69, 0]
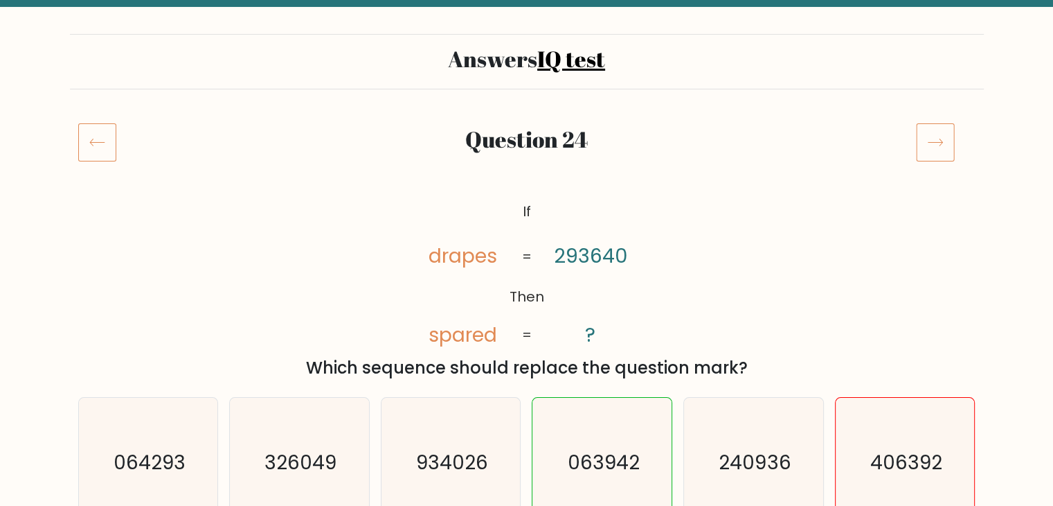
click at [924, 145] on icon at bounding box center [935, 142] width 39 height 39
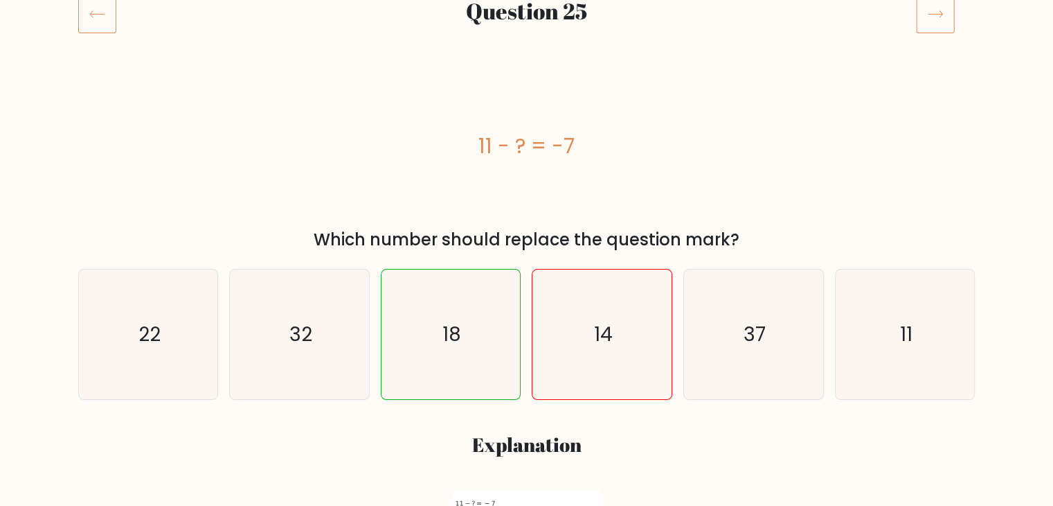
scroll to position [138, 0]
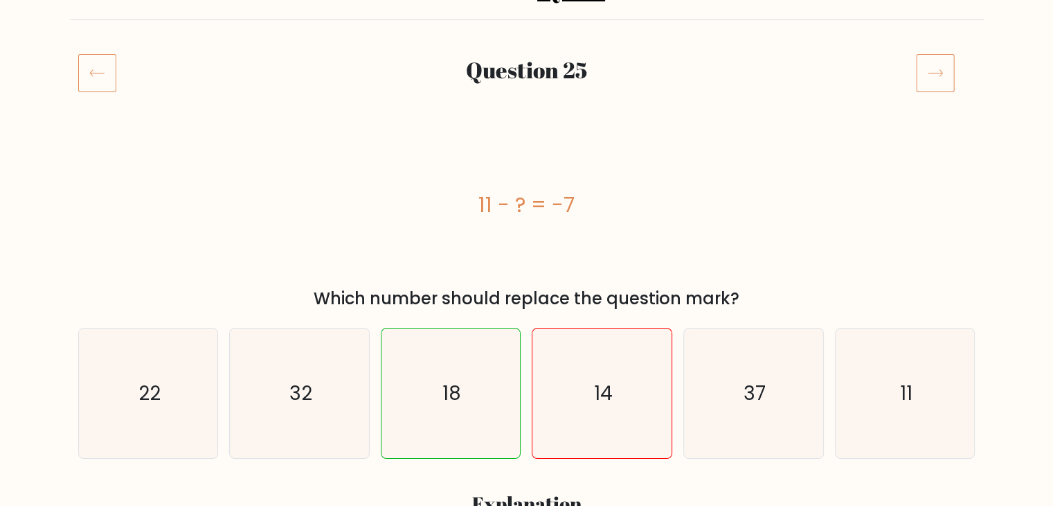
drag, startPoint x: 930, startPoint y: 67, endPoint x: 900, endPoint y: 73, distance: 30.4
click at [930, 67] on icon at bounding box center [935, 72] width 39 height 39
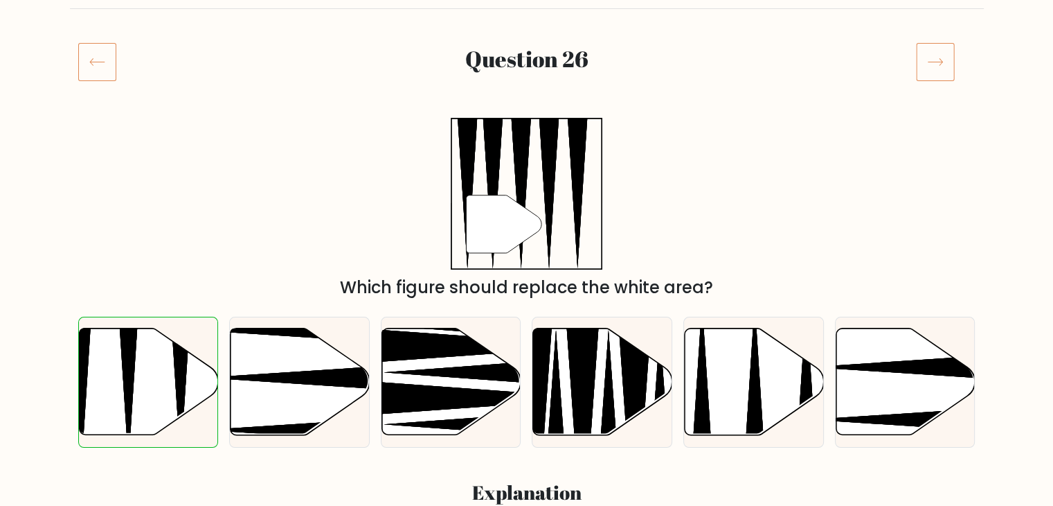
scroll to position [69, 0]
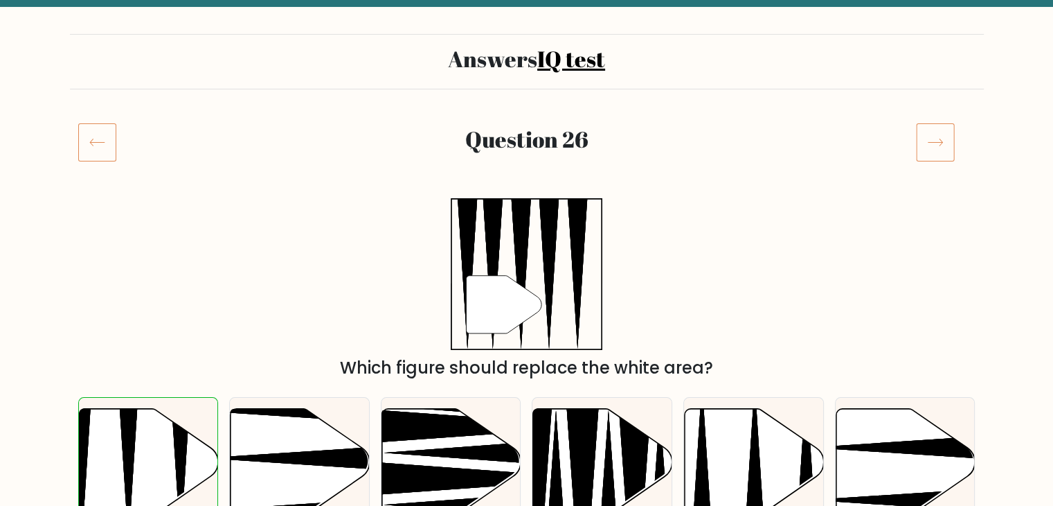
click at [915, 137] on div at bounding box center [946, 142] width 76 height 39
click at [922, 143] on icon at bounding box center [935, 142] width 39 height 39
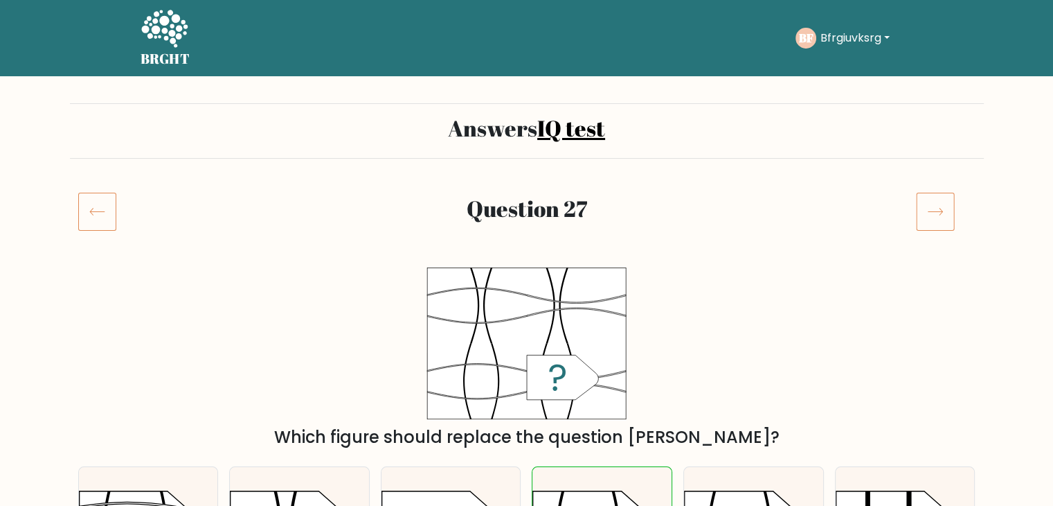
click at [927, 208] on icon at bounding box center [935, 211] width 39 height 39
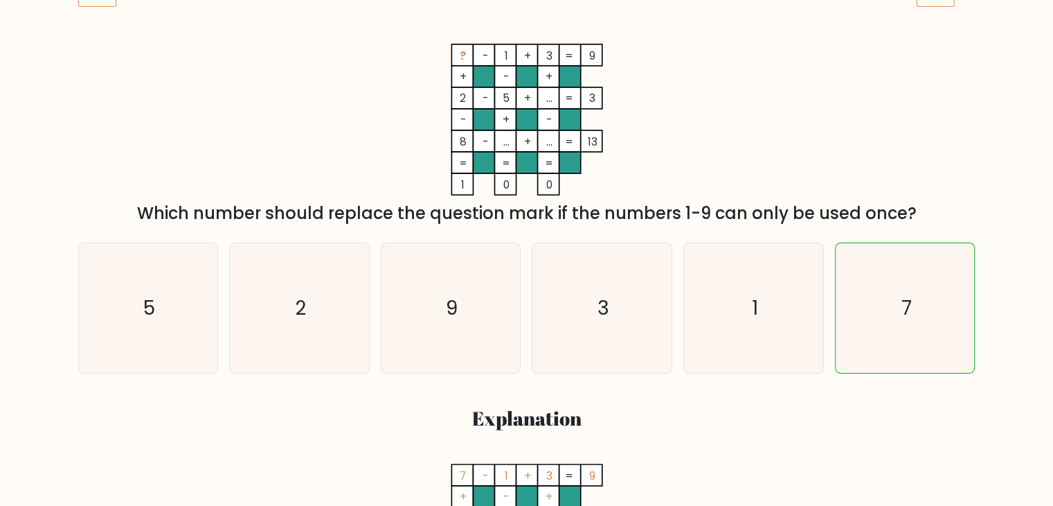
scroll to position [138, 0]
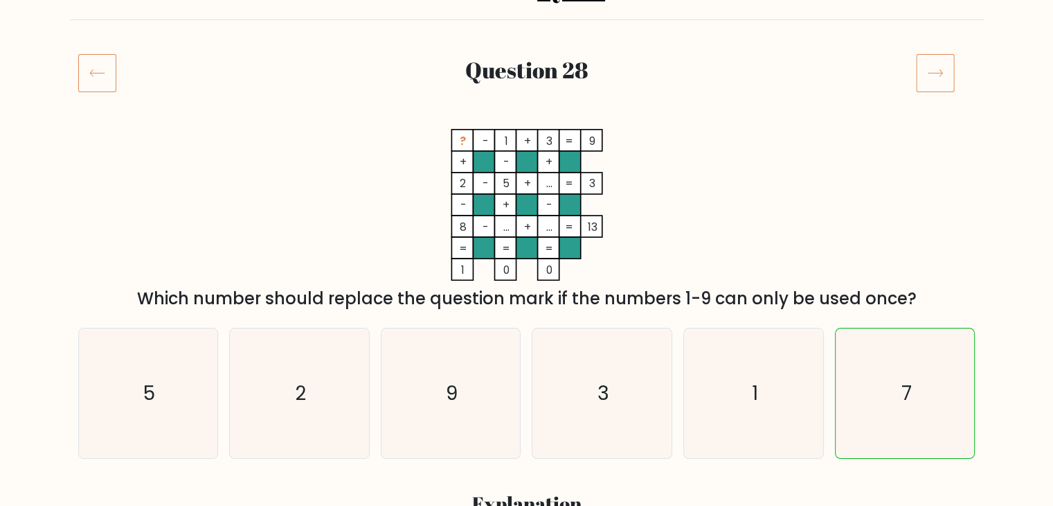
click at [922, 87] on icon at bounding box center [935, 72] width 39 height 39
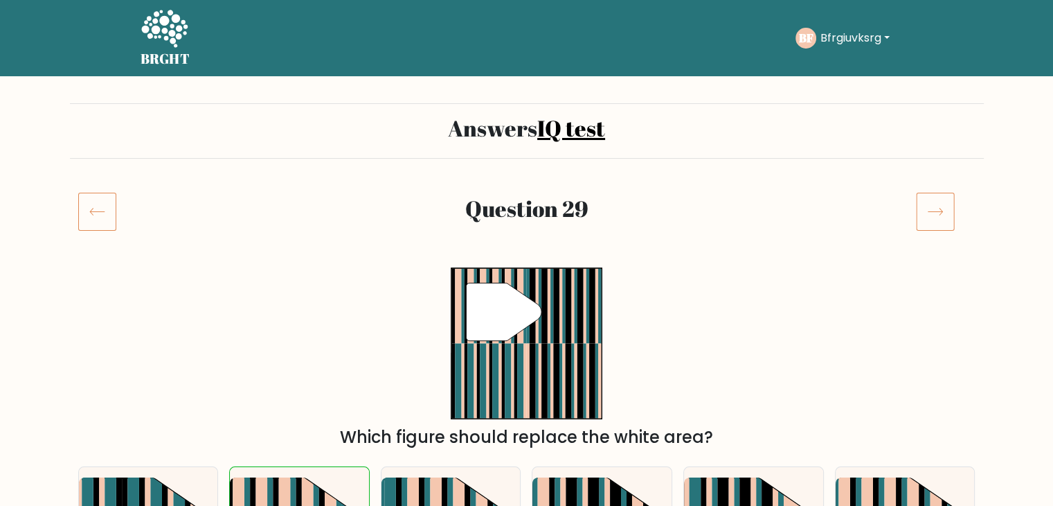
click at [934, 197] on icon at bounding box center [935, 211] width 39 height 39
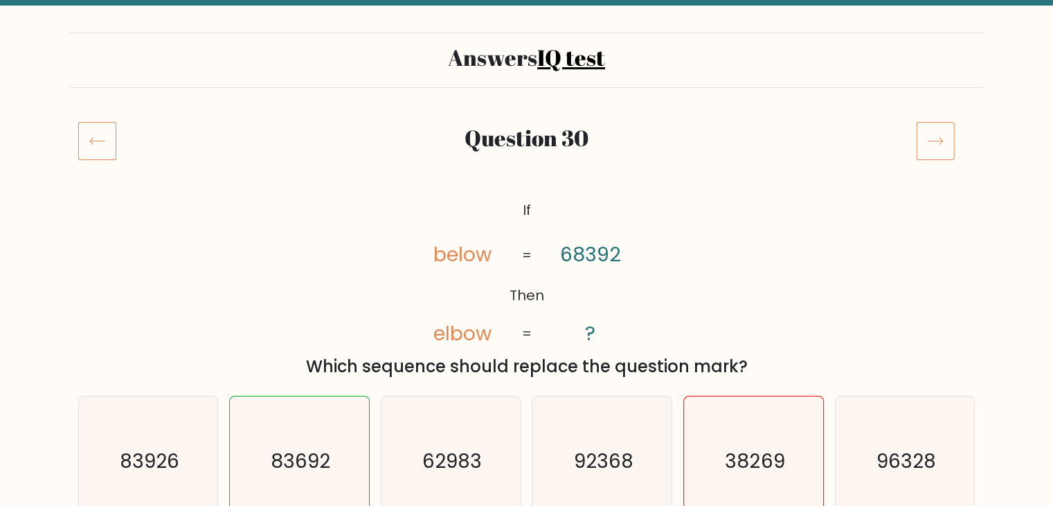
scroll to position [69, 0]
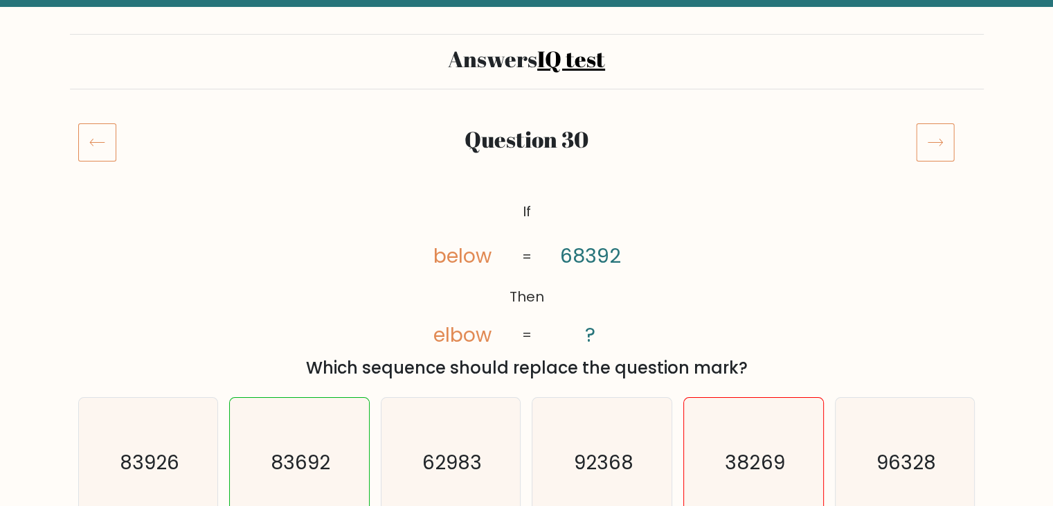
click at [936, 133] on icon at bounding box center [935, 142] width 39 height 39
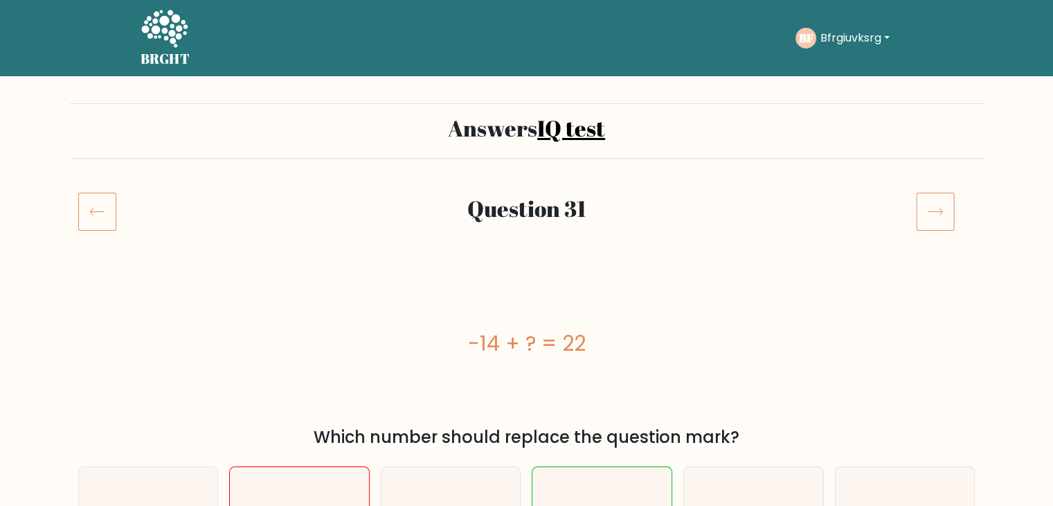
click at [939, 225] on icon at bounding box center [935, 211] width 39 height 39
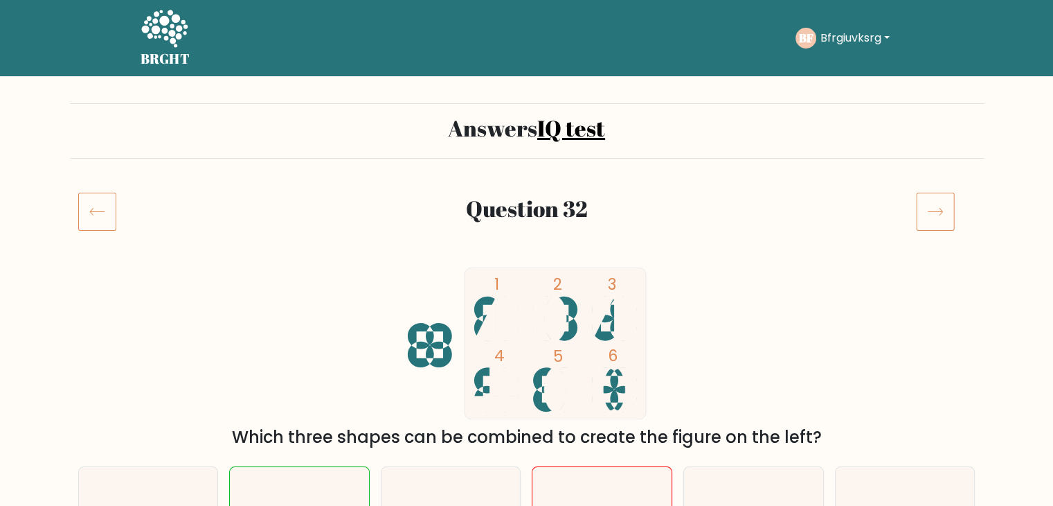
click at [915, 211] on div at bounding box center [946, 211] width 76 height 39
click at [936, 210] on icon at bounding box center [935, 211] width 39 height 39
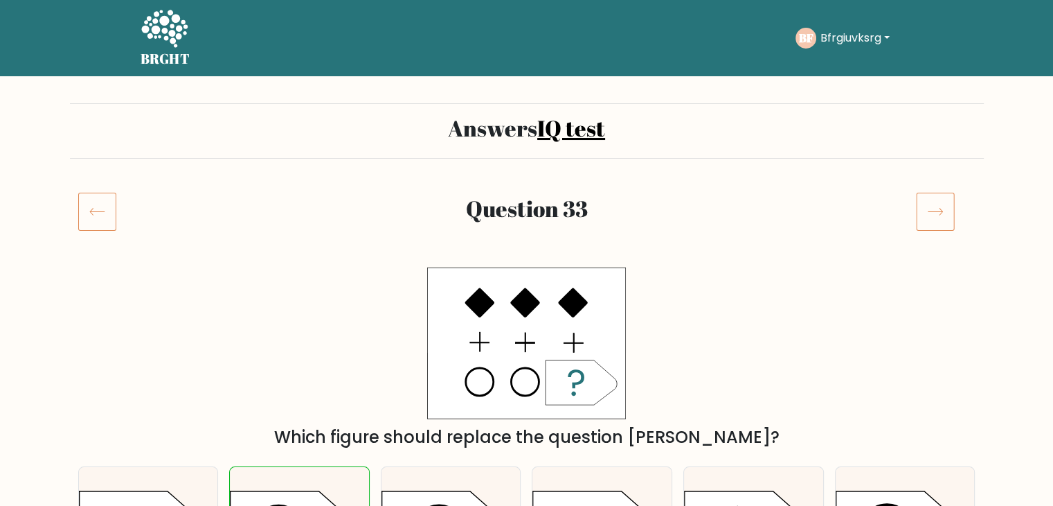
click at [934, 205] on icon at bounding box center [935, 211] width 39 height 39
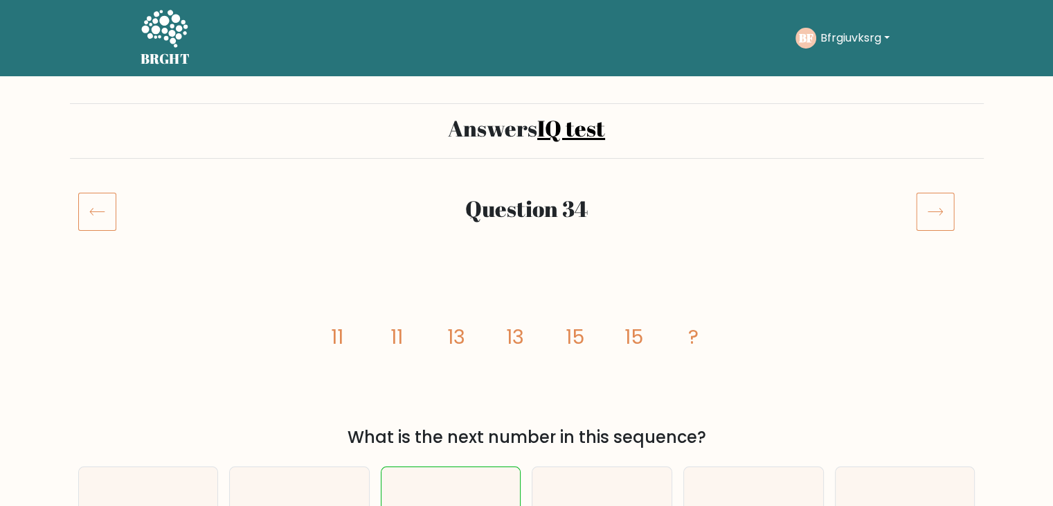
click at [936, 200] on icon at bounding box center [935, 211] width 39 height 39
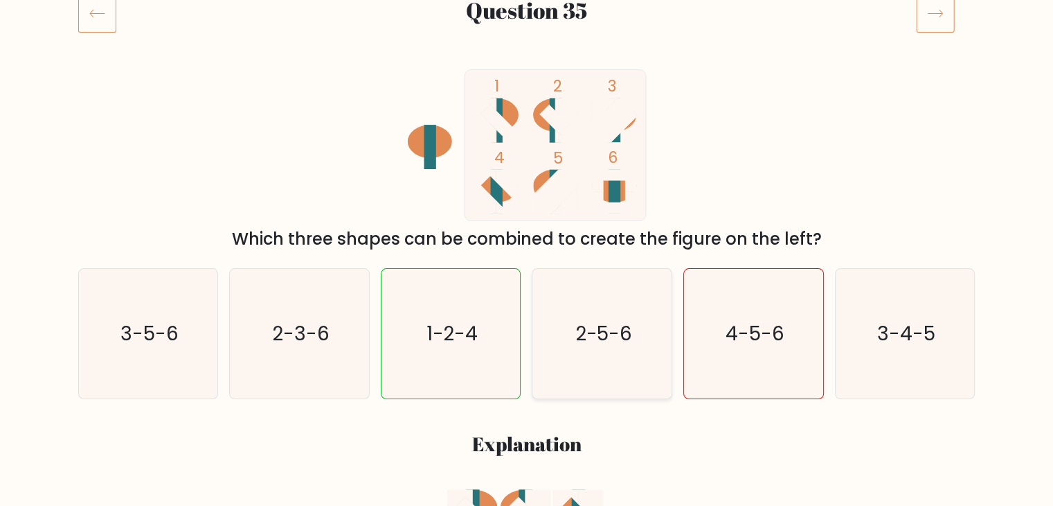
scroll to position [138, 0]
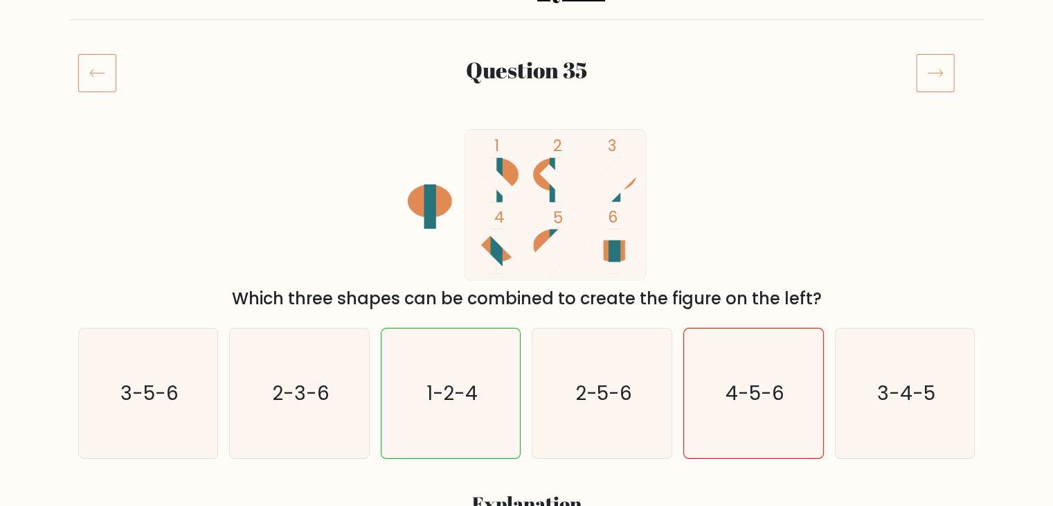
click at [925, 75] on icon at bounding box center [935, 72] width 39 height 39
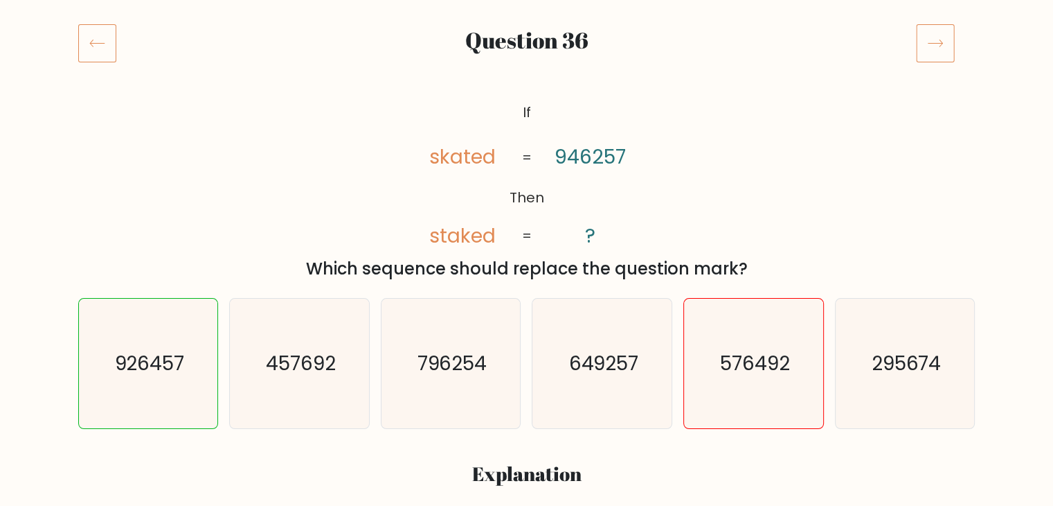
scroll to position [69, 0]
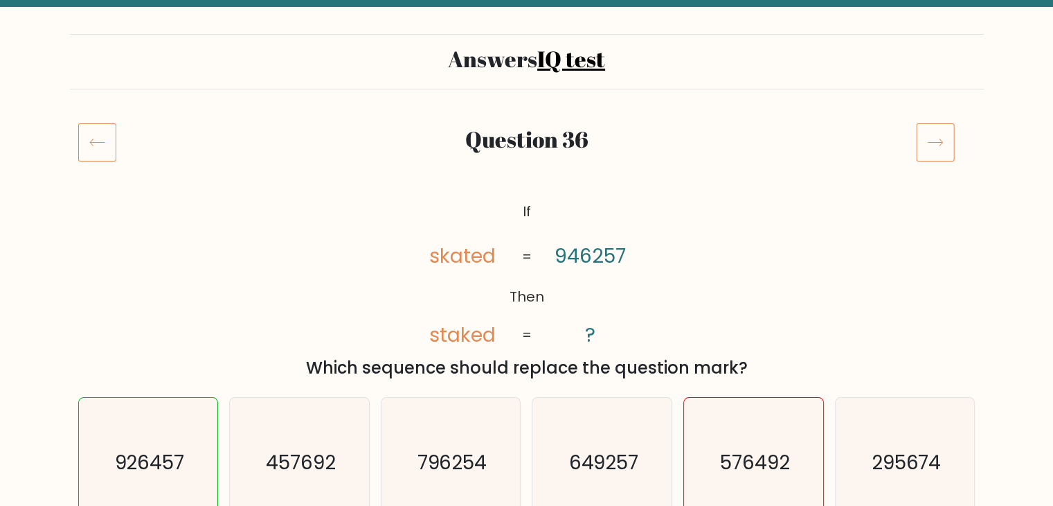
click at [942, 147] on icon at bounding box center [935, 142] width 39 height 39
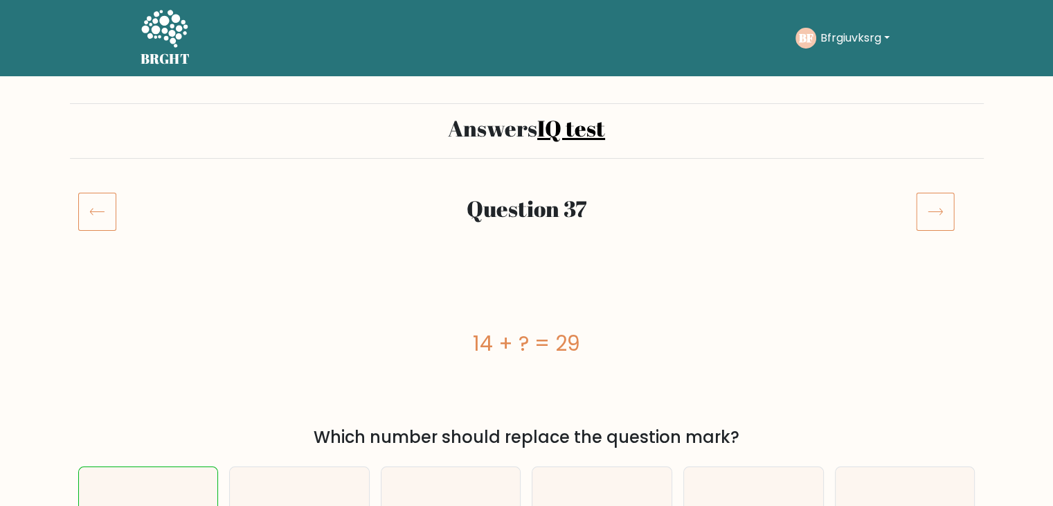
click at [925, 208] on icon at bounding box center [935, 211] width 39 height 39
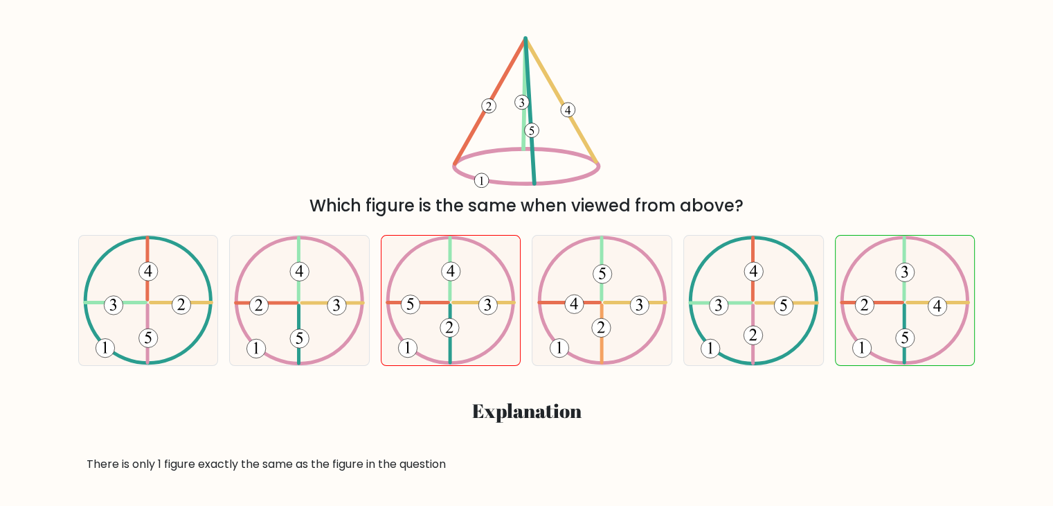
scroll to position [138, 0]
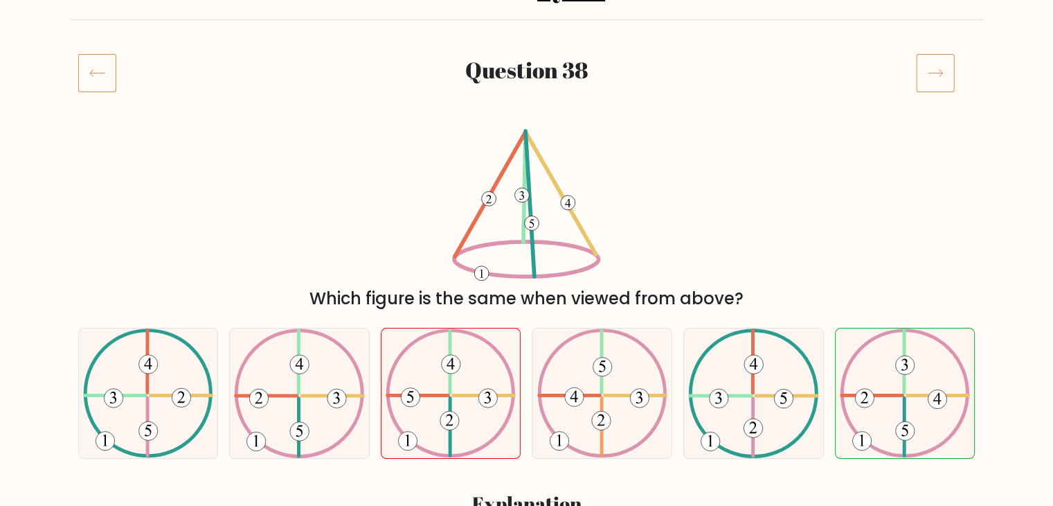
click at [925, 80] on icon at bounding box center [935, 72] width 39 height 39
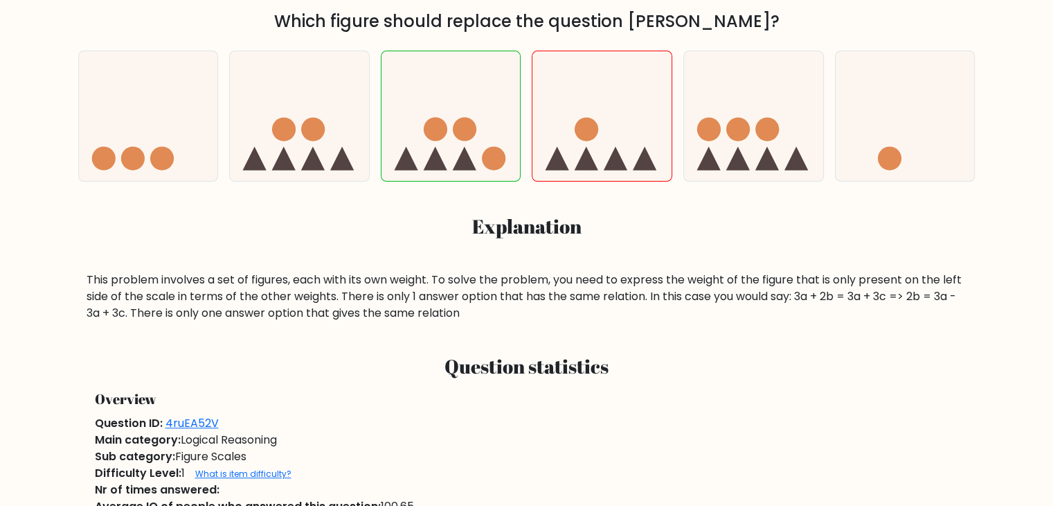
scroll to position [138, 0]
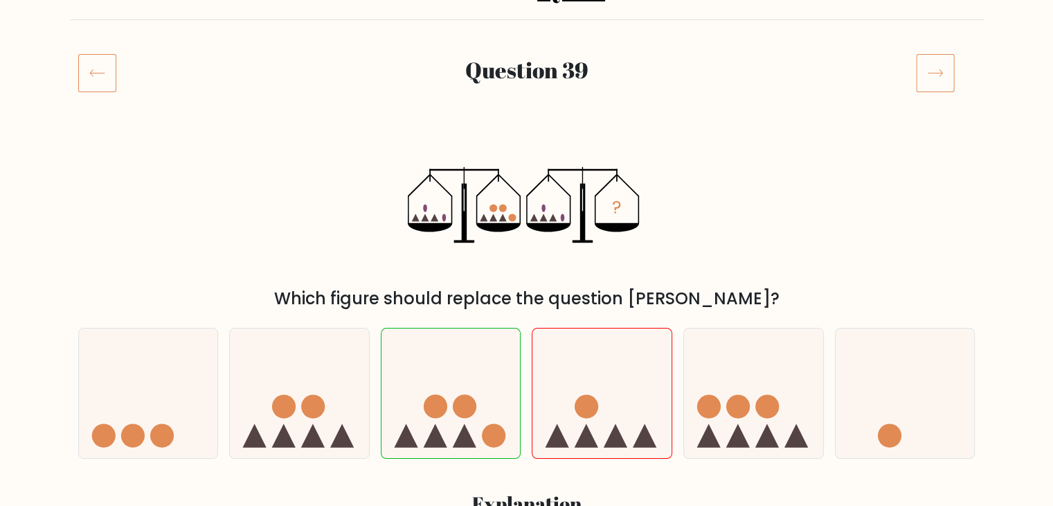
click at [921, 81] on icon at bounding box center [935, 72] width 39 height 39
